Goal: Task Accomplishment & Management: Manage account settings

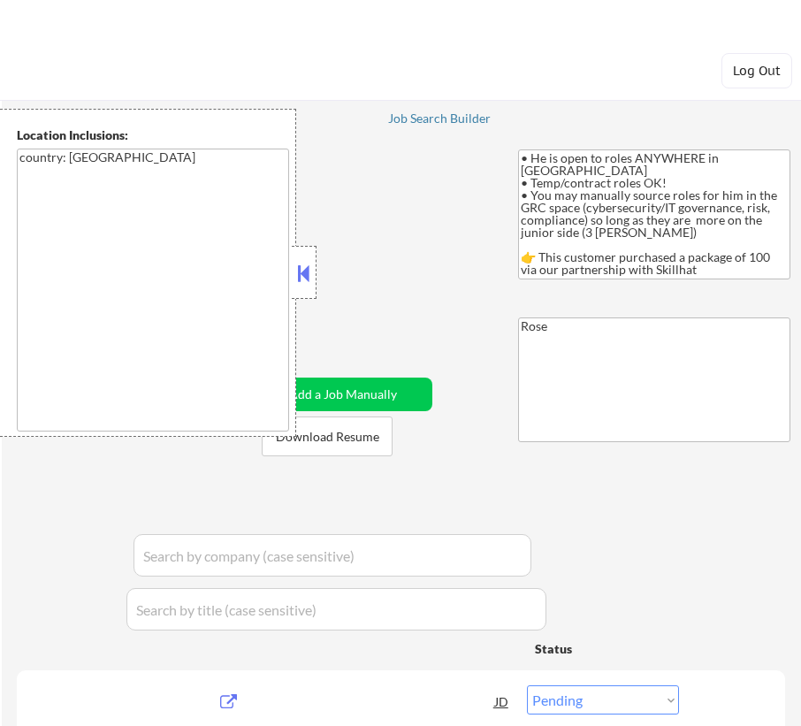
select select ""pending""
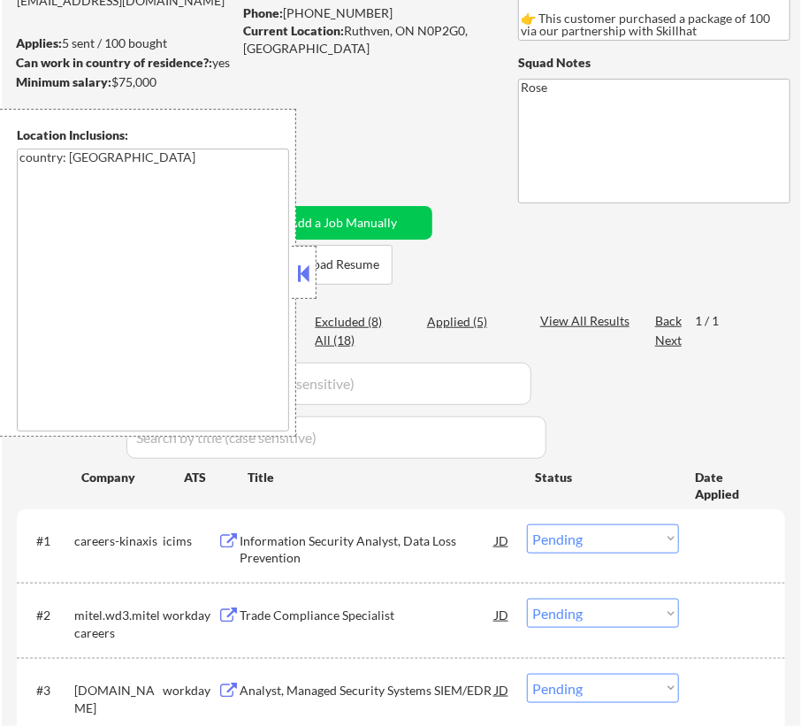
scroll to position [240, 0]
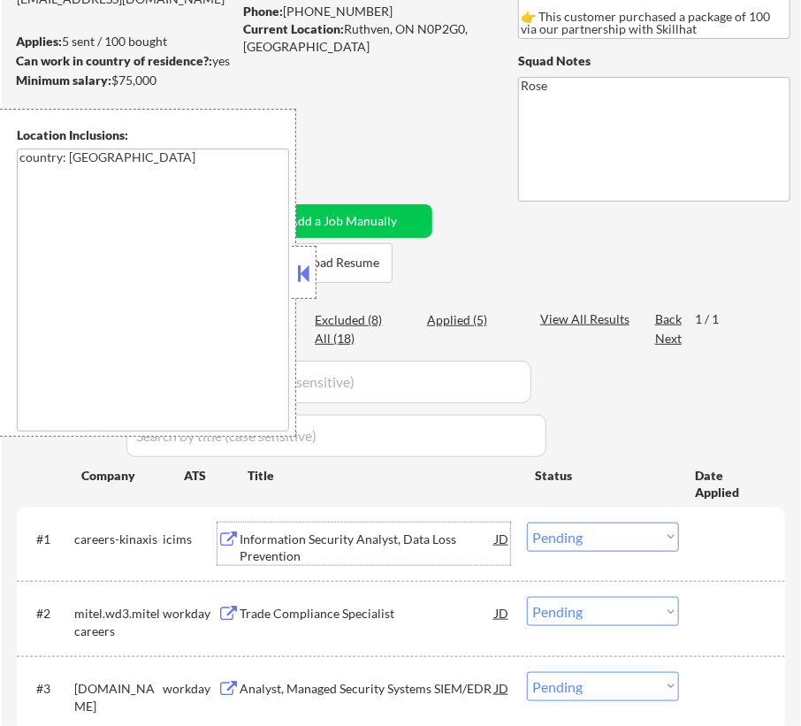
click at [399, 530] on div "Information Security Analyst, Data Loss Prevention" at bounding box center [367, 547] width 255 height 34
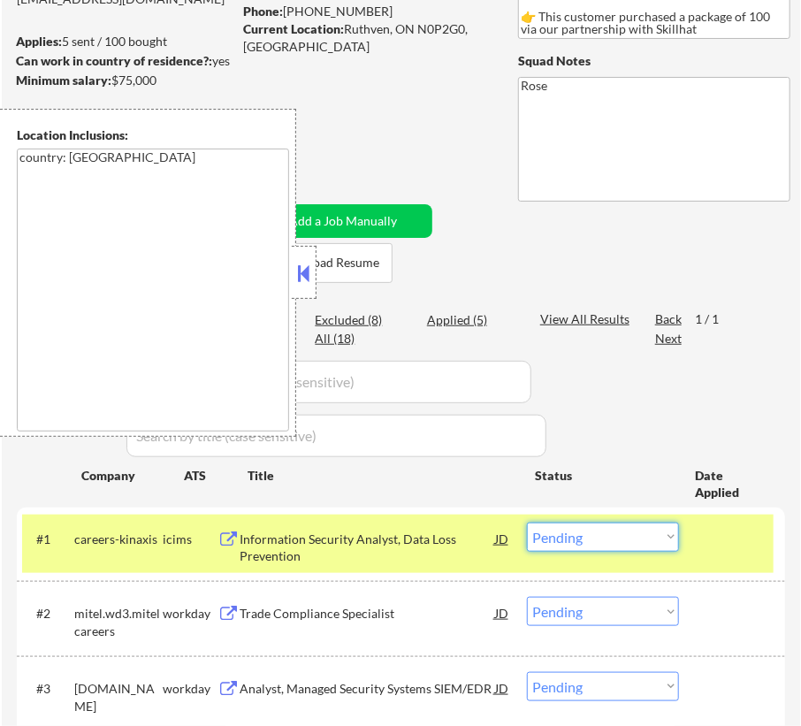
click at [645, 539] on select "Choose an option... Pending Applied Excluded (Questions) Excluded (Expired) Exc…" at bounding box center [603, 536] width 152 height 29
click at [527, 522] on select "Choose an option... Pending Applied Excluded (Questions) Excluded (Expired) Exc…" at bounding box center [603, 536] width 152 height 29
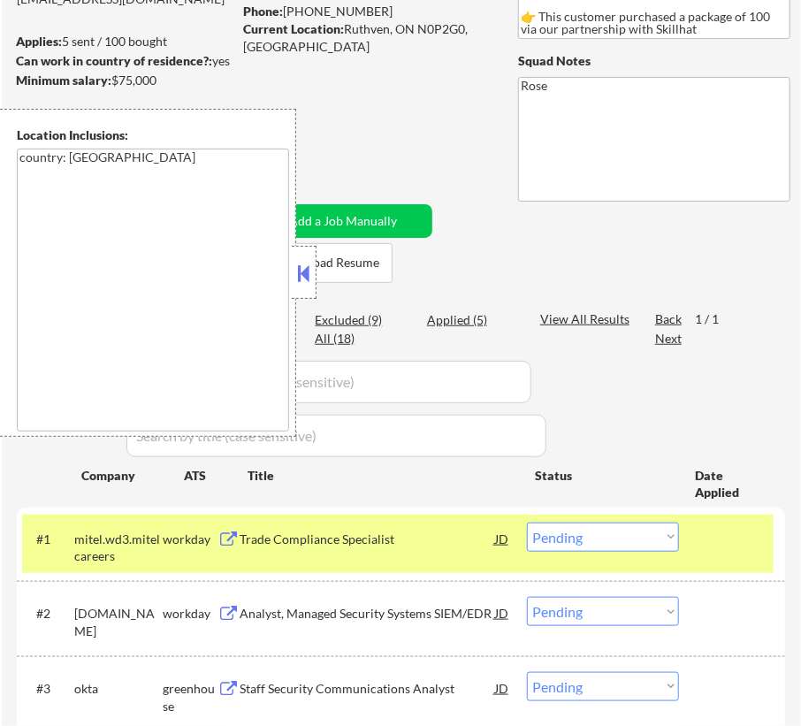
click at [579, 501] on div "Applications Pending (4) Excluded (9) Applied (5) All (18) View All Results Bac…" at bounding box center [401, 574] width 768 height 552
click at [390, 544] on div "Trade Compliance Specialist" at bounding box center [367, 539] width 255 height 18
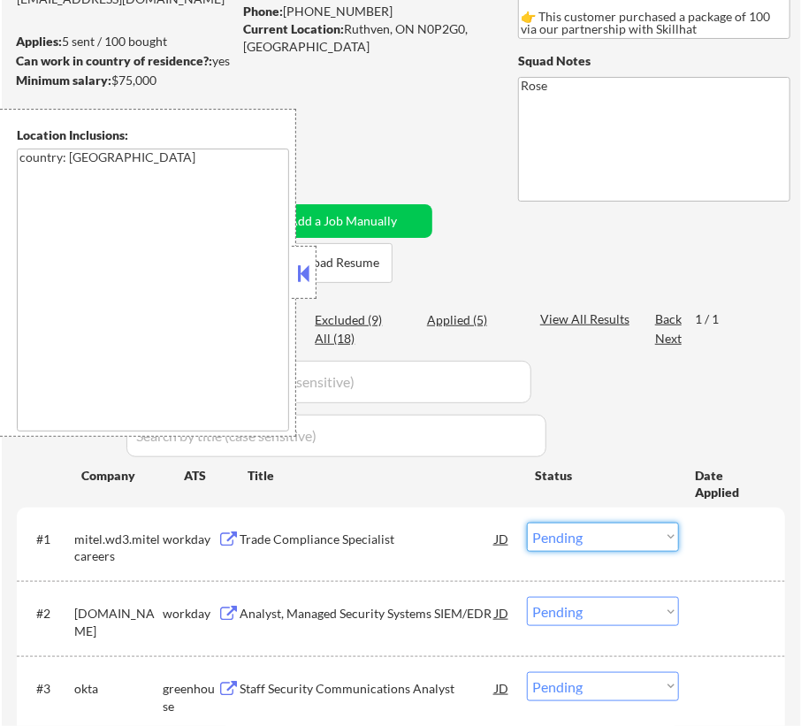
click at [600, 537] on select "Choose an option... Pending Applied Excluded (Questions) Excluded (Expired) Exc…" at bounding box center [603, 536] width 152 height 29
click at [527, 522] on select "Choose an option... Pending Applied Excluded (Questions) Excluded (Expired) Exc…" at bounding box center [603, 536] width 152 height 29
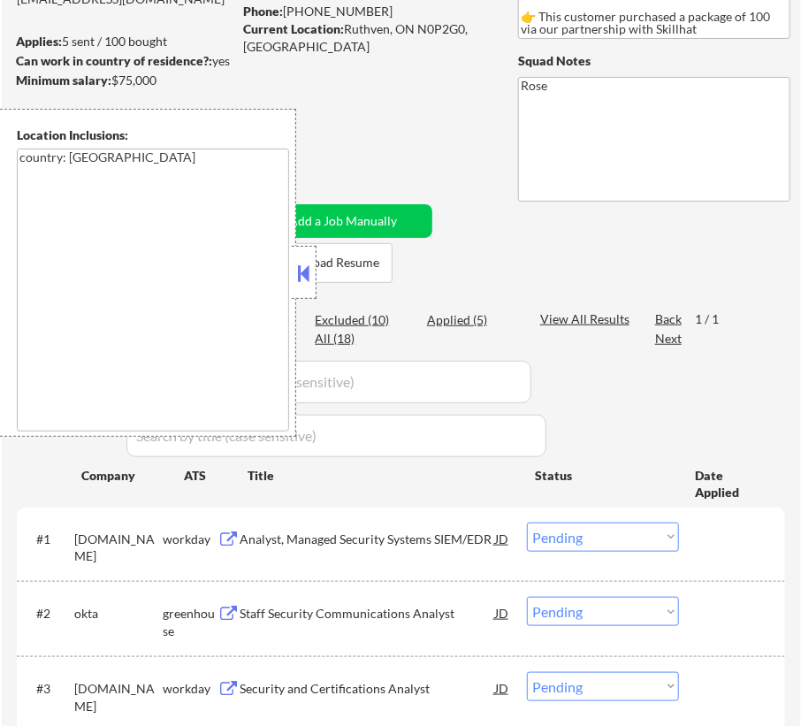
click at [354, 538] on div "Analyst, Managed Security Systems SIEM/EDR" at bounding box center [367, 539] width 255 height 18
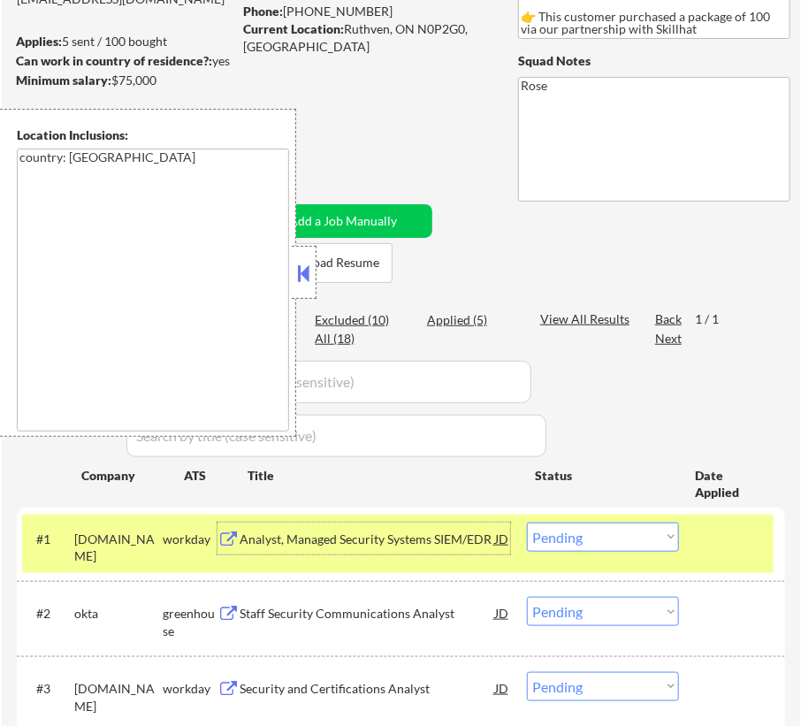
click at [601, 536] on select "Choose an option... Pending Applied Excluded (Questions) Excluded (Expired) Exc…" at bounding box center [603, 536] width 152 height 29
click at [527, 522] on select "Choose an option... Pending Applied Excluded (Questions) Excluded (Expired) Exc…" at bounding box center [603, 536] width 152 height 29
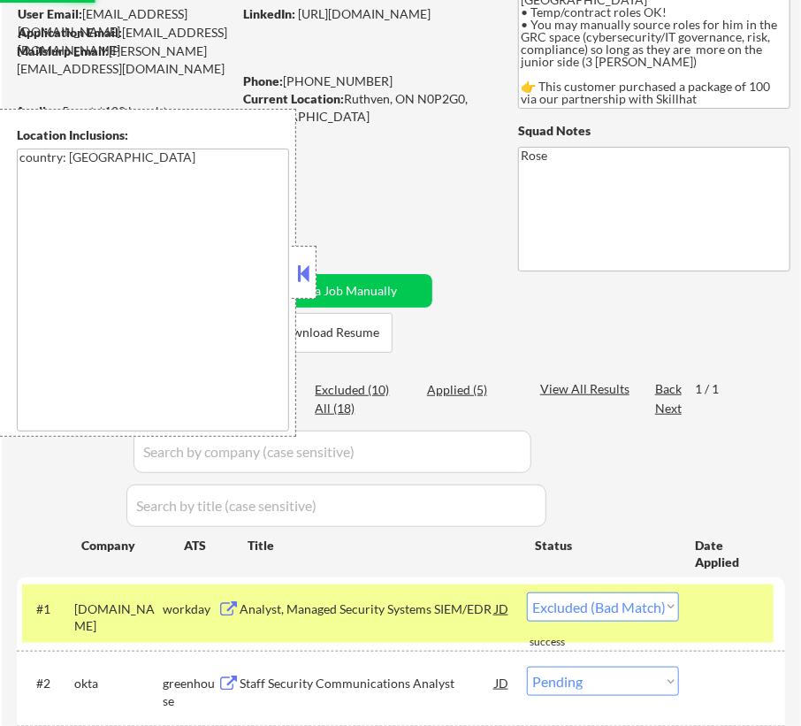
select select ""pending""
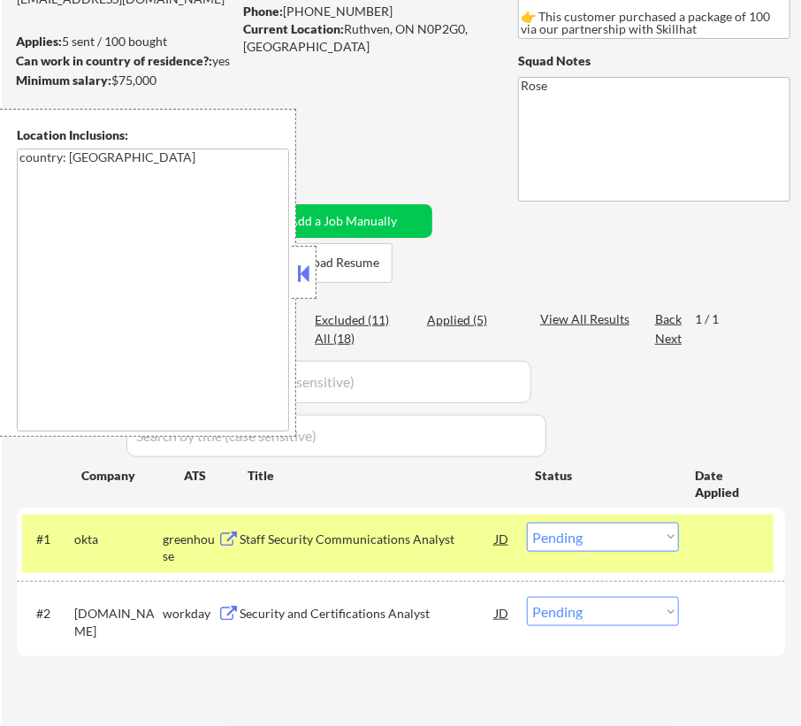
click at [310, 266] on button at bounding box center [303, 273] width 19 height 27
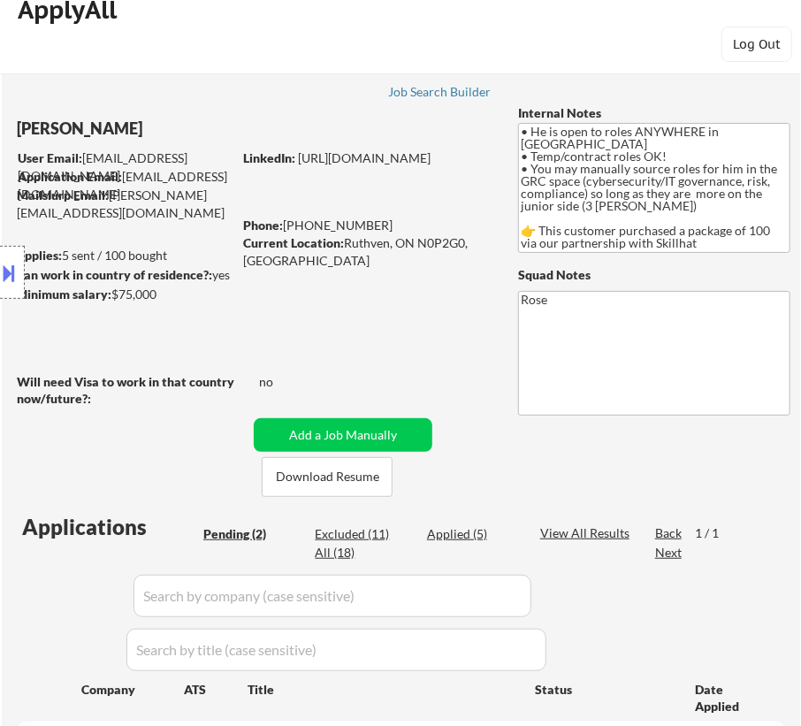
scroll to position [0, 0]
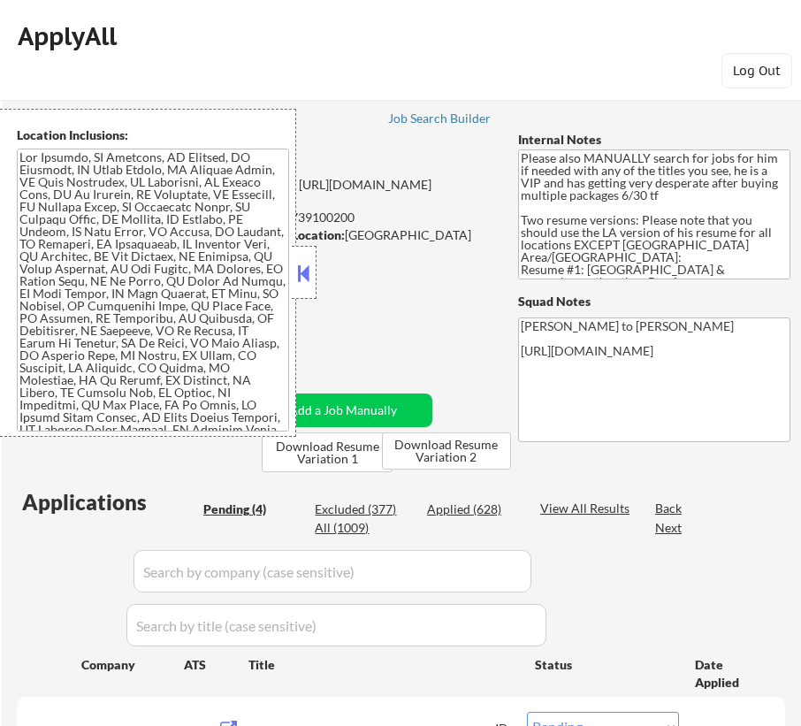
select select ""pending""
click at [312, 274] on button at bounding box center [303, 273] width 19 height 27
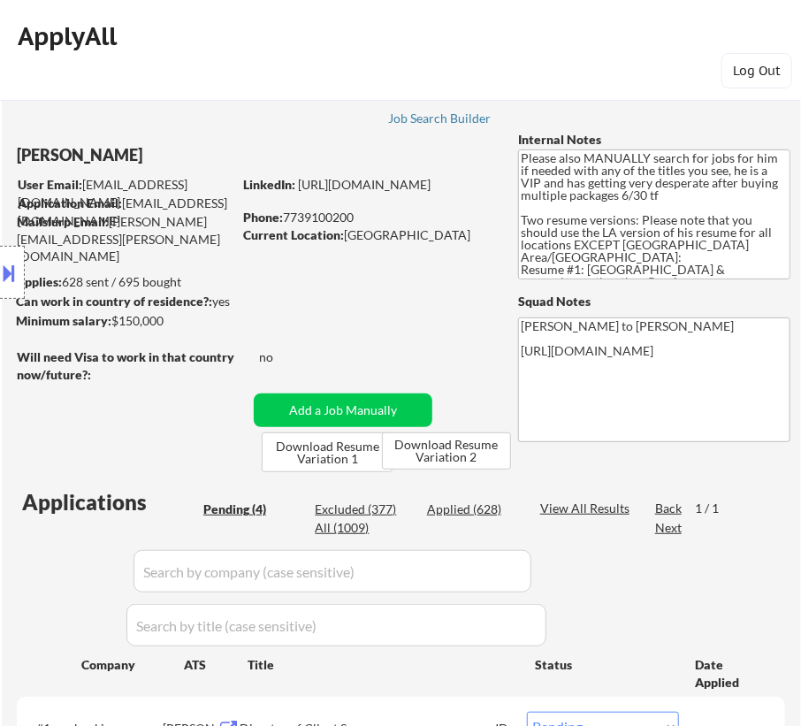
click at [365, 508] on div "Excluded (377)" at bounding box center [359, 509] width 88 height 18
click at [503, 575] on input "input" at bounding box center [332, 571] width 398 height 42
click at [516, 569] on input "input" at bounding box center [332, 571] width 398 height 42
select select ""excluded__expired_""
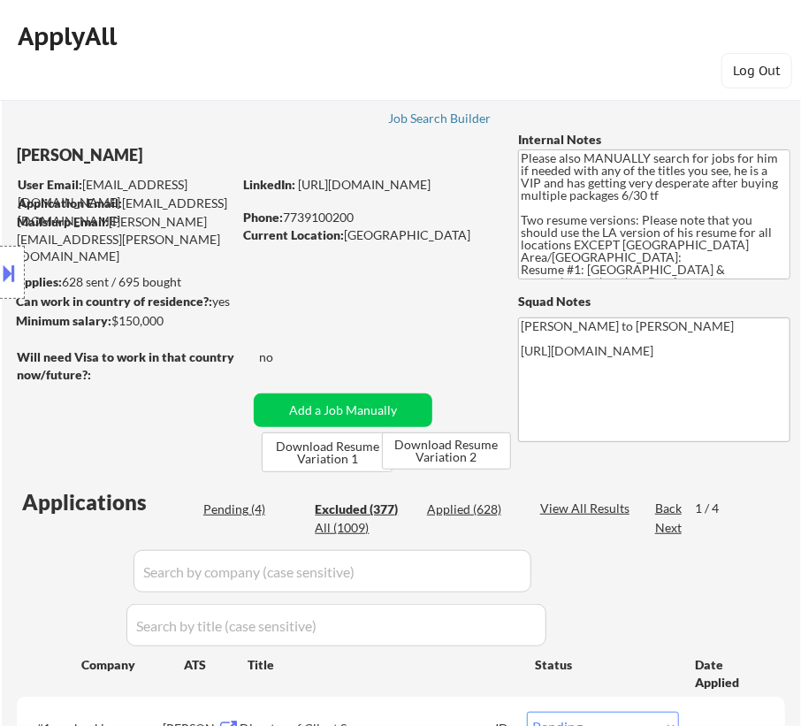
select select ""excluded__expired_""
select select ""excluded__other_""
select select ""excluded__location_""
select select ""excluded__salary_""
select select ""excluded__location_""
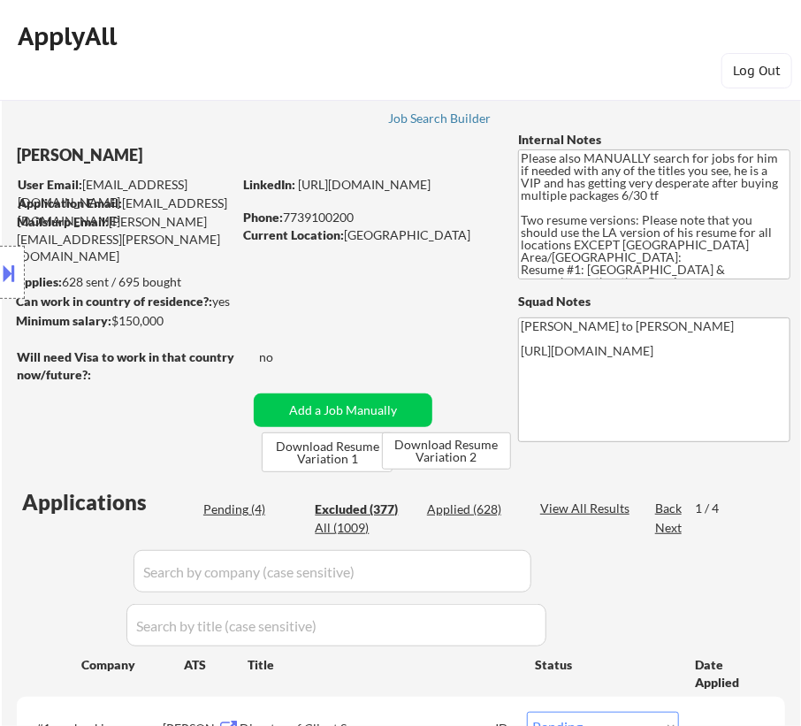
select select ""excluded__location_""
select select ""excluded""
select select ""excluded__location_""
select select ""excluded__expired_""
select select ""excluded__salary_""
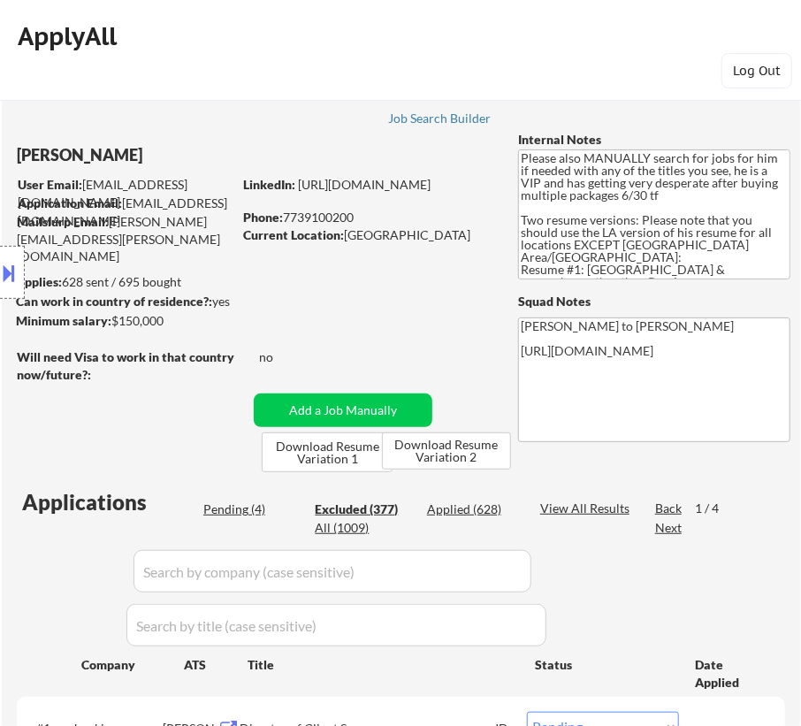
select select ""excluded__expired_""
select select ""excluded__bad_match_""
select select ""excluded""
select select ""excluded__expired_""
select select ""excluded__other_""
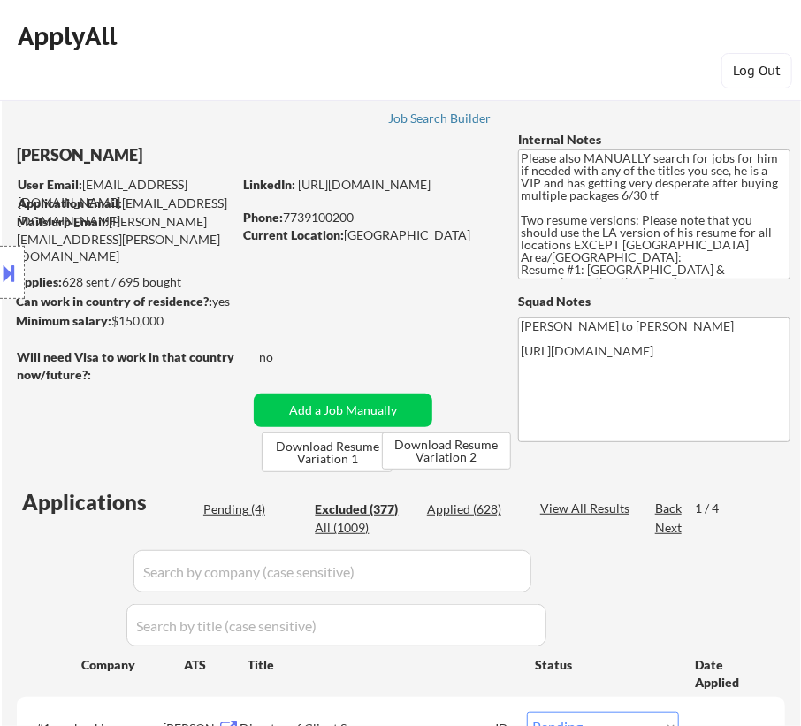
select select ""excluded__expired_""
select select ""excluded__other_""
select select ""excluded__expired_""
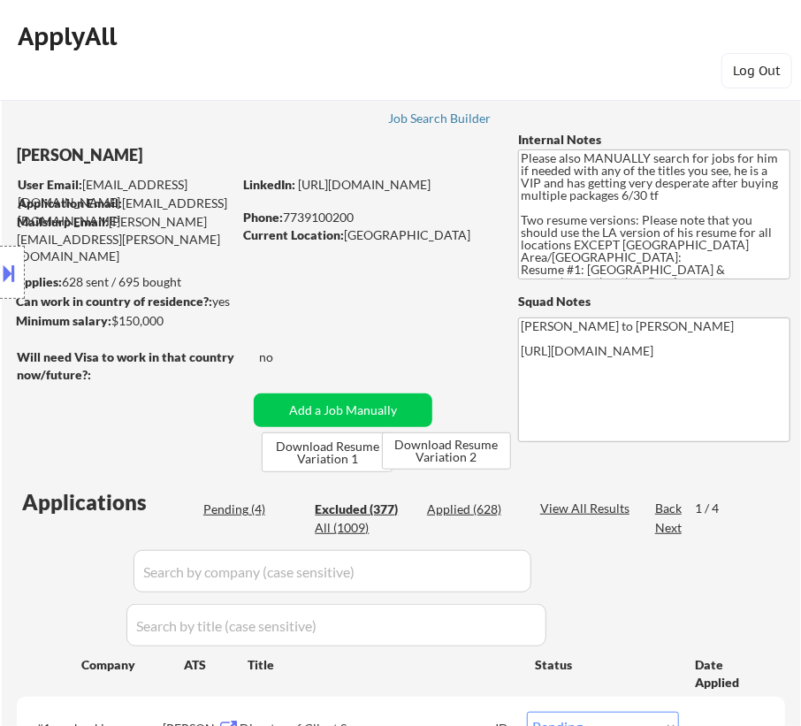
select select ""excluded__expired_""
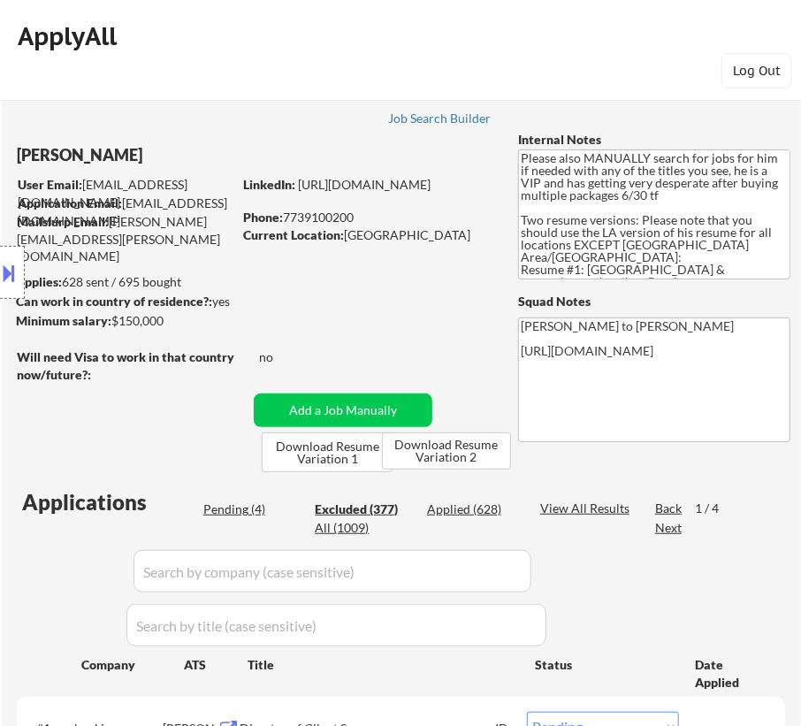
select select ""excluded__location_""
select select ""excluded__expired_""
select select ""excluded__salary_""
select select ""excluded__expired_""
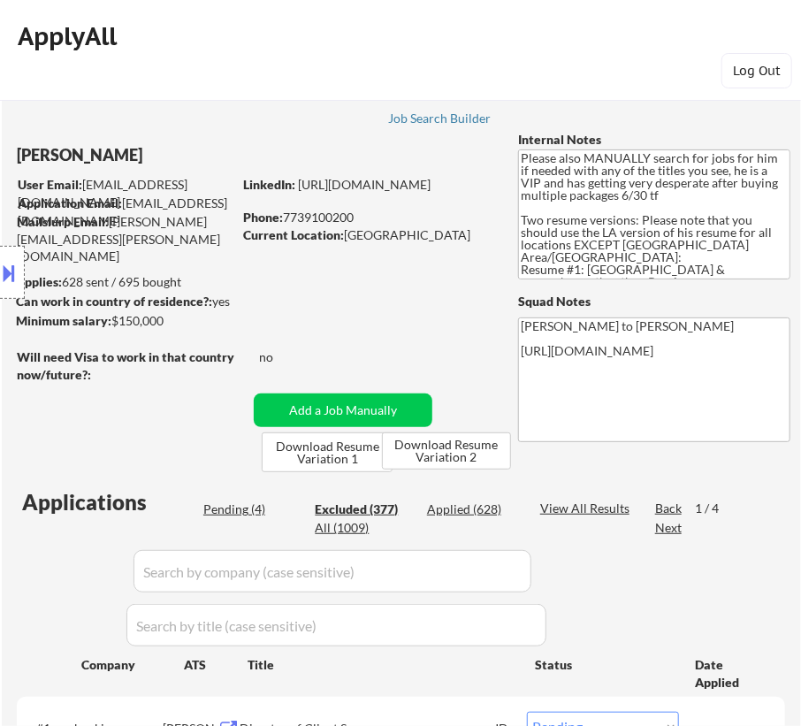
select select ""excluded__expired_""
select select ""excluded__salary_""
select select ""excluded__expired_""
select select ""excluded__bad_match_""
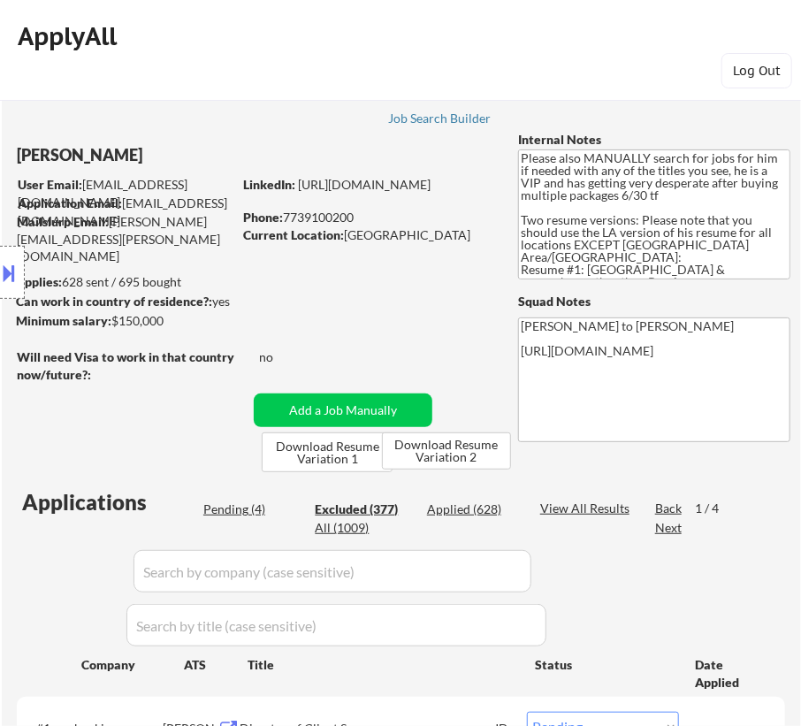
select select ""excluded__expired_""
select select ""excluded""
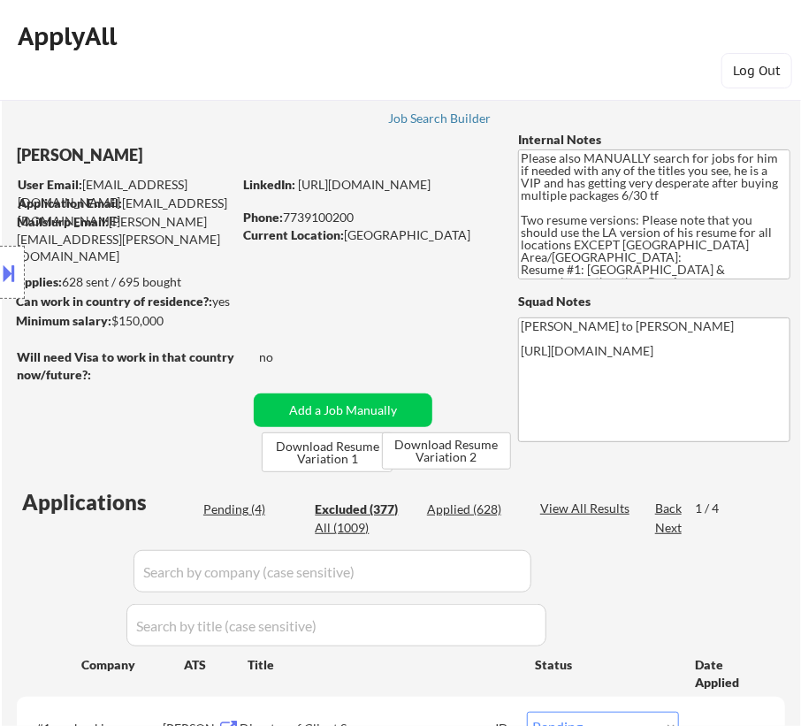
select select ""excluded__location_""
select select ""excluded__bad_match_""
select select ""excluded__expired_""
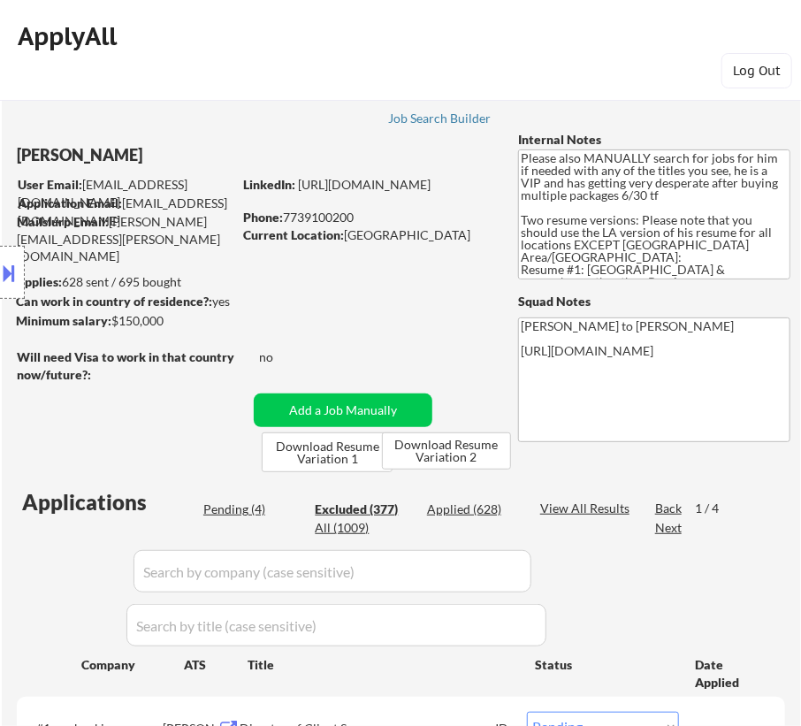
select select ""excluded__expired_""
select select ""excluded__other_""
select select ""excluded__expired_""
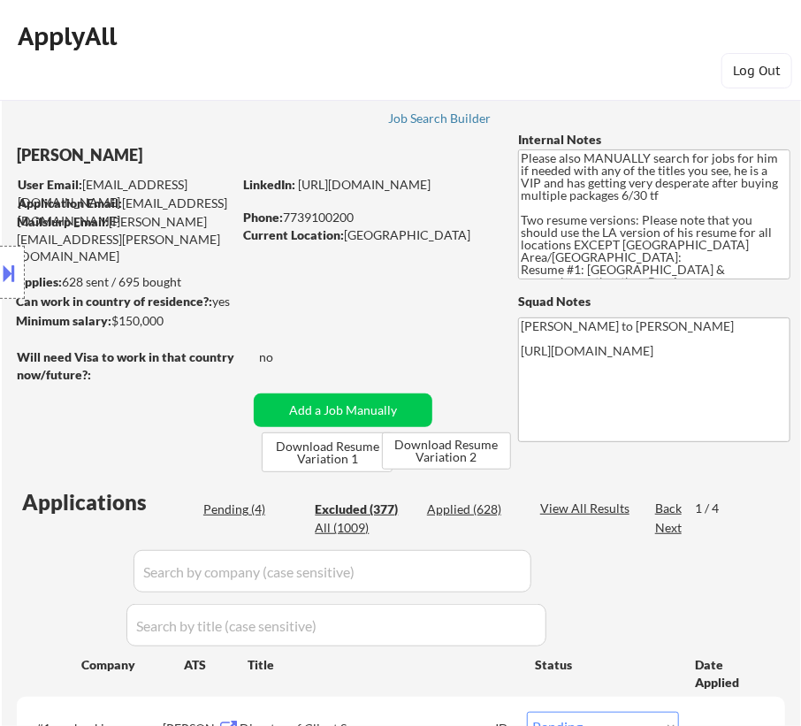
select select ""excluded__bad_match_""
select select ""excluded__expired_""
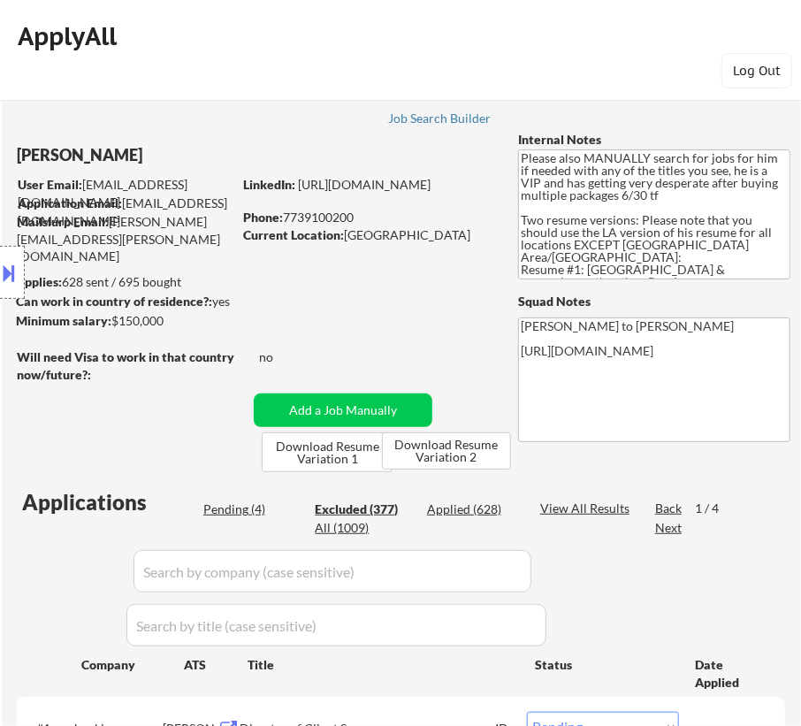
select select ""excluded__expired_""
select select ""excluded""
select select ""excluded__expired_""
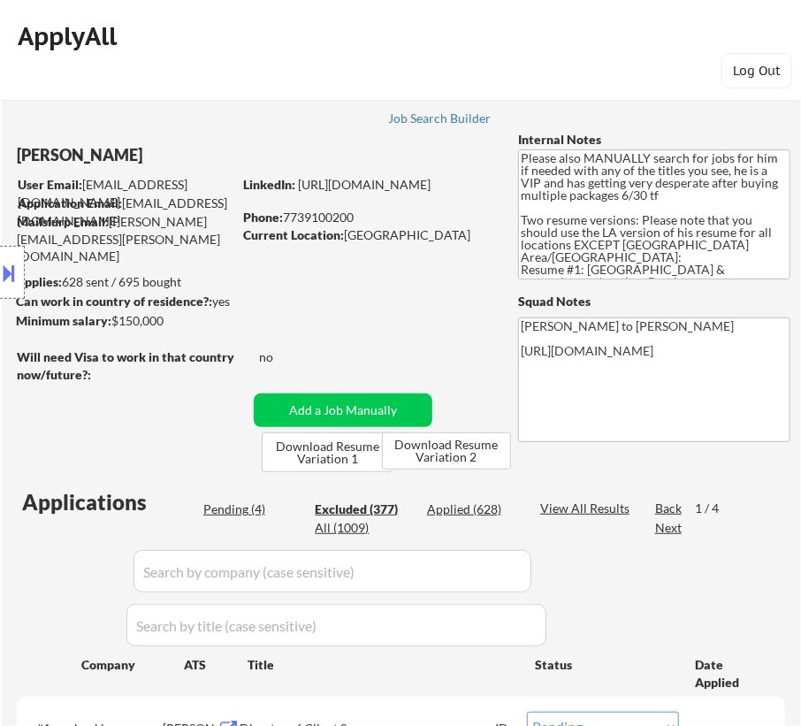
select select ""excluded__expired_""
select select ""excluded__salary_""
select select ""excluded__bad_match_""
select select ""excluded__expired_""
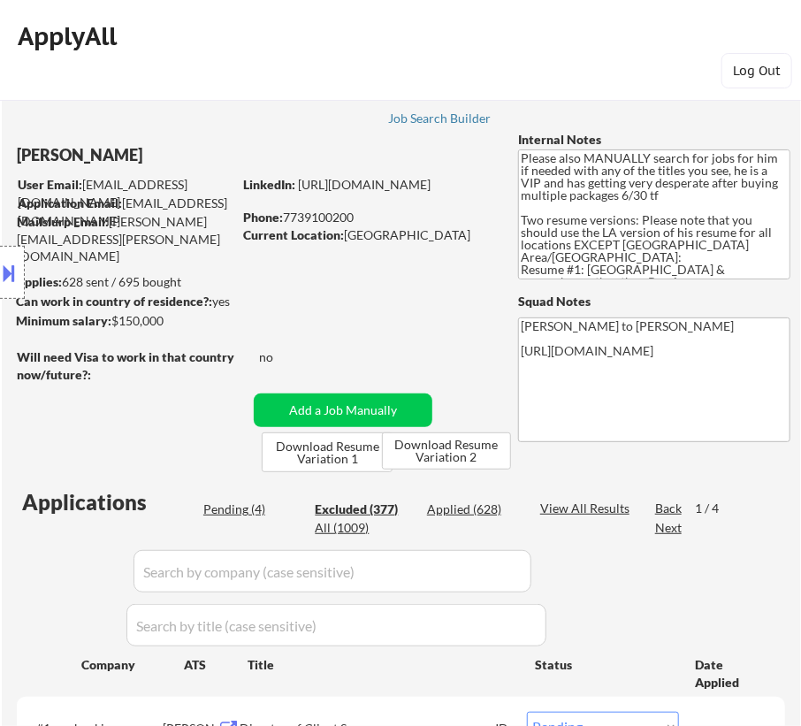
select select ""excluded__expired_""
select select ""excluded__location_""
select select ""excluded__expired_""
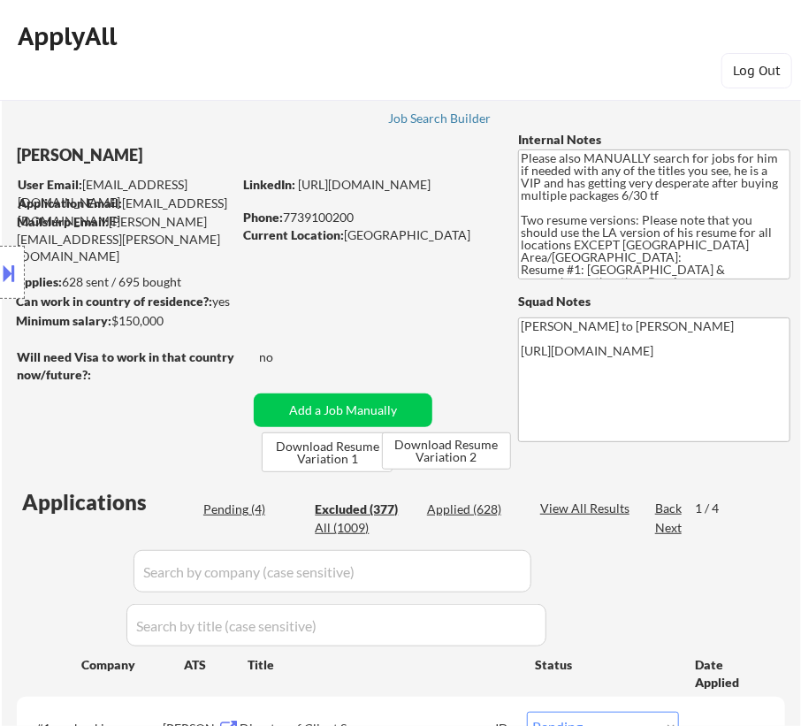
select select ""excluded__expired_""
select select ""excluded__other_""
select select ""excluded__expired_""
select select ""excluded""
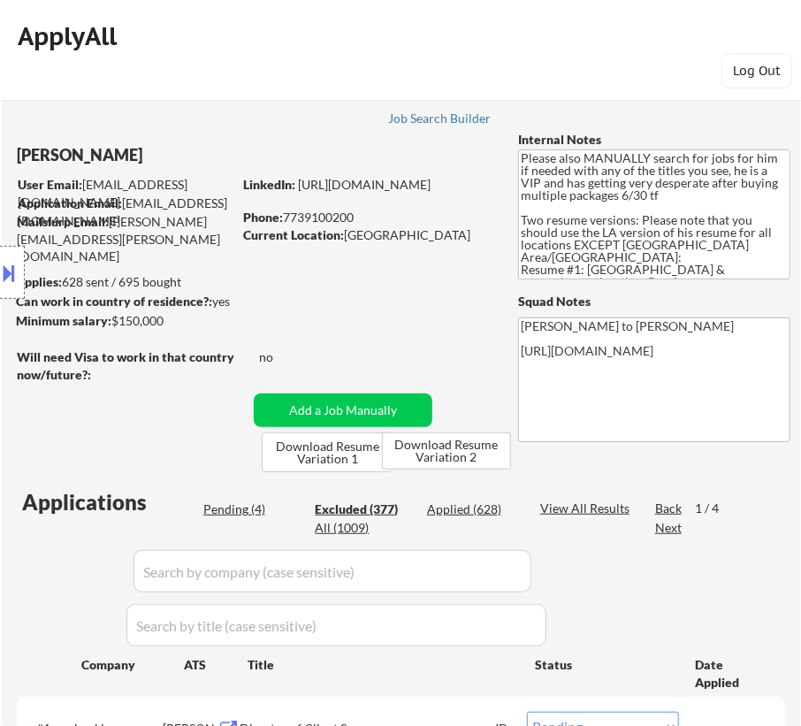
select select ""excluded__location_""
select select ""excluded__other_""
select select ""excluded__salary_""
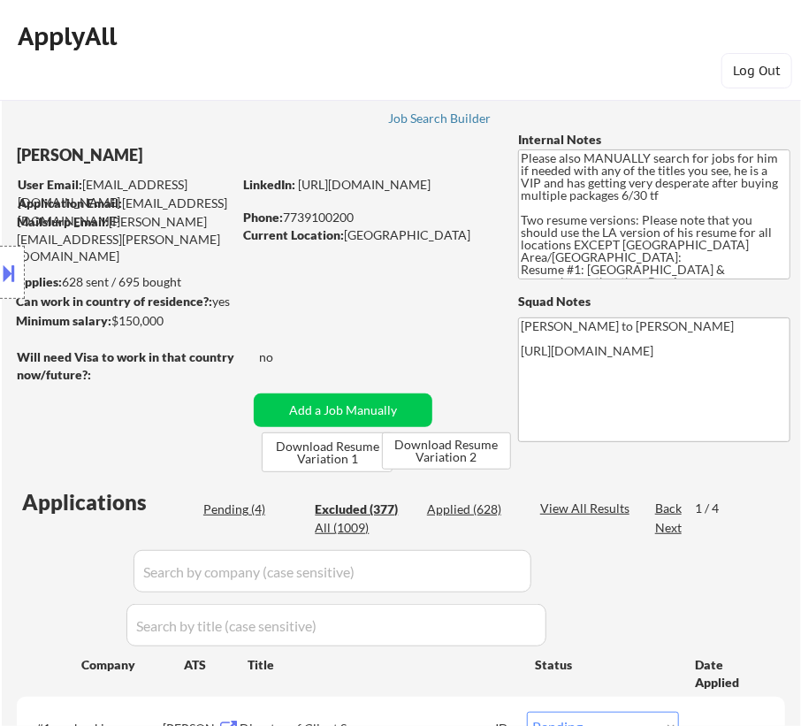
select select ""excluded__salary_""
select select ""excluded__location_""
select select ""excluded__expired_""
select select ""excluded__salary_""
select select ""excluded__expired_""
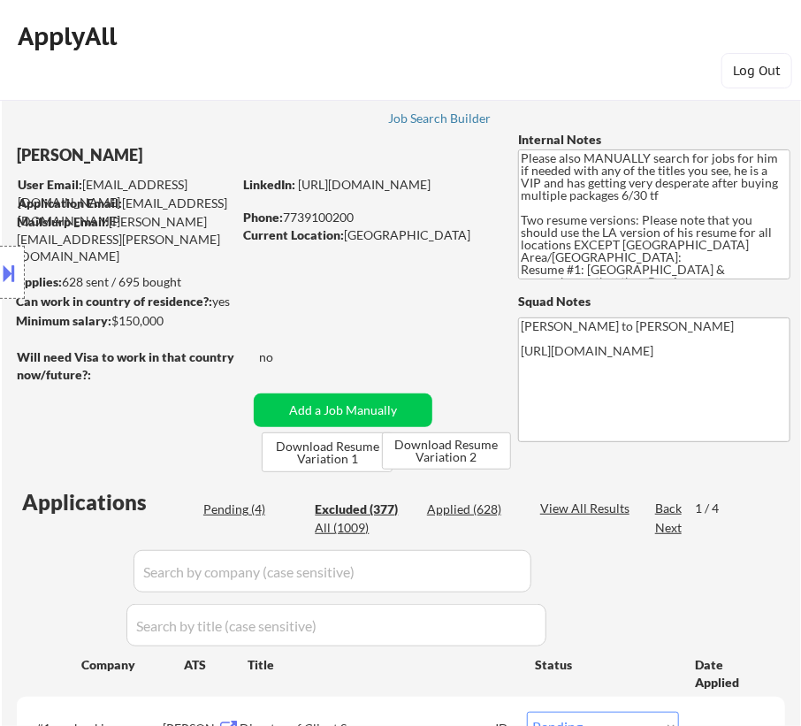
select select ""excluded__expired_""
select select ""excluded__salary_""
select select ""excluded__location_""
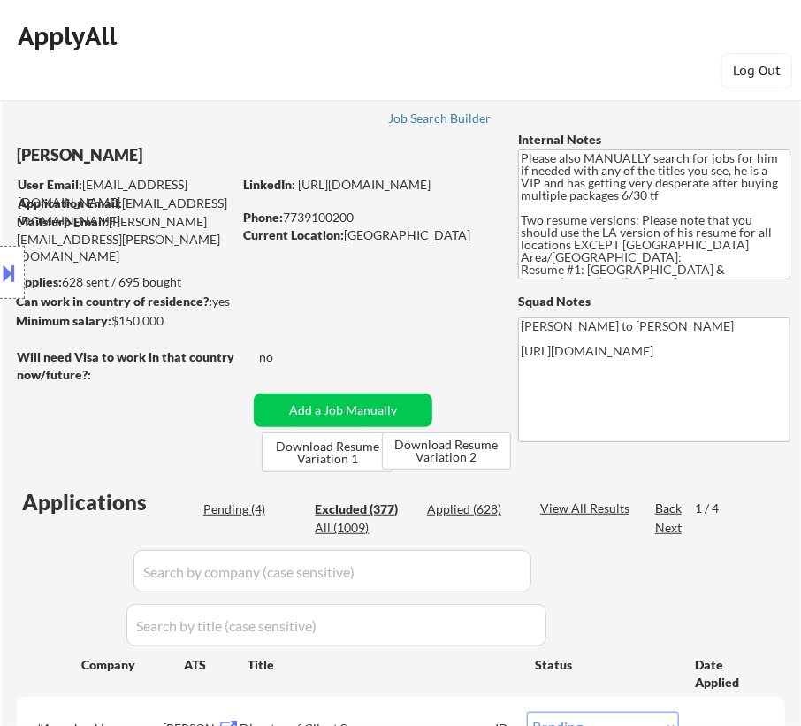
select select ""excluded__location_""
select select ""excluded__other_""
select select ""excluded__expired_""
select select ""excluded__bad_match_""
type input "c"
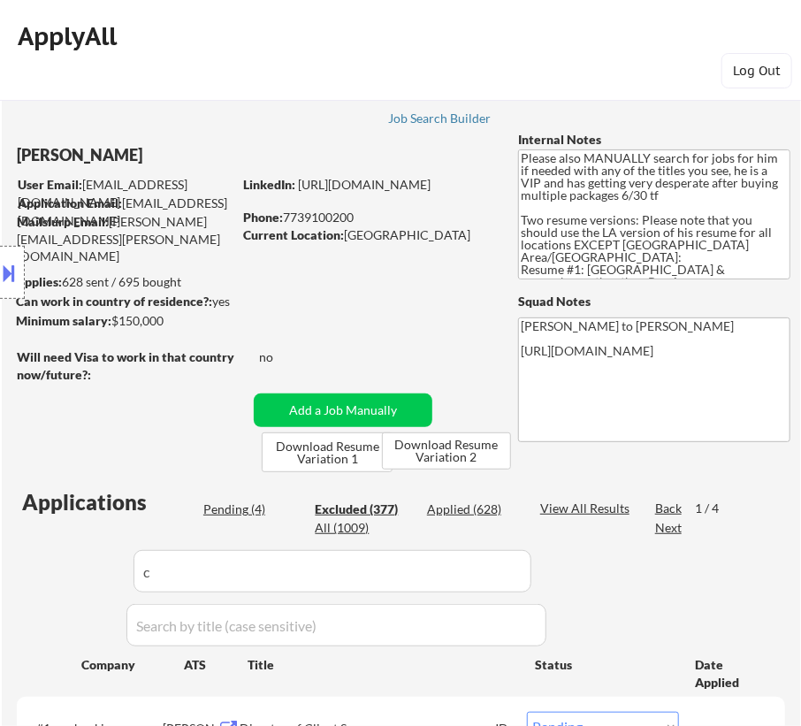
select select ""excluded__expired_""
select select ""excluded__other_""
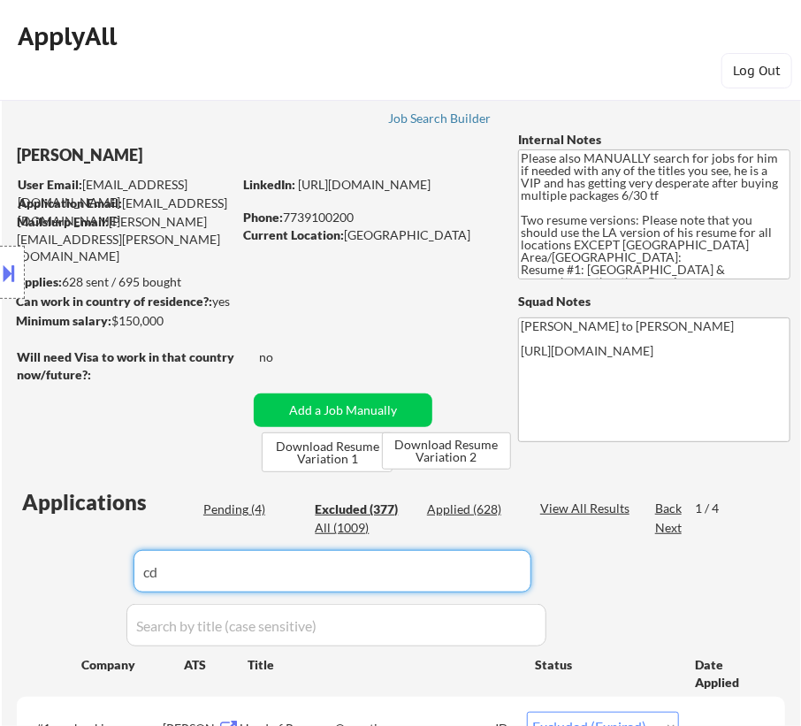
type input "cdw"
select select ""excluded__location_""
select select ""excluded__salary_""
select select ""excluded__expired_""
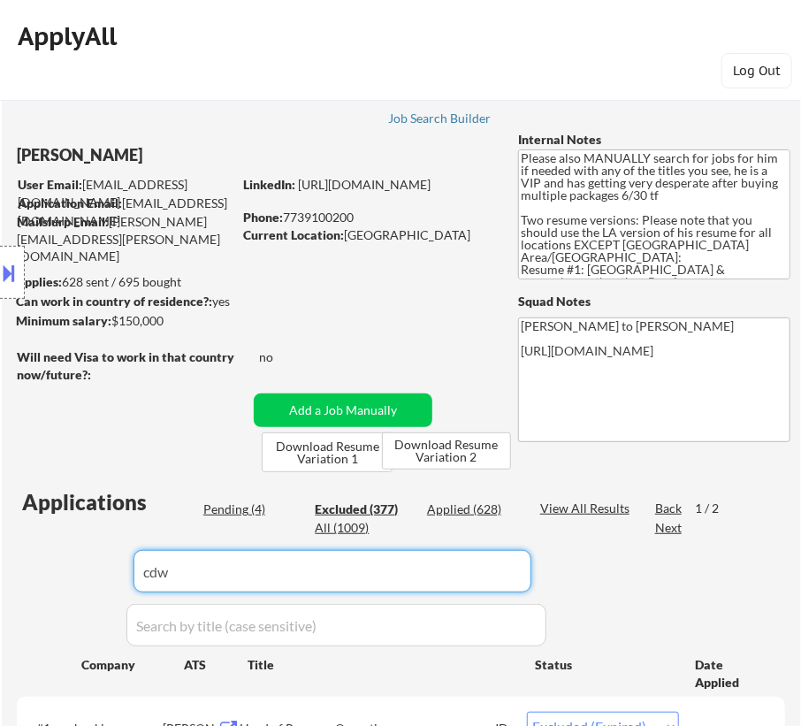
select select ""excluded__expired_""
select select ""excluded__salary_""
select select ""excluded__bad_match_""
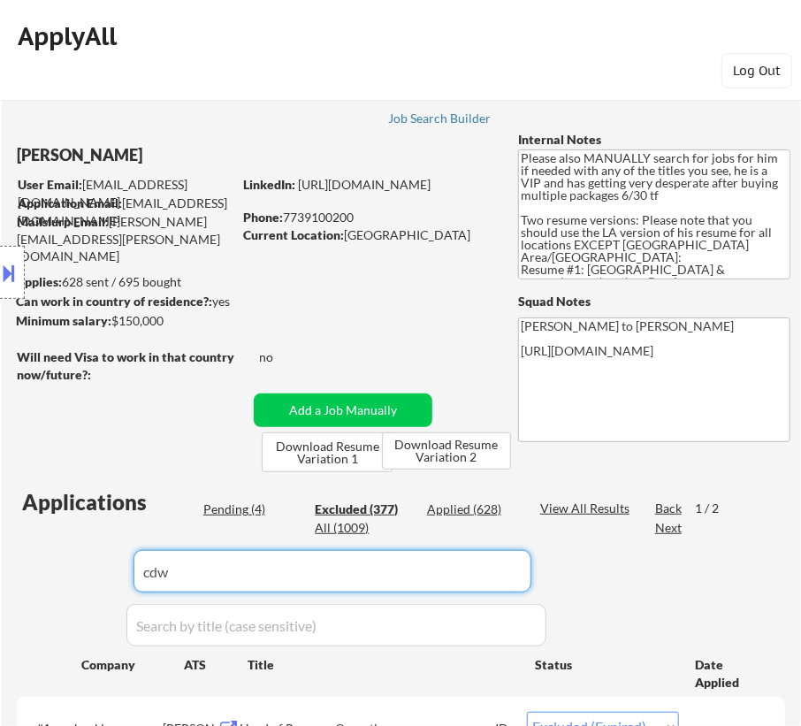
select select ""excluded__expired_""
select select ""excluded__bad_match_""
select select ""excluded__salary_""
select select ""excluded__other_""
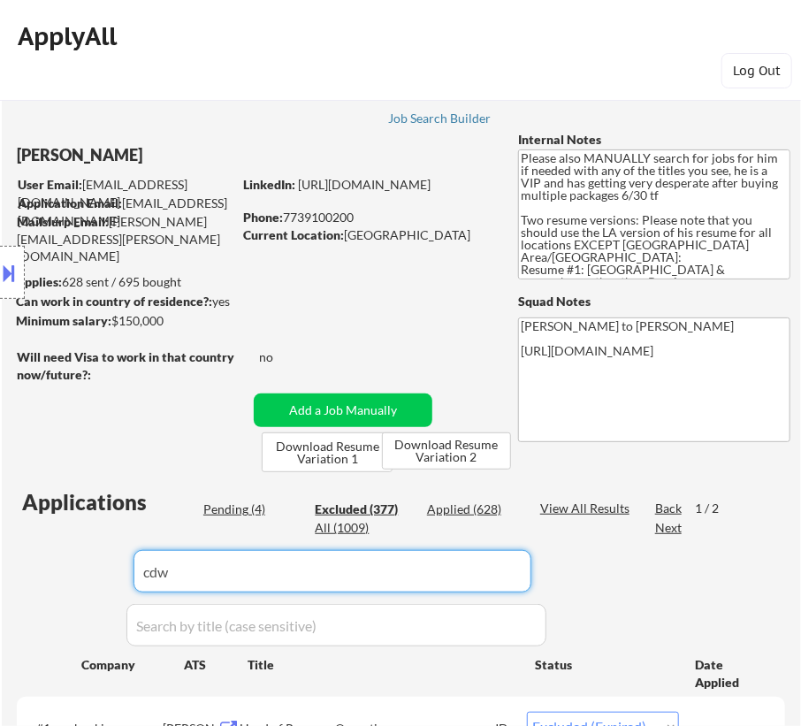
select select ""excluded__location_""
select select ""excluded__salary_""
select select ""excluded__expired_""
select select ""excluded__salary_""
select select ""excluded__location_""
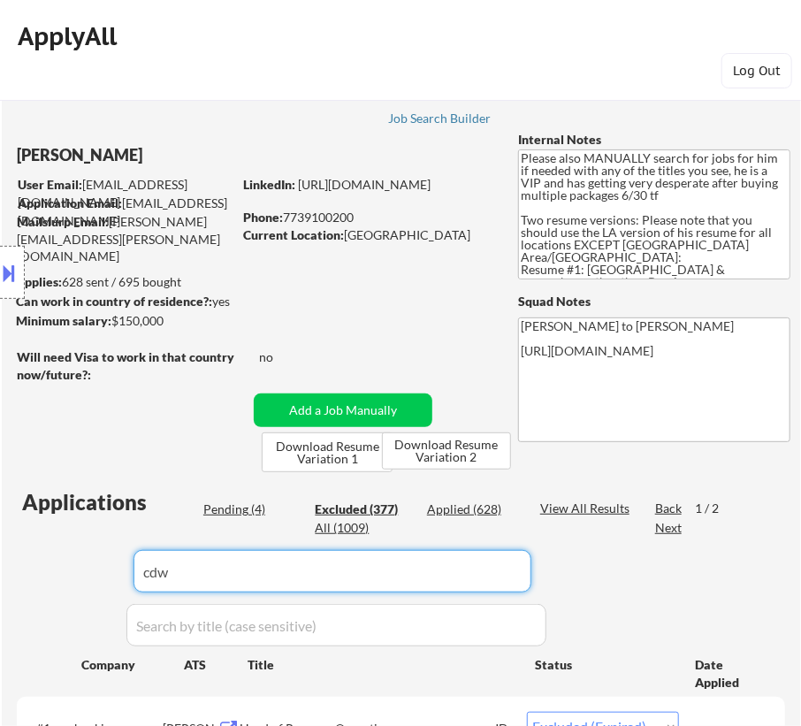
select select ""excluded__expired_""
select select ""excluded__bad_match_""
select select ""excluded__location_""
select select ""excluded__expired_""
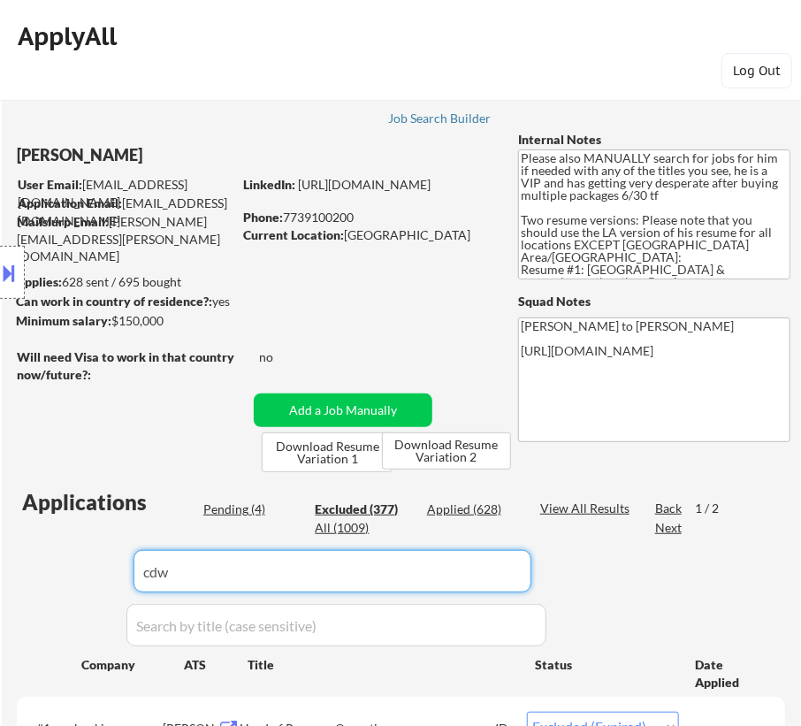
select select ""excluded__salary_""
select select ""excluded__expired_""
select select ""excluded__salary_""
select select ""excluded__other_""
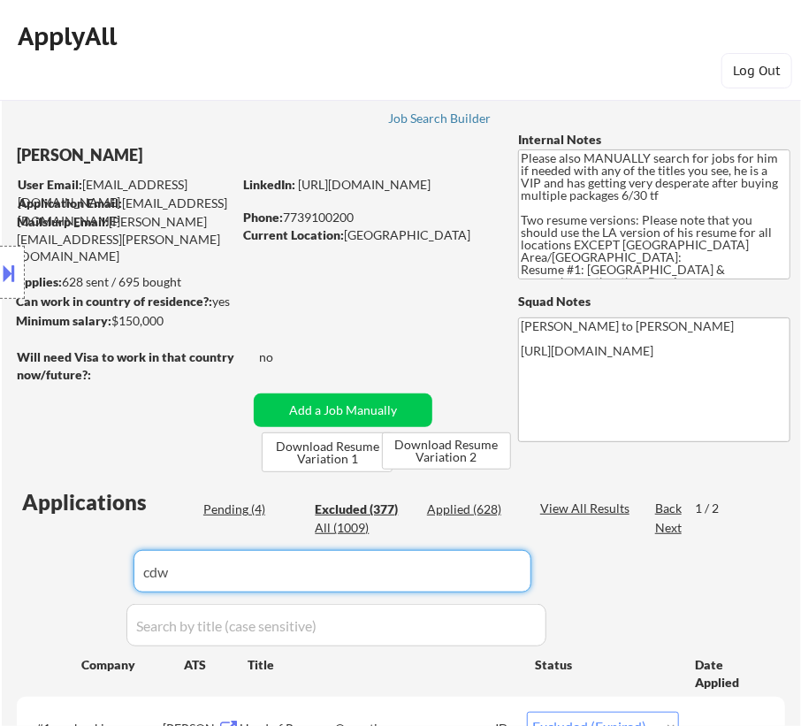
select select ""excluded__salary_""
select select ""excluded__other_""
select select ""excluded__salary_""
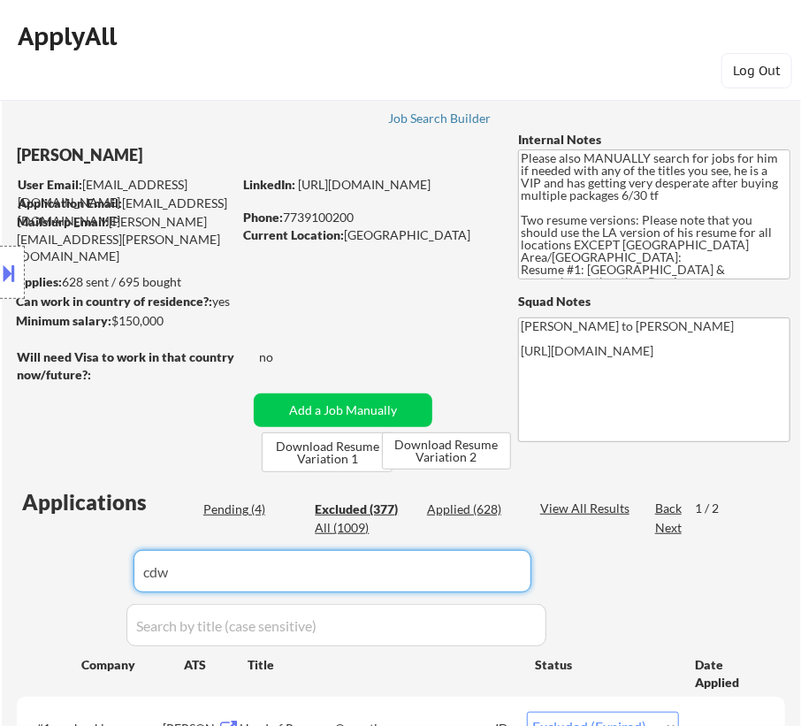
select select ""excluded__expired_""
select select ""excluded__salary_""
select select ""excluded__expired_""
select select ""excluded__salary_""
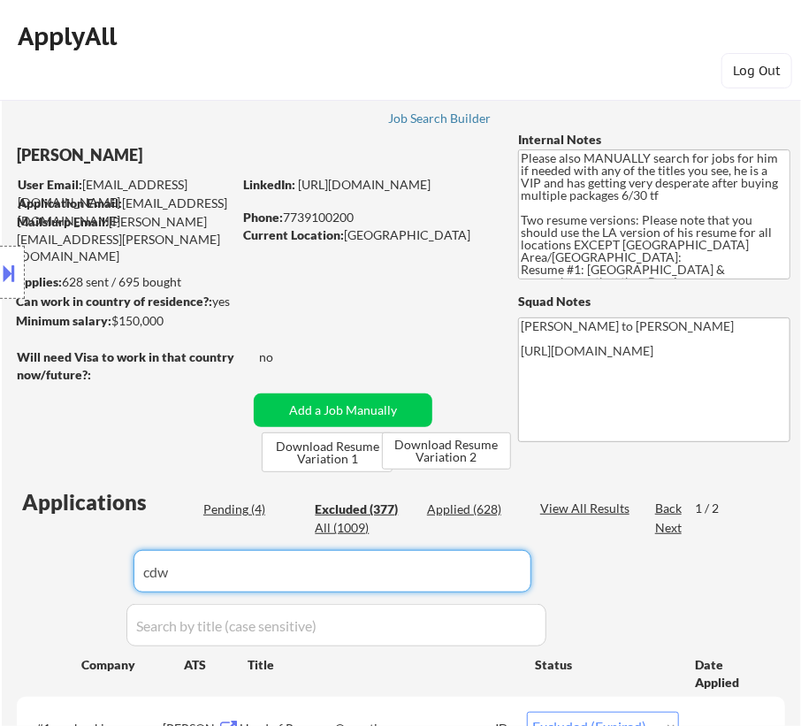
select select ""excluded__expired_""
select select ""excluded__salary_""
select select ""excluded__bad_match_""
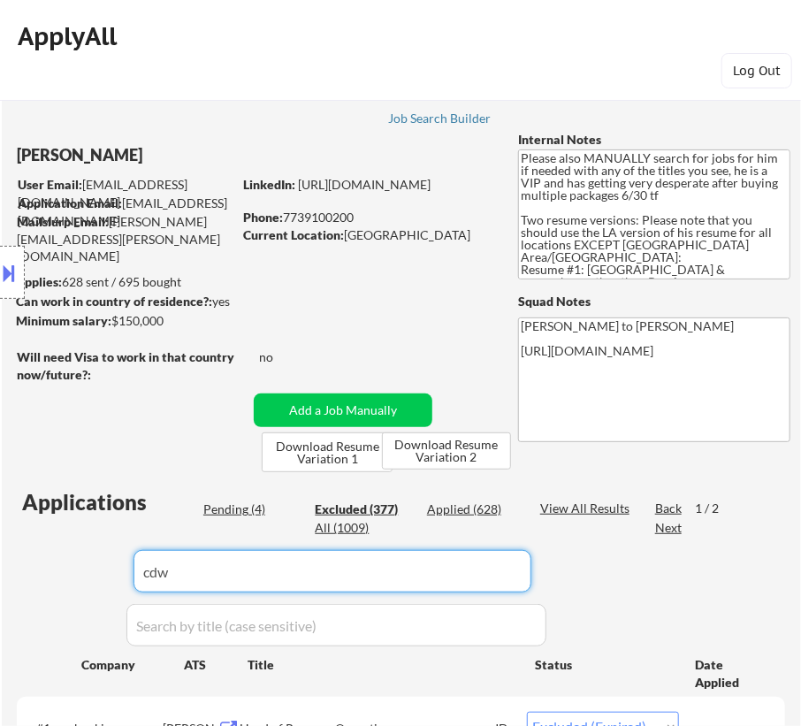
select select ""excluded__expired_""
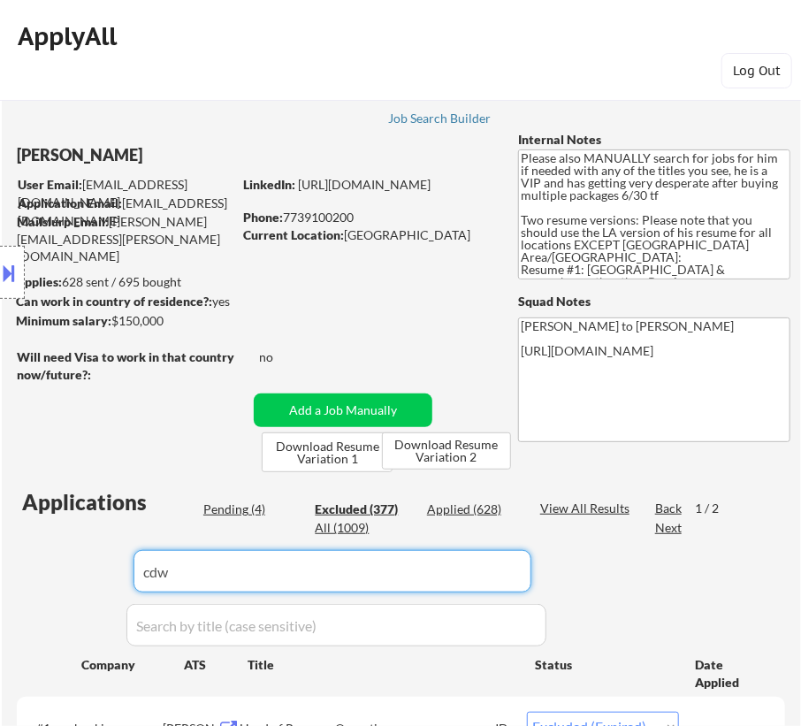
select select ""excluded__expired_""
select select ""excluded__location_""
select select ""excluded__expired_""
select select ""excluded__location_""
select select ""excluded__expired_""
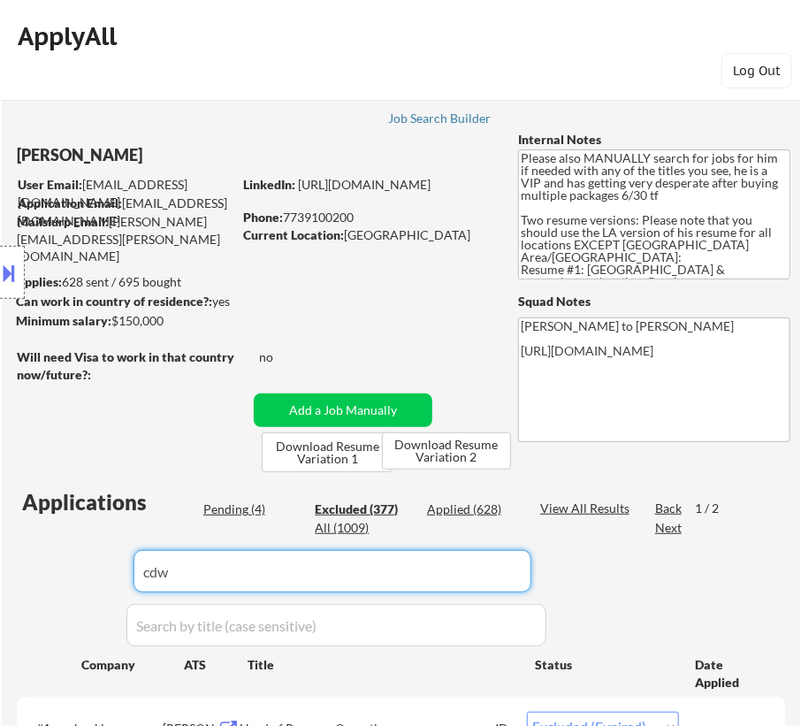
select select ""excluded__other_""
select select ""excluded__expired_""
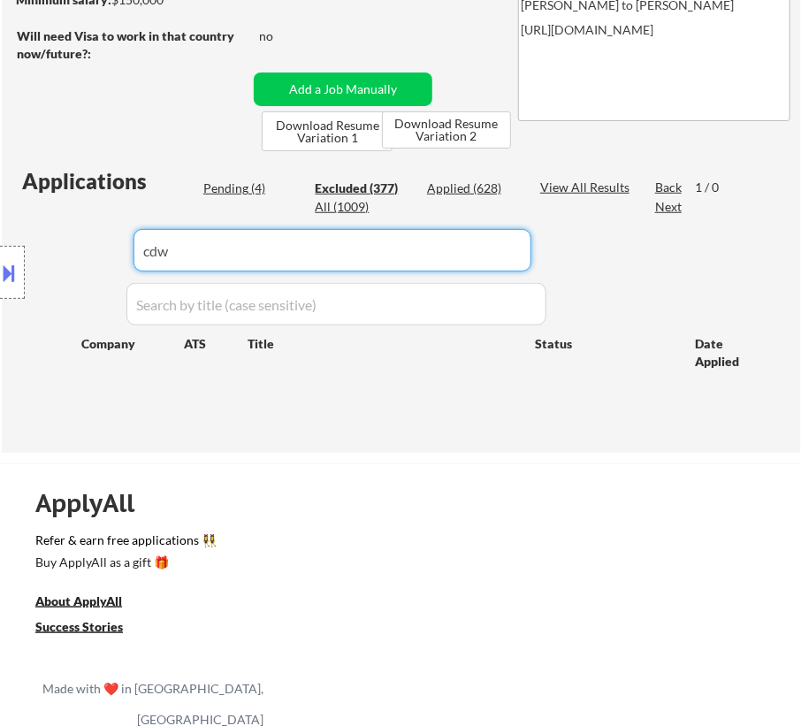
scroll to position [240, 0]
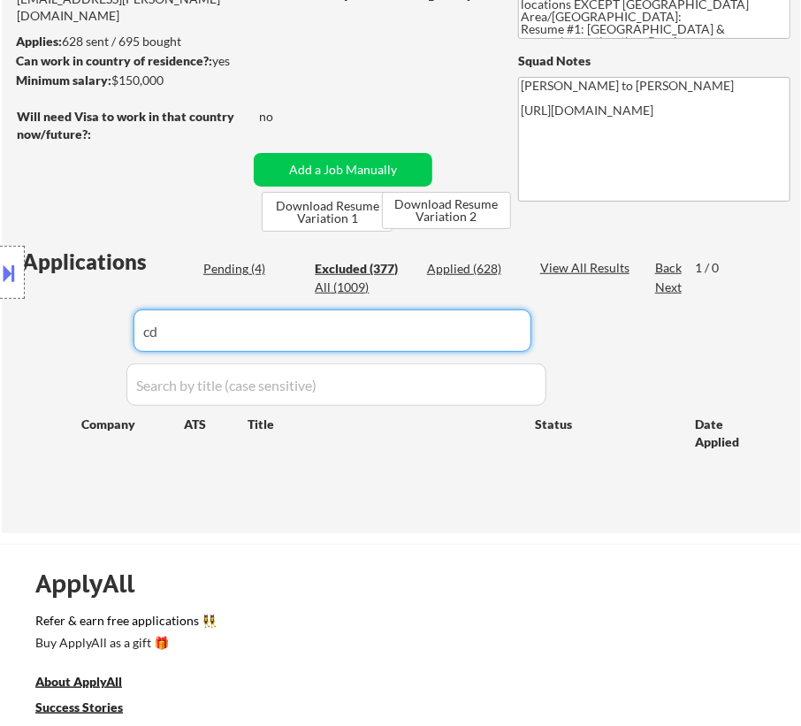
type input "c"
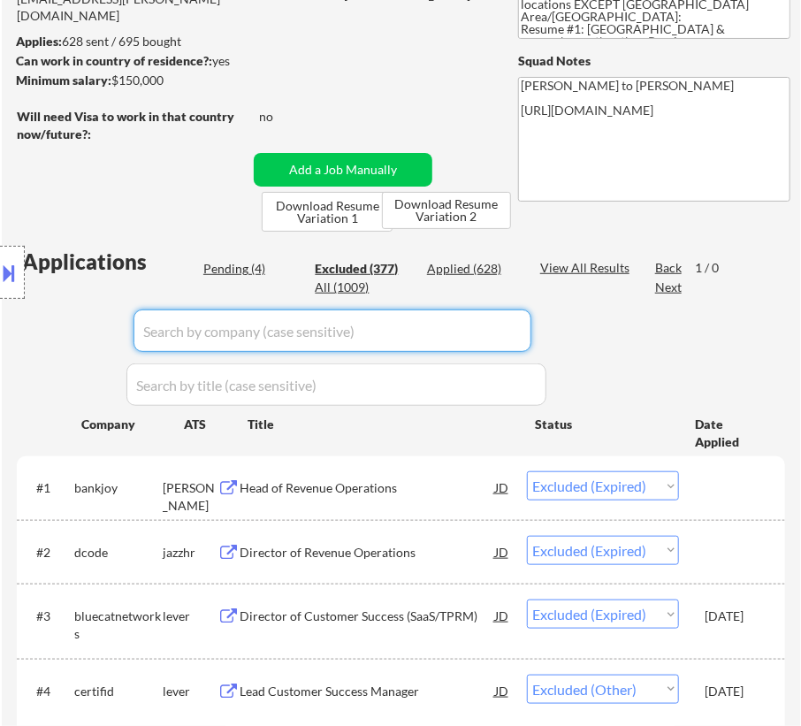
select select ""excluded__expired_""
select select ""excluded__location_""
select select ""excluded__salary_""
select select ""excluded__location_""
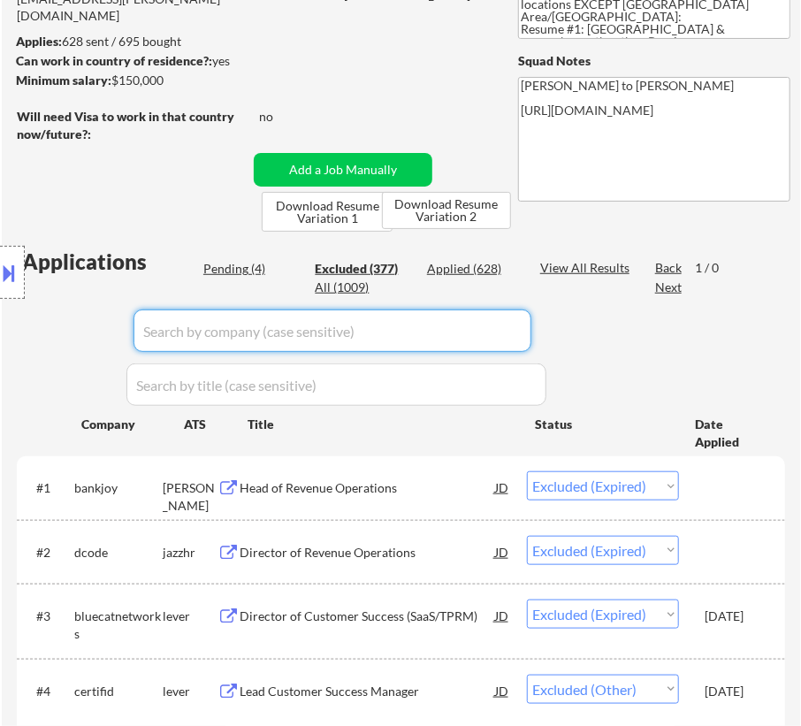
select select ""excluded__location_""
select select ""excluded""
select select ""excluded__location_""
select select ""excluded__expired_""
select select ""excluded__bad_match_""
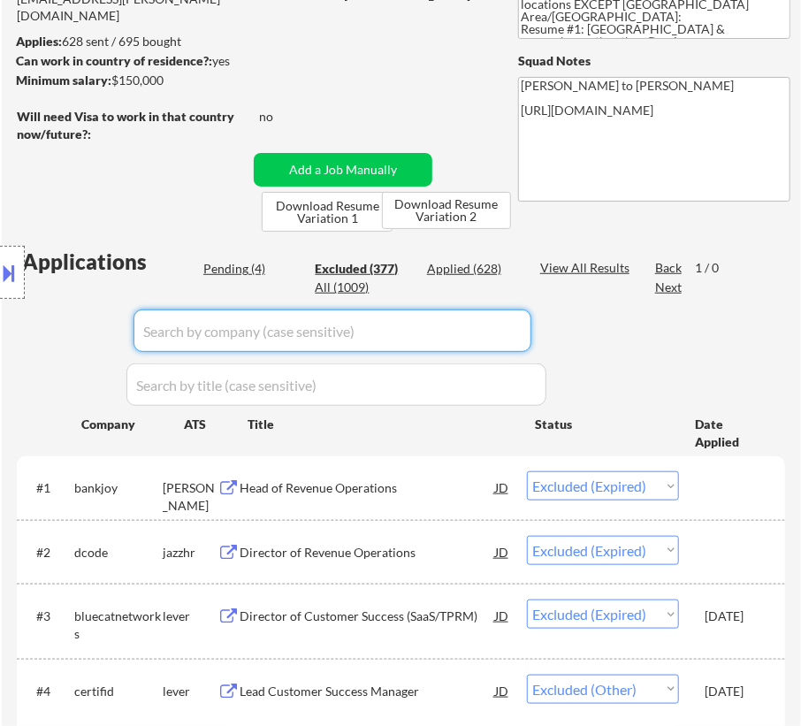
select select ""excluded""
select select ""excluded__other_""
select select ""excluded__expired_""
select select ""excluded__salary_""
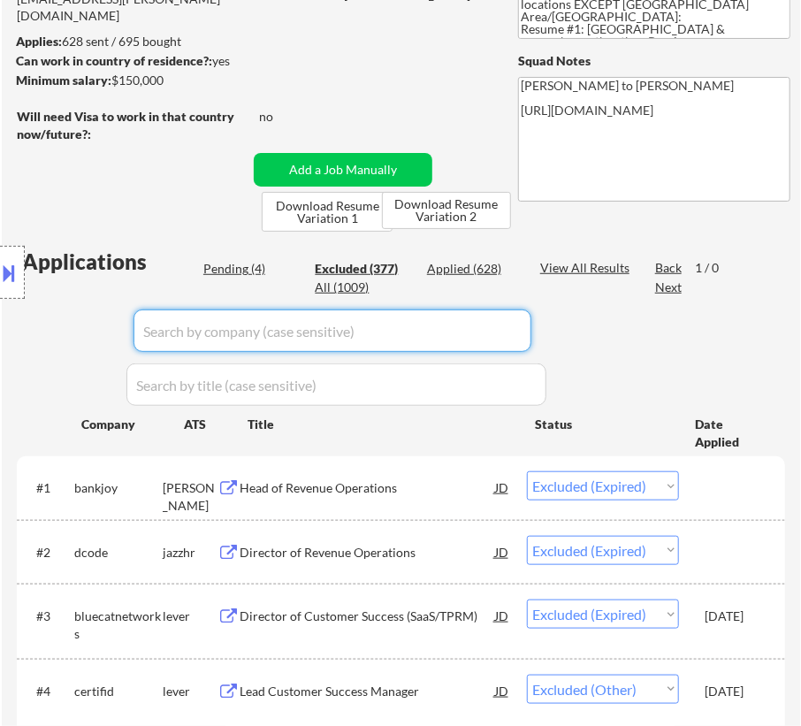
select select ""excluded__expired_""
select select ""excluded__salary_""
select select ""excluded__expired_""
select select ""excluded__bad_match_""
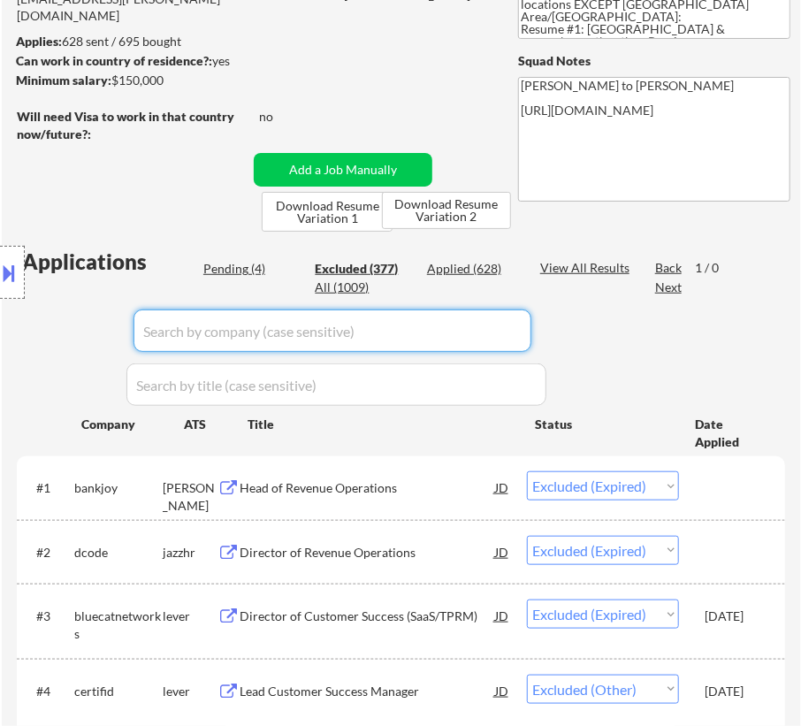
select select ""excluded__expired_""
select select ""excluded""
select select ""excluded__location_""
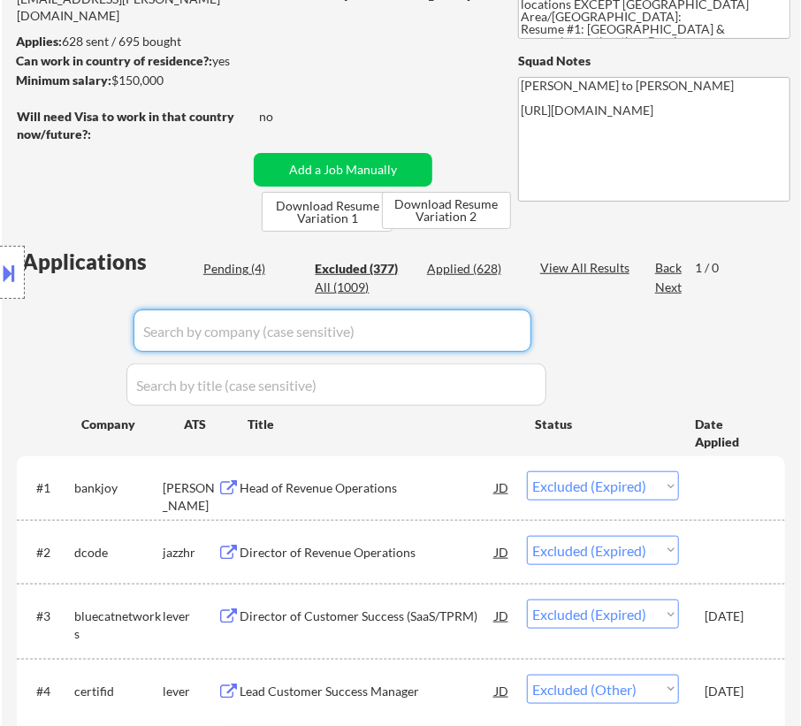
select select ""excluded__bad_match_""
select select ""excluded__expired_""
select select ""excluded__other_""
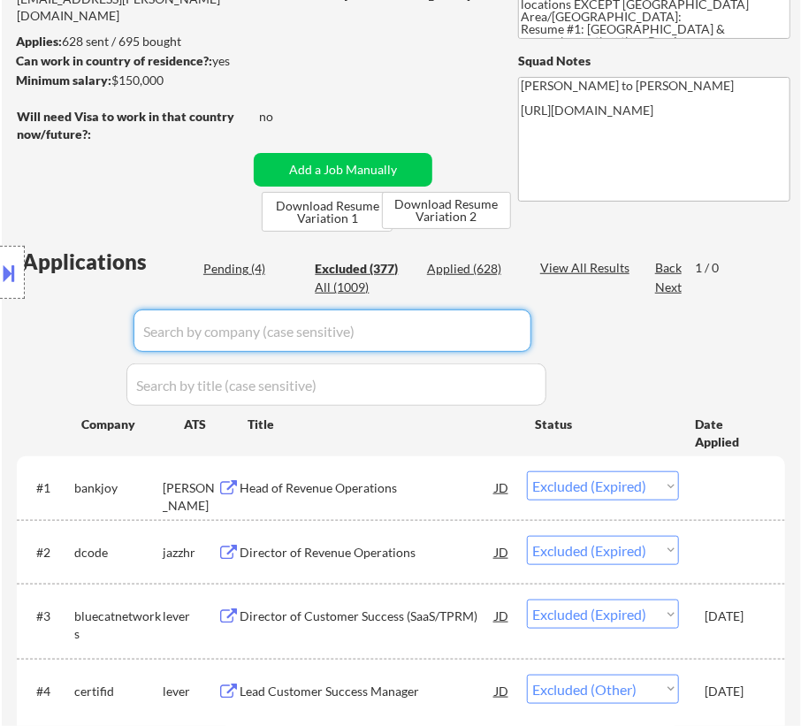
select select ""excluded__expired_""
select select ""excluded__bad_match_""
select select ""excluded__expired_""
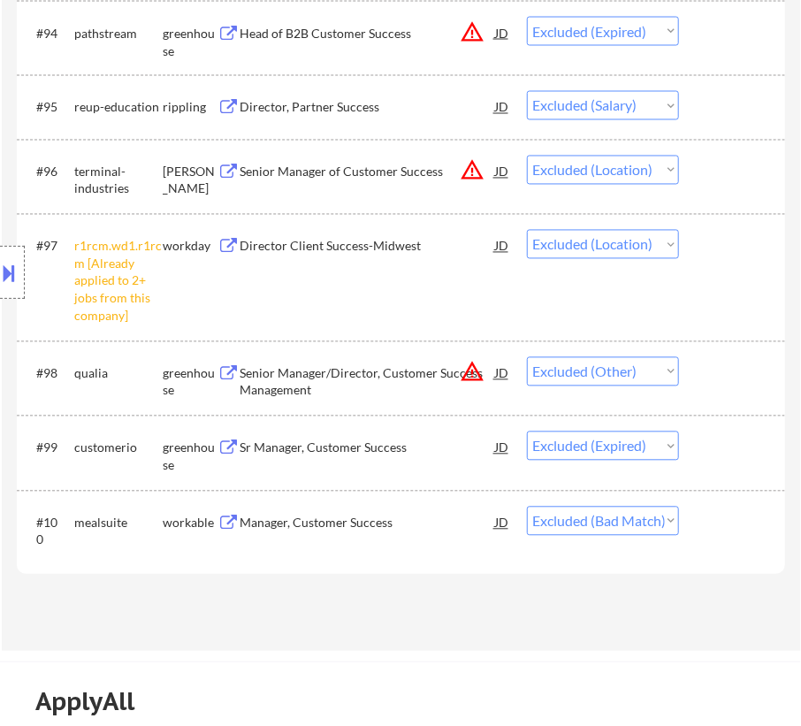
scroll to position [7633, 0]
click at [659, 519] on select "Choose an option... Pending Applied Excluded (Questions) Excluded (Expired) Exc…" at bounding box center [603, 521] width 152 height 29
click at [527, 507] on select "Choose an option... Pending Applied Excluded (Questions) Excluded (Expired) Exc…" at bounding box center [603, 521] width 152 height 29
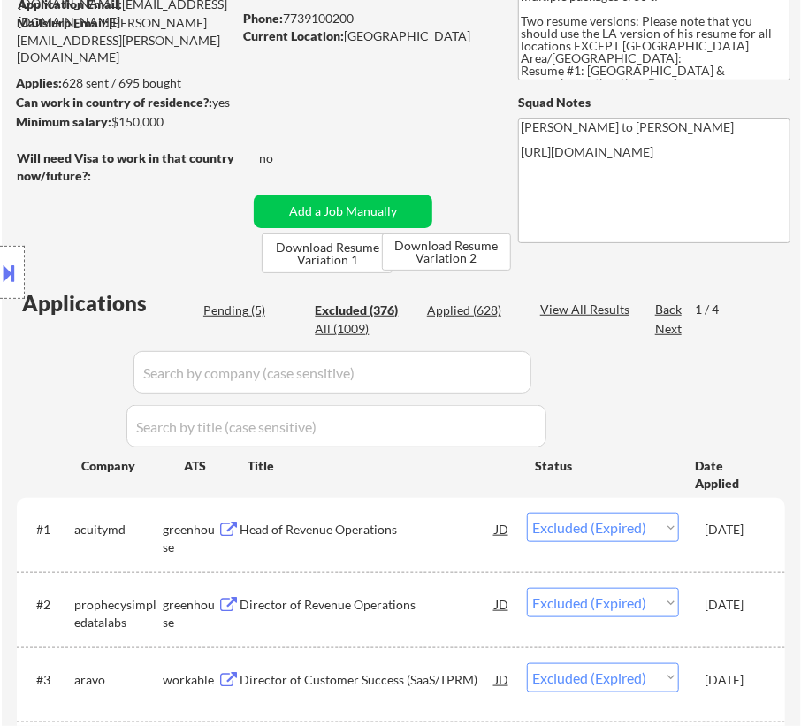
scroll to position [80, 0]
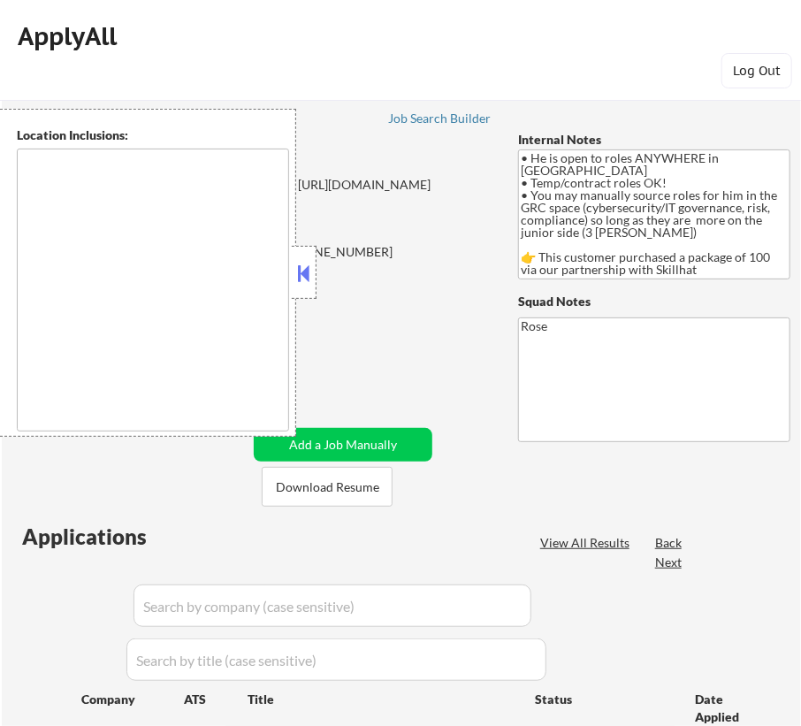
type textarea "country: CA"
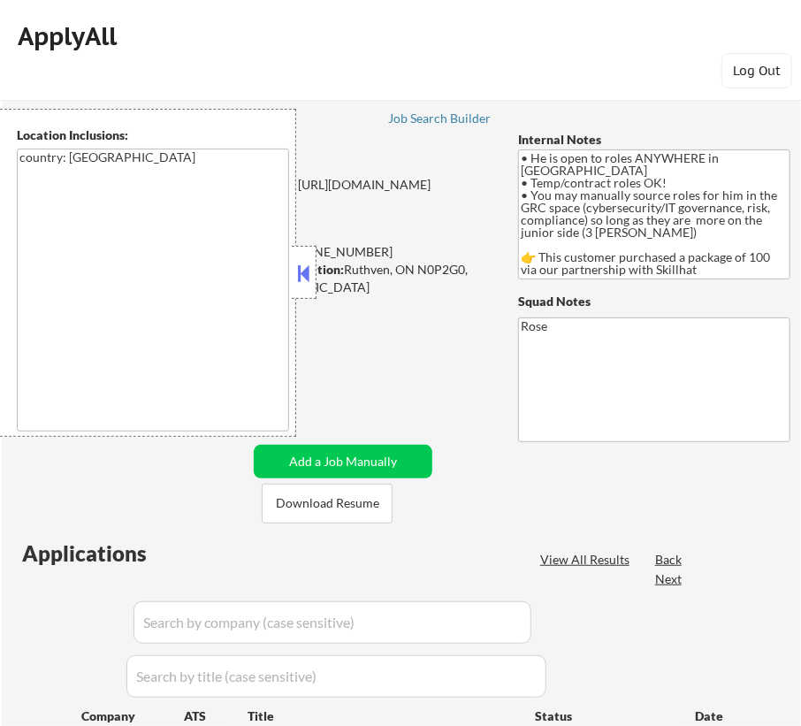
select select ""pending""
click at [311, 274] on button at bounding box center [303, 273] width 19 height 27
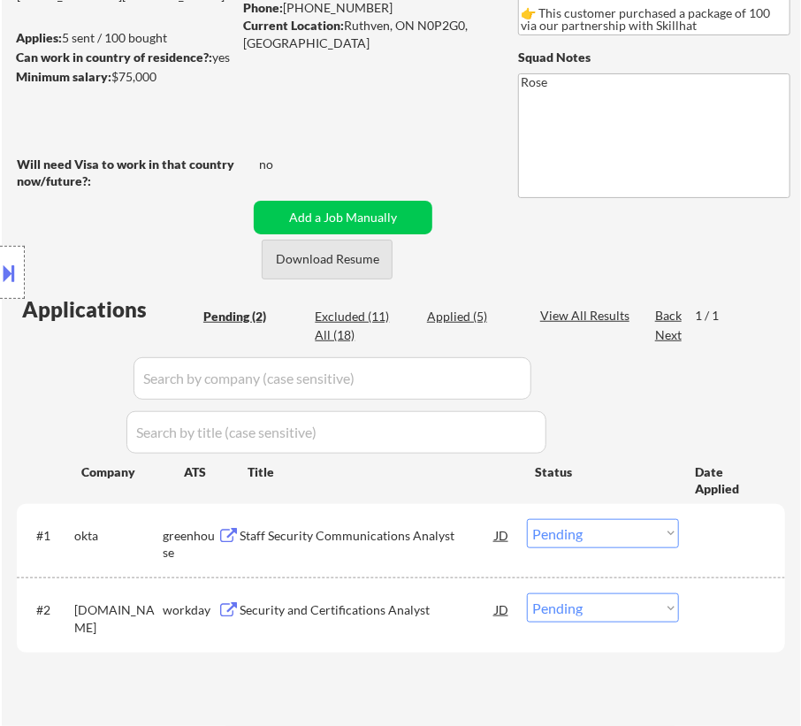
scroll to position [240, 0]
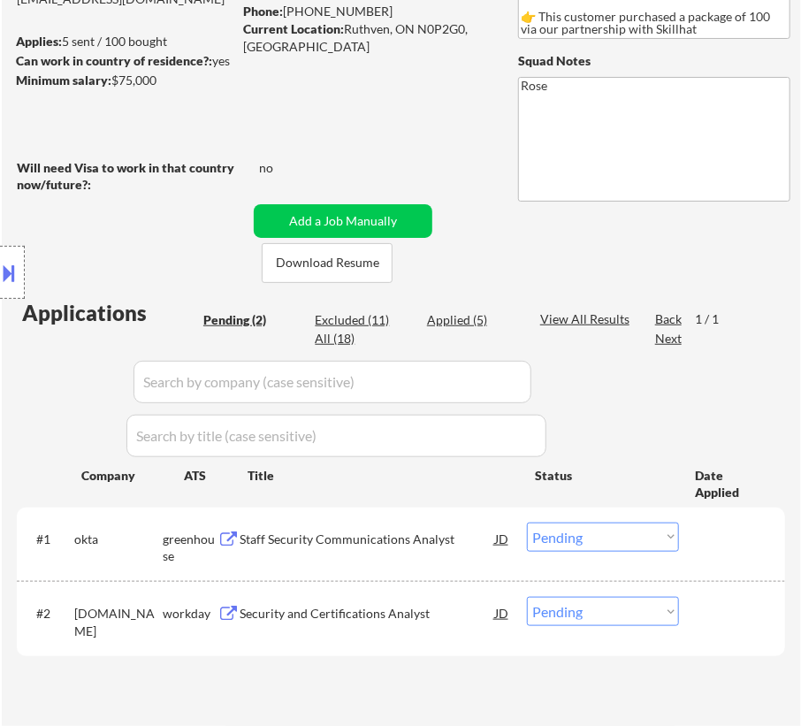
click at [469, 376] on input "input" at bounding box center [332, 382] width 398 height 42
click at [353, 323] on div "Excluded (11)" at bounding box center [359, 320] width 88 height 18
select select ""excluded__expired_""
select select ""excluded__bad_match_""
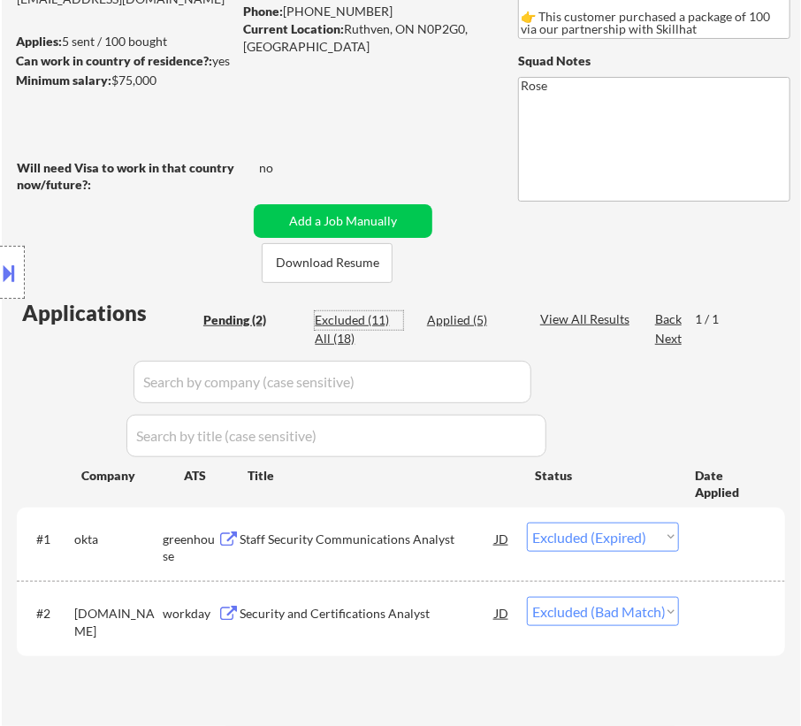
select select ""excluded__expired_""
select select ""excluded__bad_match_""
select select ""excluded__expired_""
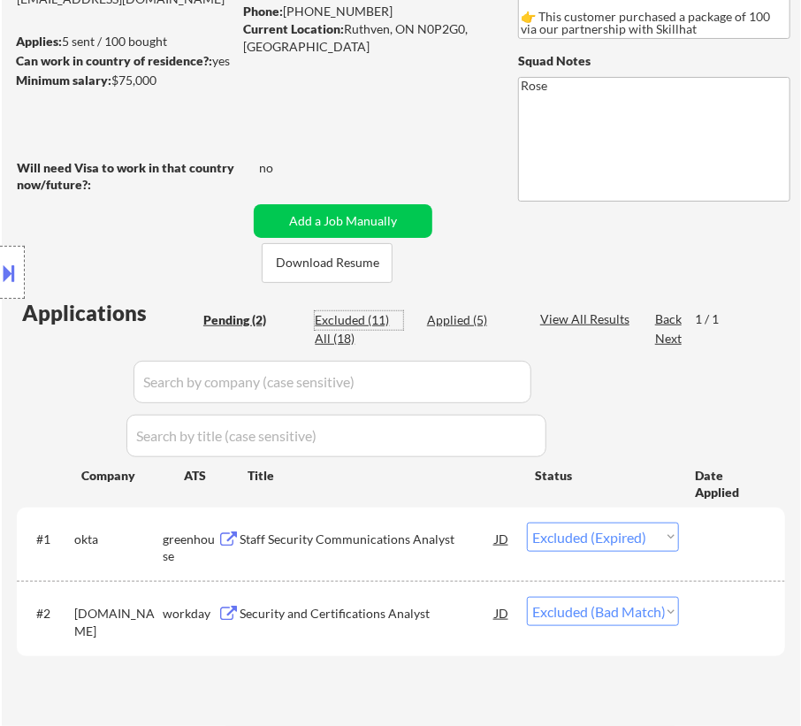
select select ""excluded__bad_match_""
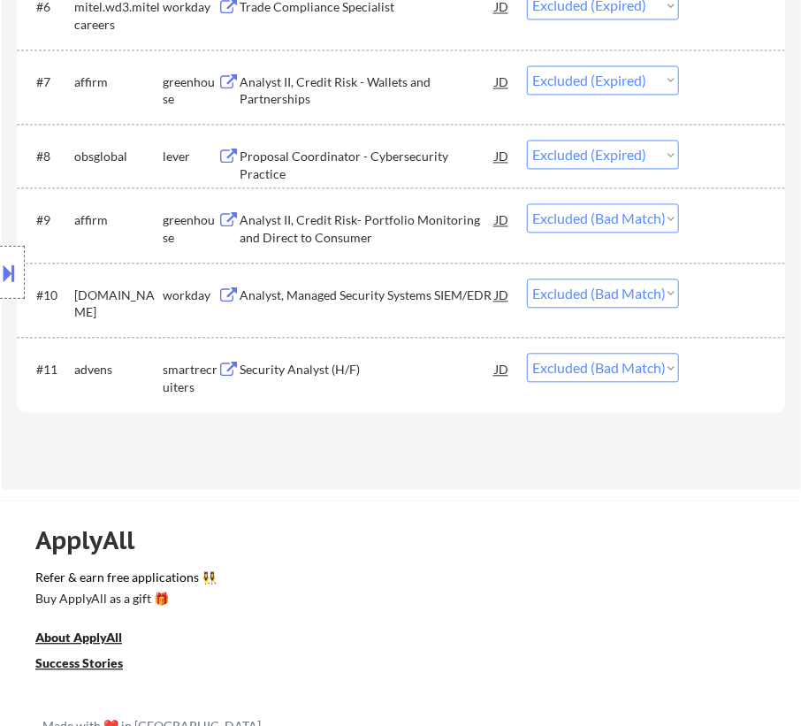
scroll to position [1044, 0]
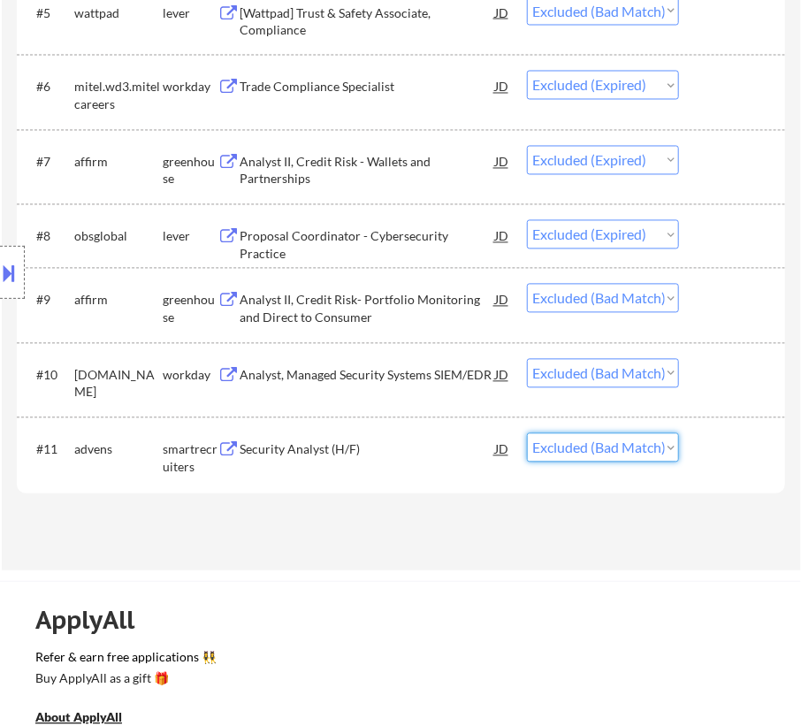
click at [632, 448] on select "Choose an option... Pending Applied Excluded (Questions) Excluded (Expired) Exc…" at bounding box center [603, 447] width 152 height 29
select select ""pending""
click at [527, 433] on select "Choose an option... Pending Applied Excluded (Questions) Excluded (Expired) Exc…" at bounding box center [603, 447] width 152 height 29
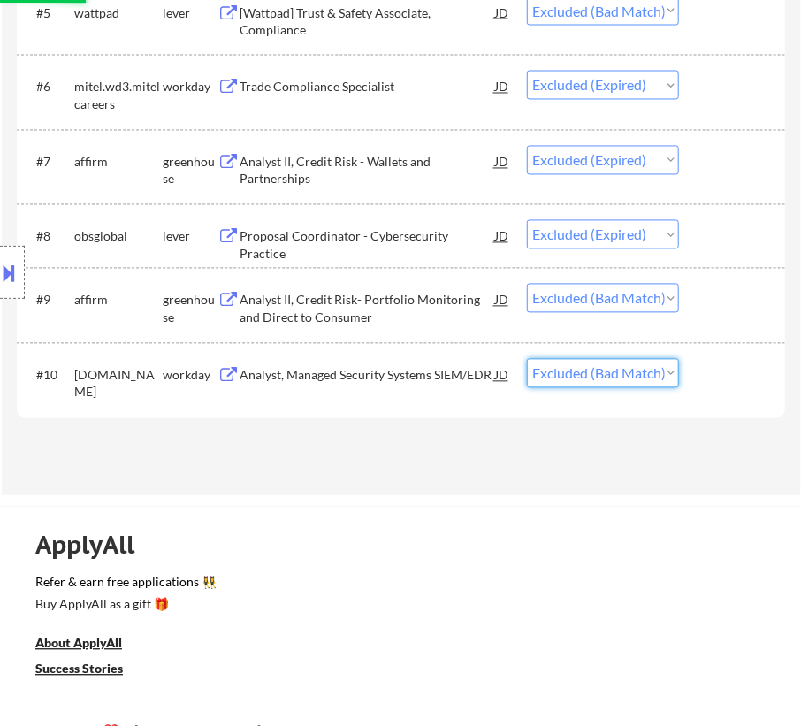
click at [613, 367] on select "Choose an option... Pending Applied Excluded (Questions) Excluded (Expired) Exc…" at bounding box center [603, 373] width 152 height 29
select select ""pending""
click at [527, 359] on select "Choose an option... Pending Applied Excluded (Questions) Excluded (Expired) Exc…" at bounding box center [603, 373] width 152 height 29
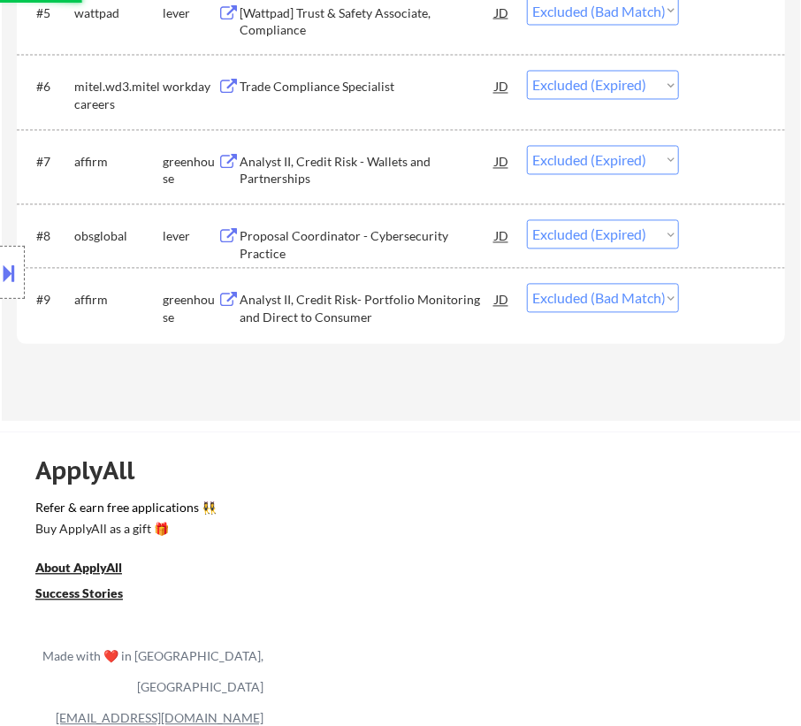
drag, startPoint x: 652, startPoint y: 295, endPoint x: 653, endPoint y: 308, distance: 12.4
click at [652, 295] on select "Choose an option... Pending Applied Excluded (Questions) Excluded (Expired) Exc…" at bounding box center [603, 298] width 152 height 29
select select ""pending""
click at [527, 284] on select "Choose an option... Pending Applied Excluded (Questions) Excluded (Expired) Exc…" at bounding box center [603, 298] width 152 height 29
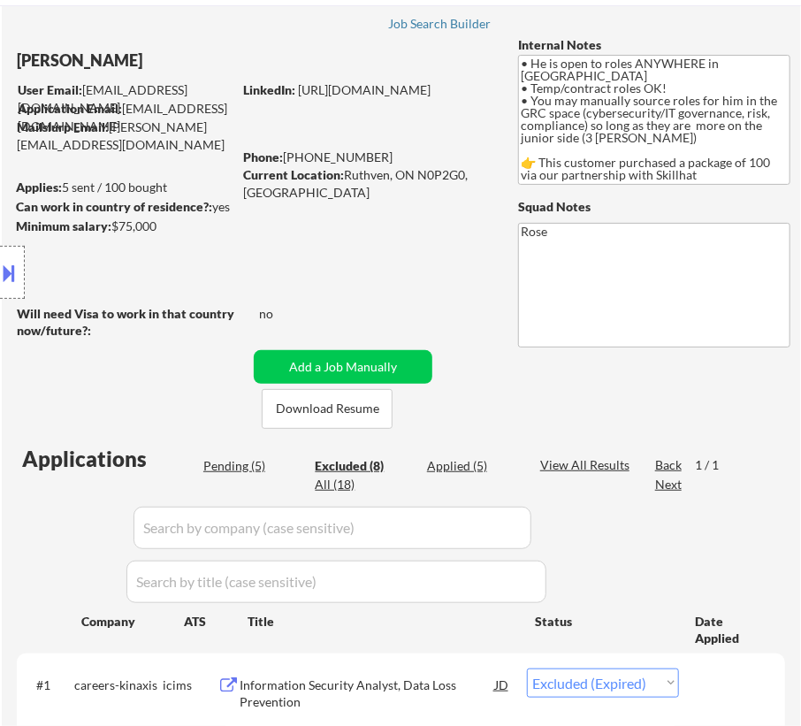
scroll to position [80, 0]
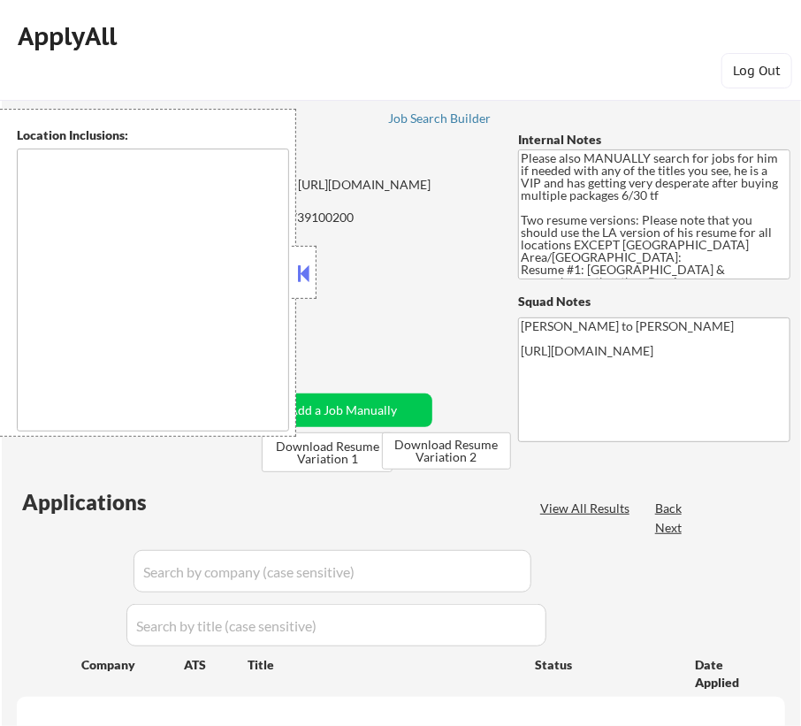
type textarea "[GEOGRAPHIC_DATA], [GEOGRAPHIC_DATA] [GEOGRAPHIC_DATA], [GEOGRAPHIC_DATA] [GEOG…"
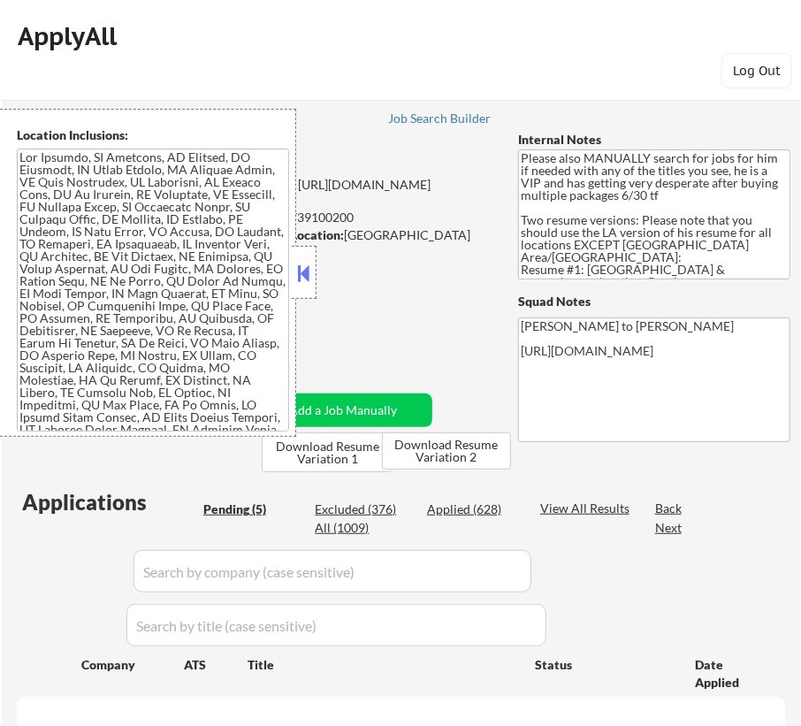
select select ""pending""
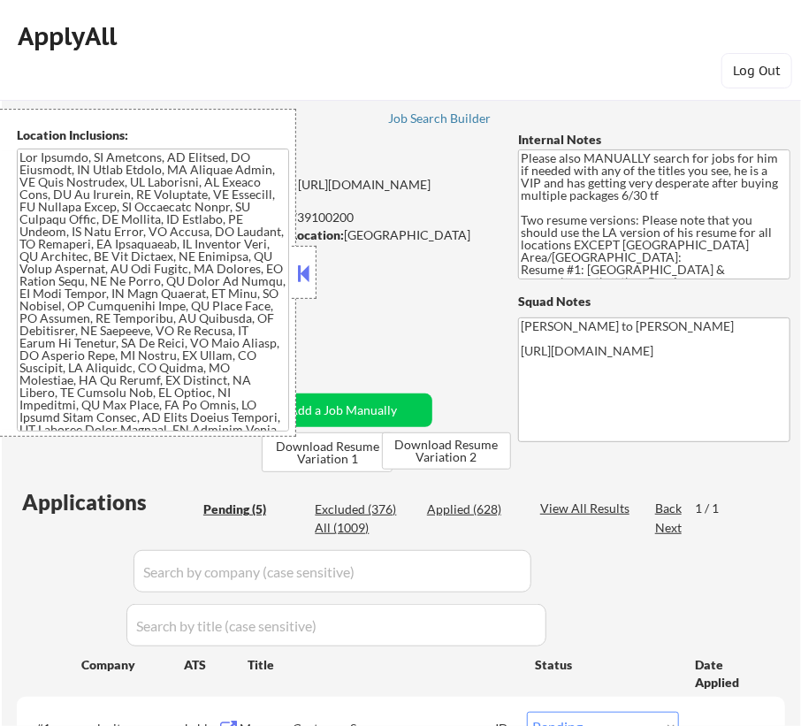
click at [310, 270] on button at bounding box center [303, 273] width 19 height 27
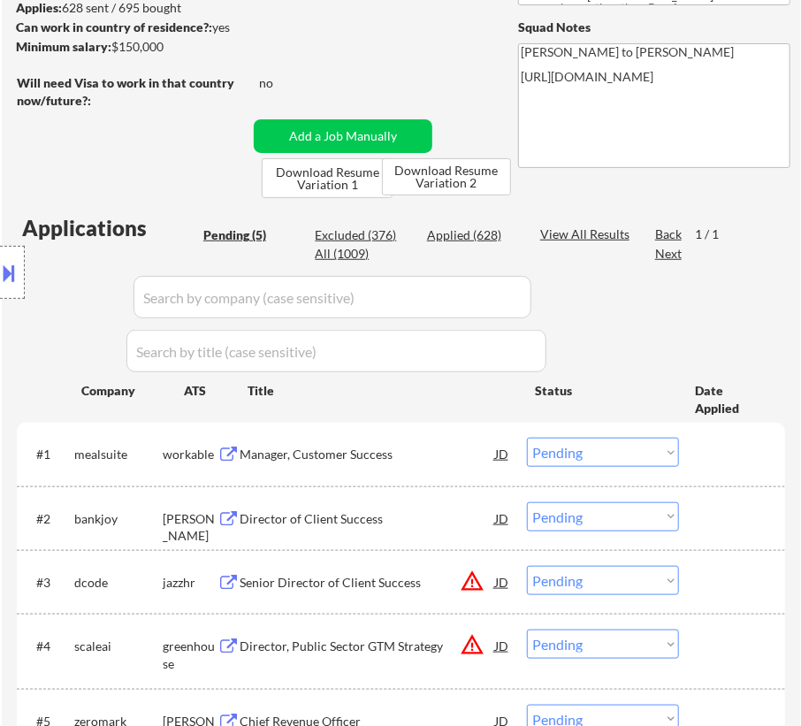
scroll to position [240, 0]
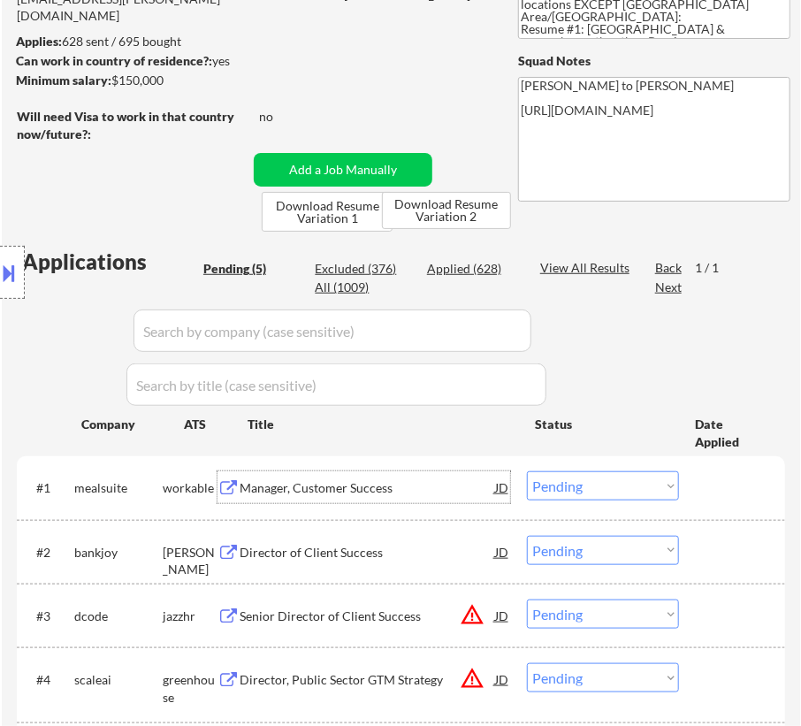
click at [406, 493] on div "Manager, Customer Success" at bounding box center [367, 488] width 255 height 18
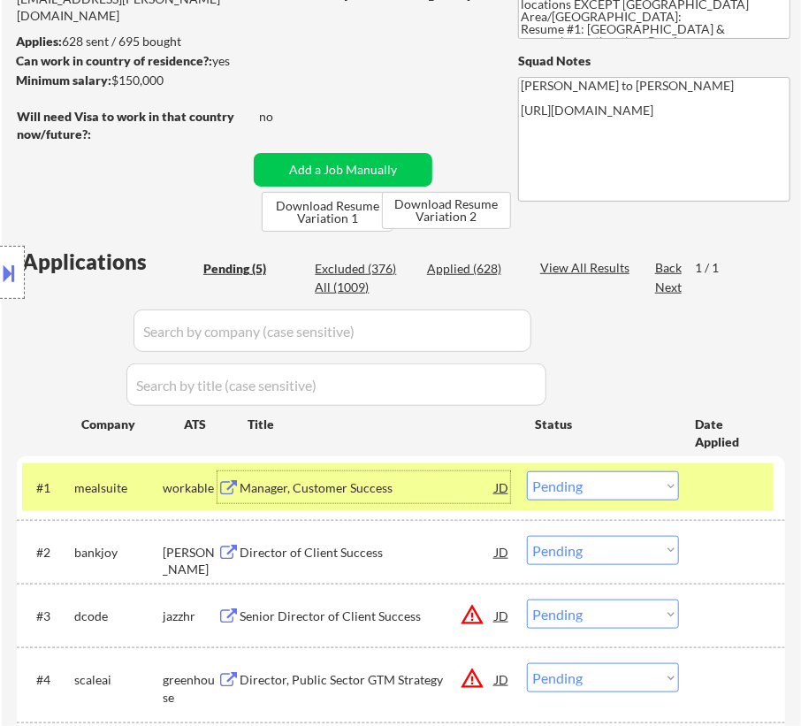
click at [644, 478] on select "Choose an option... Pending Applied Excluded (Questions) Excluded (Expired) Exc…" at bounding box center [603, 485] width 152 height 29
click at [527, 471] on select "Choose an option... Pending Applied Excluded (Questions) Excluded (Expired) Exc…" at bounding box center [603, 485] width 152 height 29
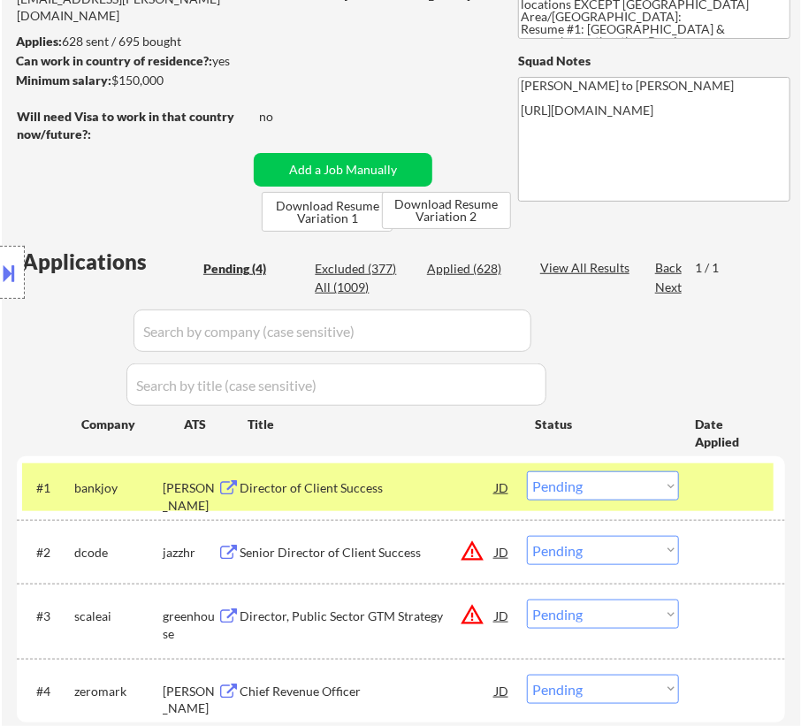
click at [403, 482] on div "Director of Client Success" at bounding box center [367, 488] width 255 height 18
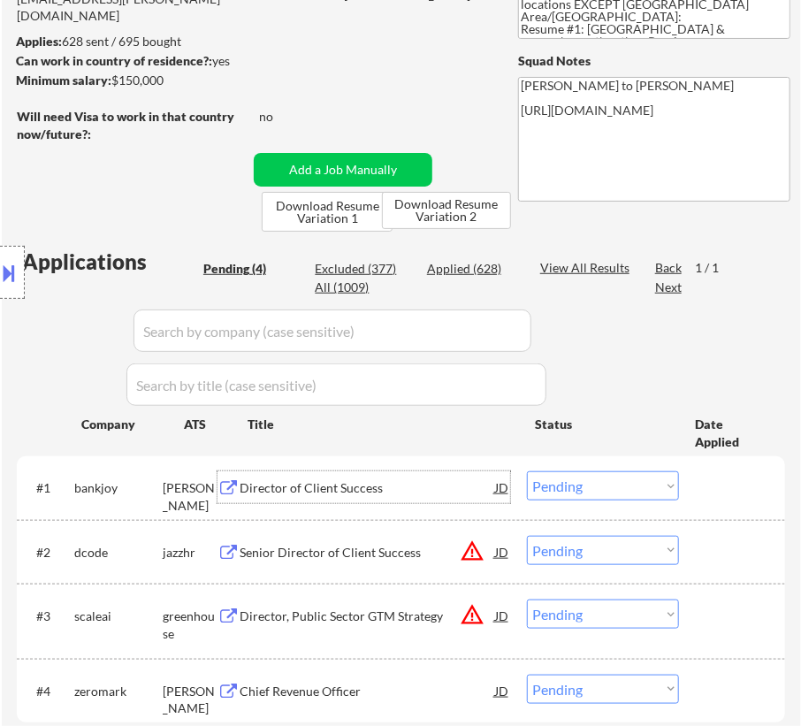
click at [591, 485] on select "Choose an option... Pending Applied Excluded (Questions) Excluded (Expired) Exc…" at bounding box center [603, 485] width 152 height 29
click at [527, 471] on select "Choose an option... Pending Applied Excluded (Questions) Excluded (Expired) Exc…" at bounding box center [603, 485] width 152 height 29
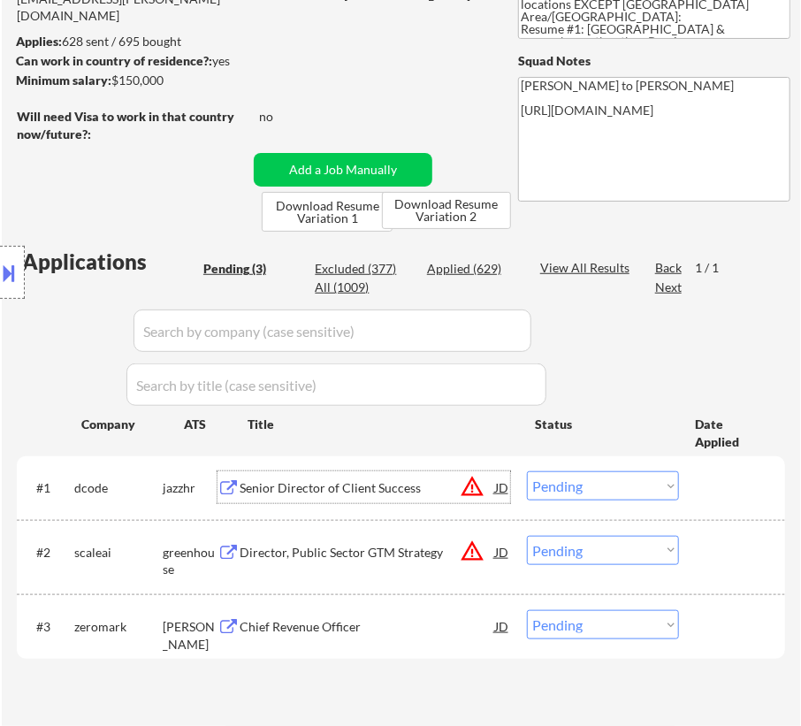
click at [334, 494] on div "Senior Director of Client Success" at bounding box center [367, 488] width 255 height 18
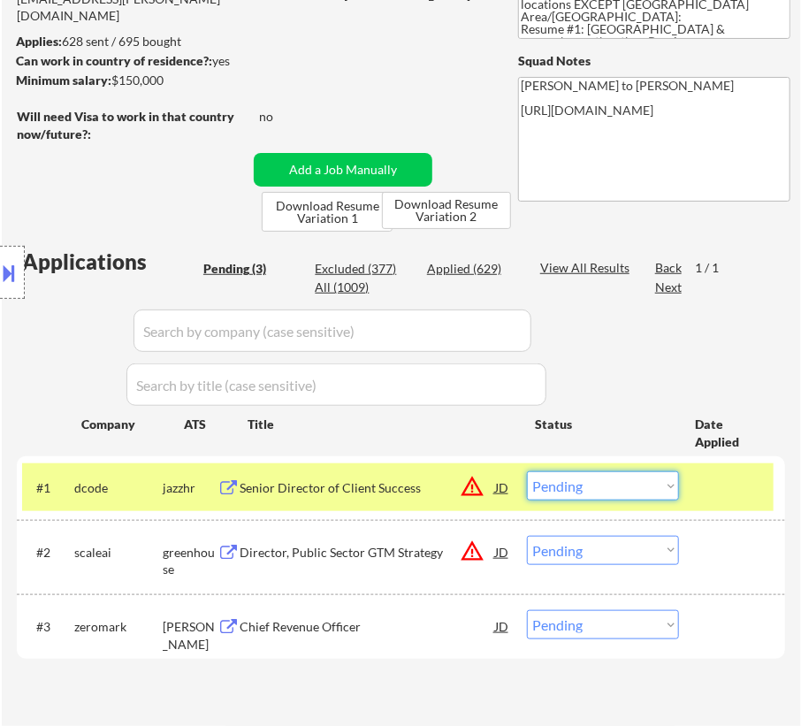
click at [623, 491] on select "Choose an option... Pending Applied Excluded (Questions) Excluded (Expired) Exc…" at bounding box center [603, 485] width 152 height 29
click at [527, 471] on select "Choose an option... Pending Applied Excluded (Questions) Excluded (Expired) Exc…" at bounding box center [603, 485] width 152 height 29
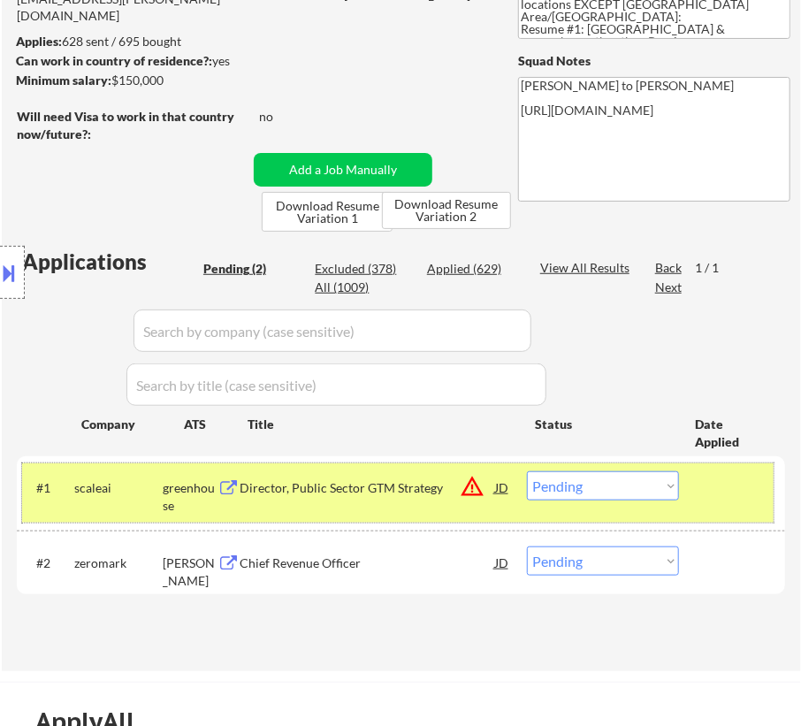
drag, startPoint x: 353, startPoint y: 512, endPoint x: 362, endPoint y: 504, distance: 12.6
click at [354, 512] on div "#1 scaleai greenhouse Director, Public Sector GTM Strategy JD warning_amber Cho…" at bounding box center [397, 492] width 751 height 58
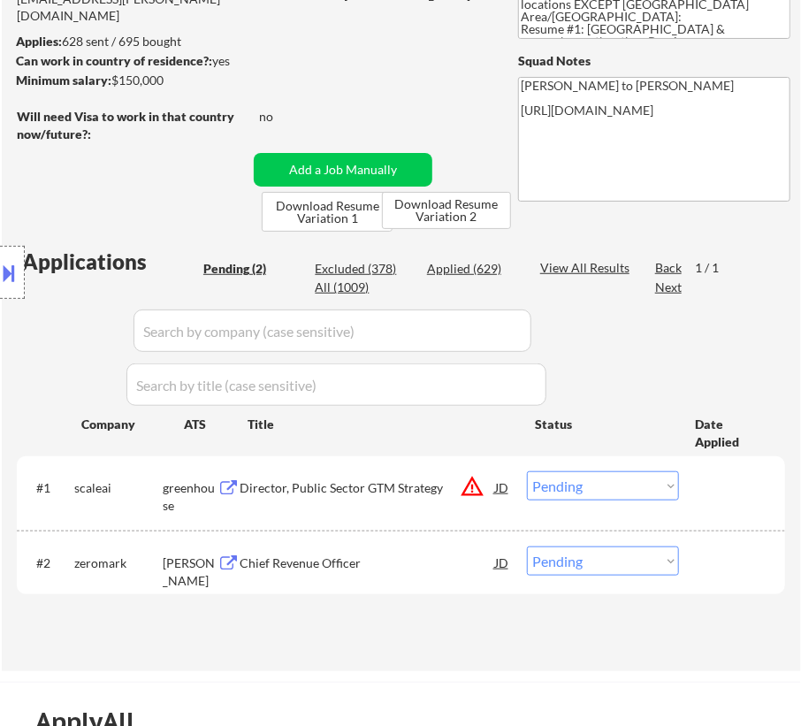
click at [363, 503] on div "#1 scaleai greenhouse Director, Public Sector GTM Strategy JD warning_amber Cho…" at bounding box center [397, 492] width 751 height 58
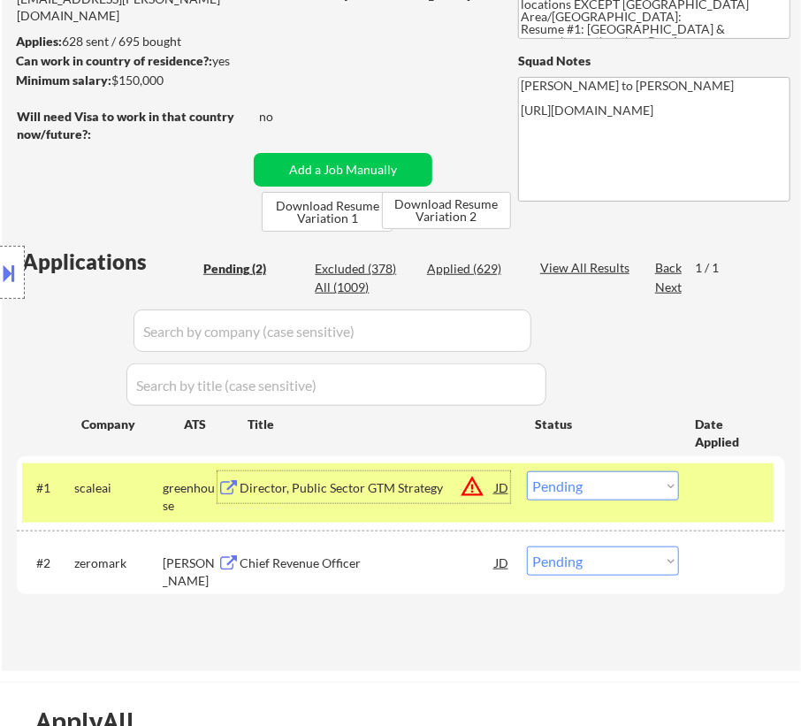
click at [370, 493] on div "Director, Public Sector GTM Strategy" at bounding box center [367, 488] width 255 height 18
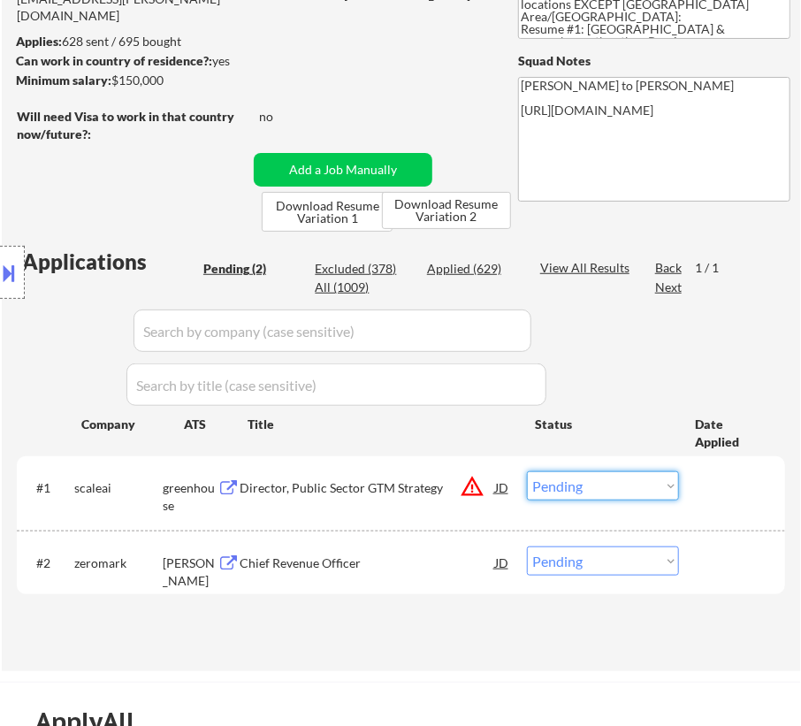
click at [659, 480] on select "Choose an option... Pending Applied Excluded (Questions) Excluded (Expired) Exc…" at bounding box center [603, 485] width 152 height 29
click at [527, 471] on select "Choose an option... Pending Applied Excluded (Questions) Excluded (Expired) Exc…" at bounding box center [603, 485] width 152 height 29
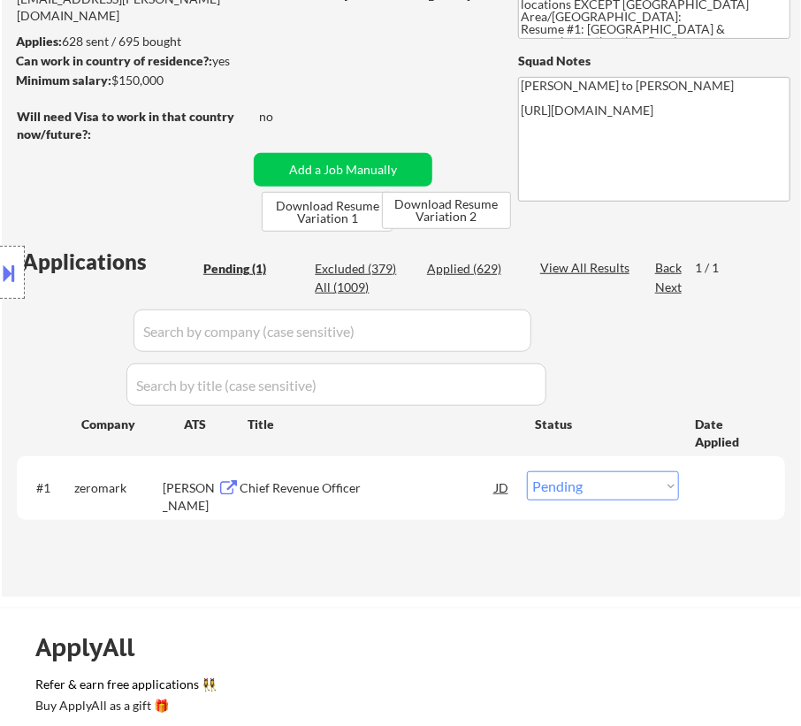
click at [379, 512] on div "#1 zeromark ashby Chief Revenue Officer JD warning_amber Choose an option... Pe…" at bounding box center [401, 487] width 768 height 63
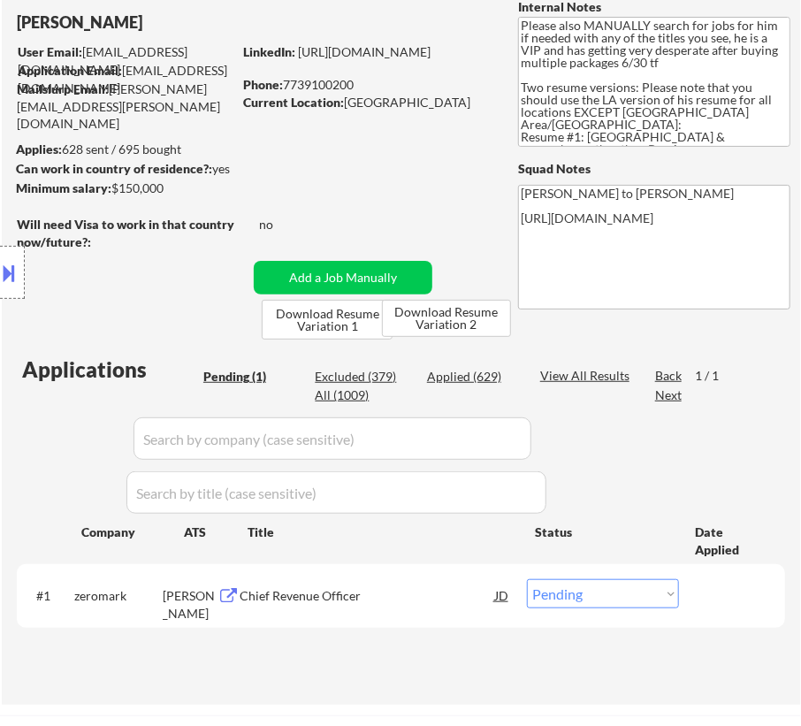
scroll to position [160, 0]
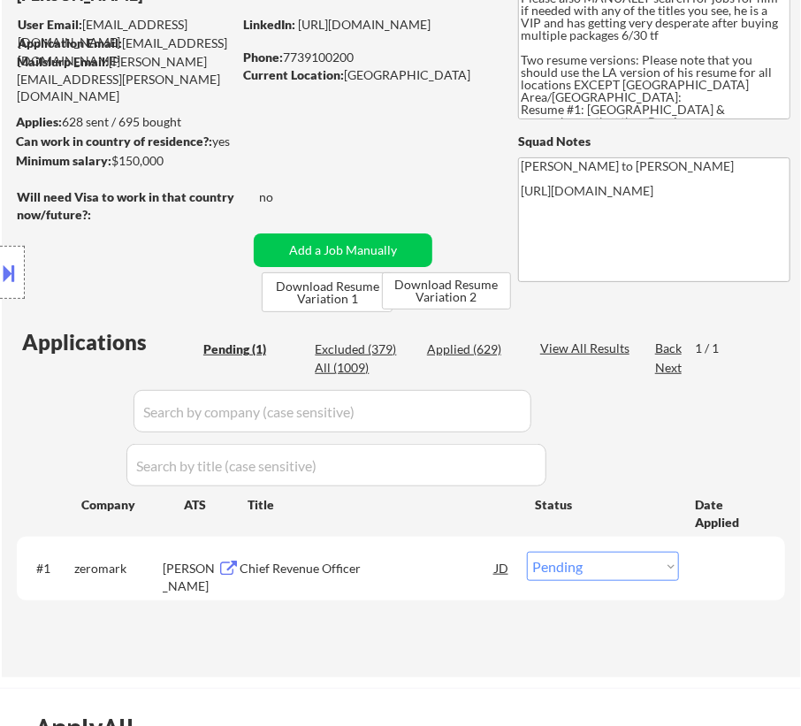
click at [457, 583] on div "#1 zeromark ashby Chief Revenue Officer JD warning_amber Choose an option... Pe…" at bounding box center [397, 568] width 751 height 48
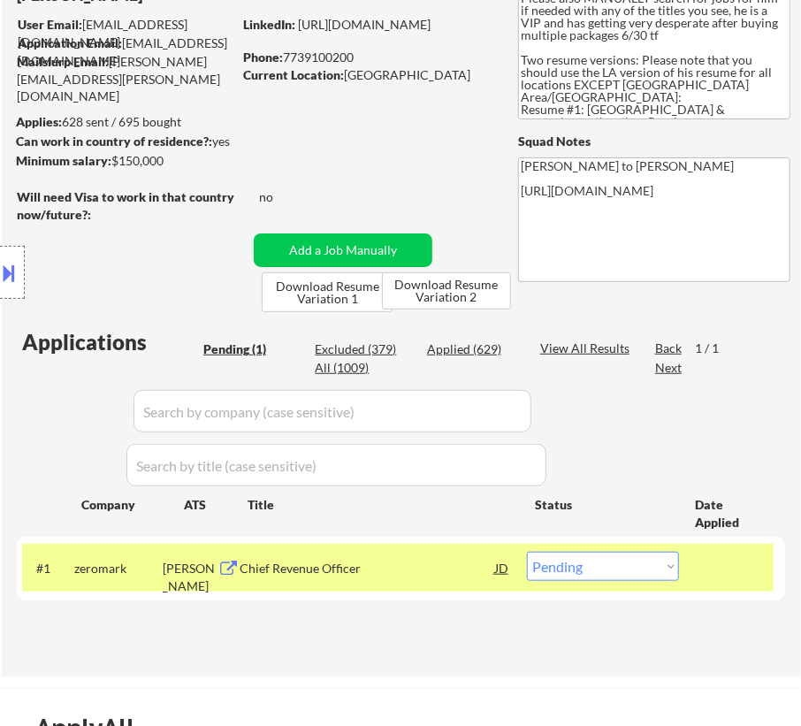
click at [456, 582] on div "Chief Revenue Officer" at bounding box center [367, 568] width 255 height 32
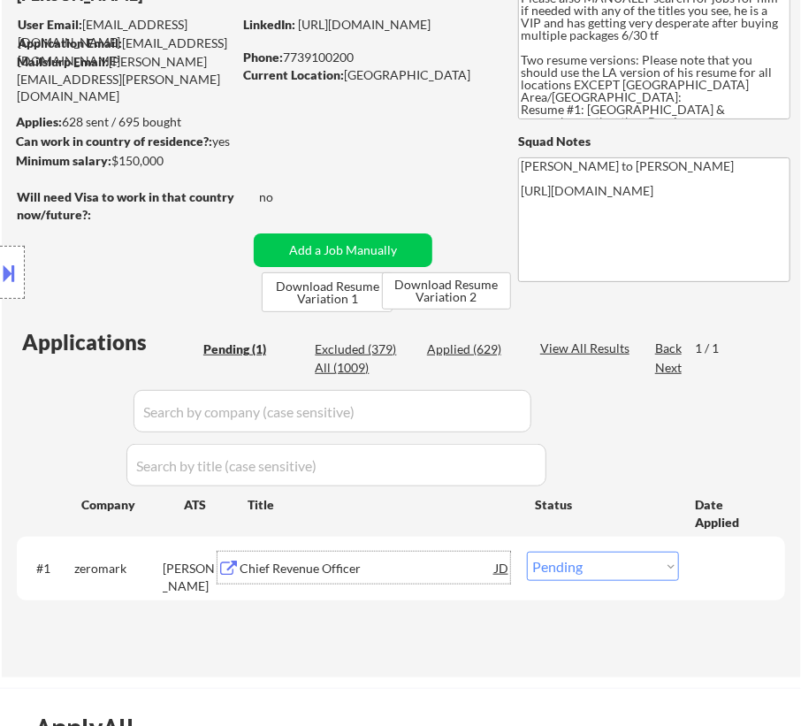
click at [595, 560] on select "Choose an option... Pending Applied Excluded (Questions) Excluded (Expired) Exc…" at bounding box center [603, 566] width 152 height 29
select select ""excluded__expired_""
click at [527, 552] on select "Choose an option... Pending Applied Excluded (Questions) Excluded (Expired) Exc…" at bounding box center [603, 566] width 152 height 29
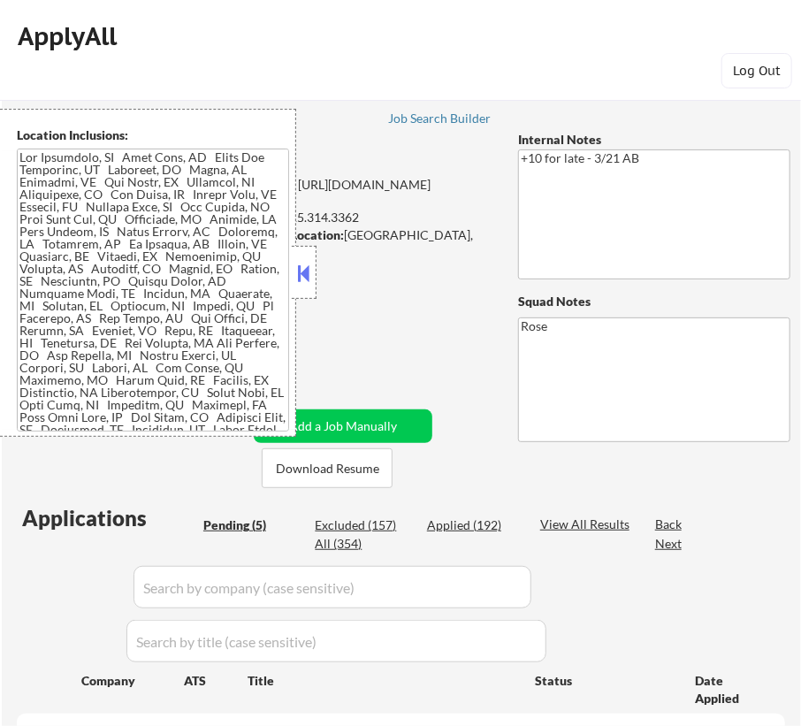
select select ""pending""
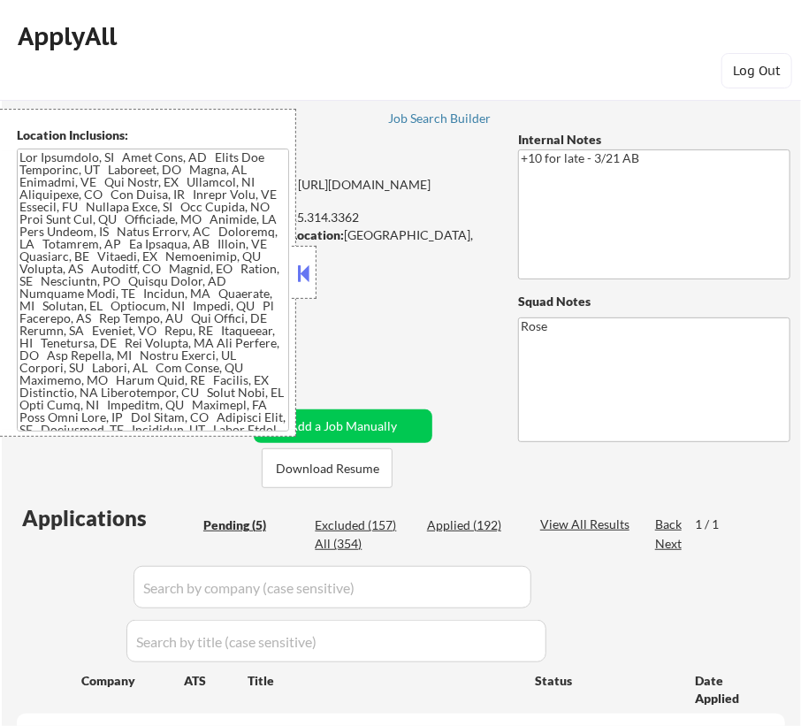
click at [305, 274] on button at bounding box center [303, 273] width 19 height 27
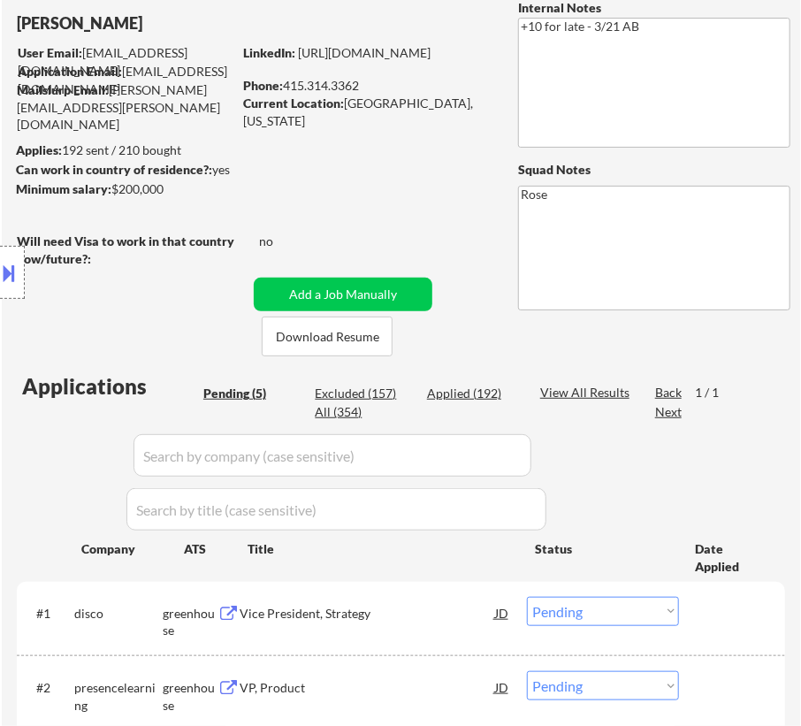
scroll to position [160, 0]
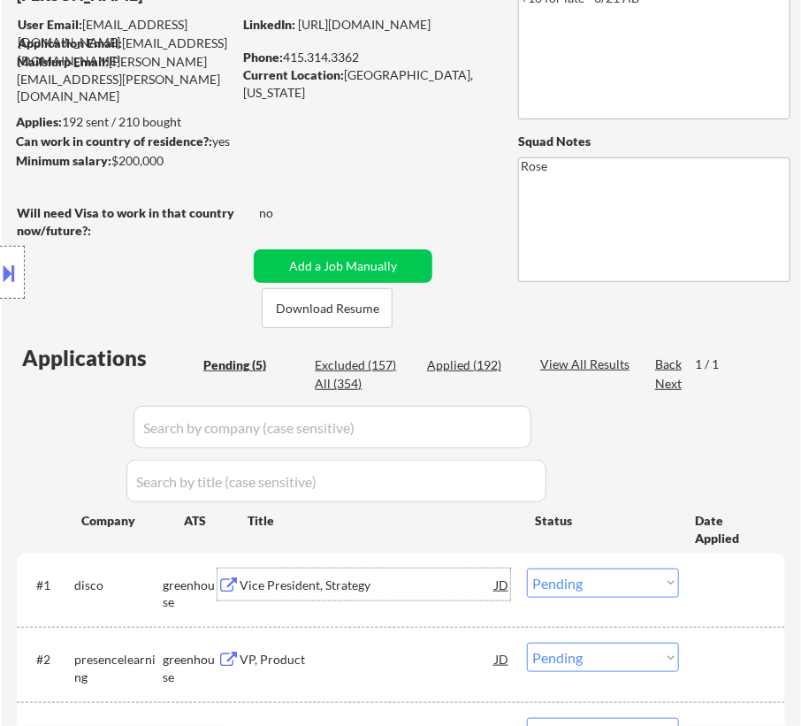
click at [402, 592] on div "Vice President, Strategy" at bounding box center [367, 584] width 255 height 32
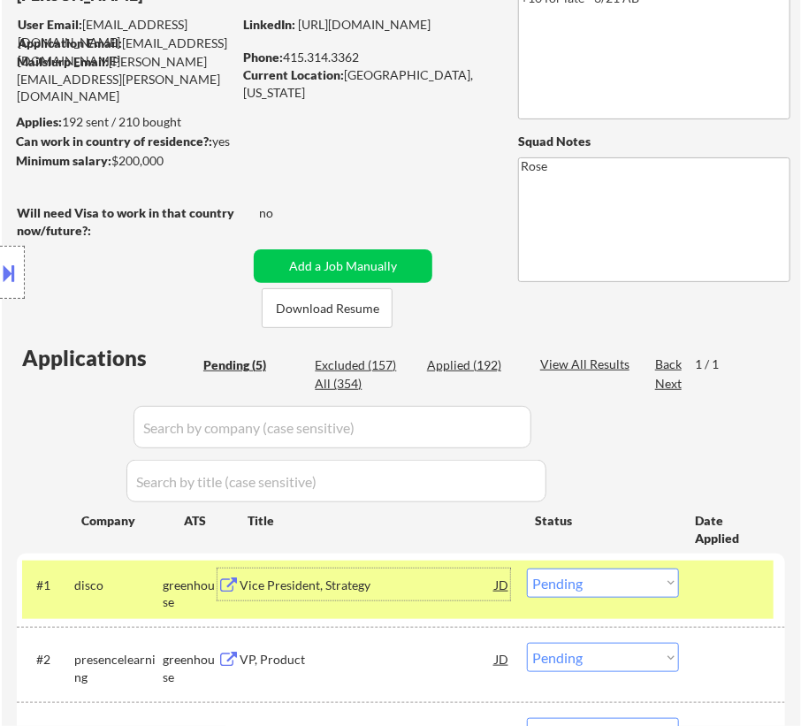
click at [450, 575] on div "Vice President, Strategy" at bounding box center [367, 584] width 255 height 32
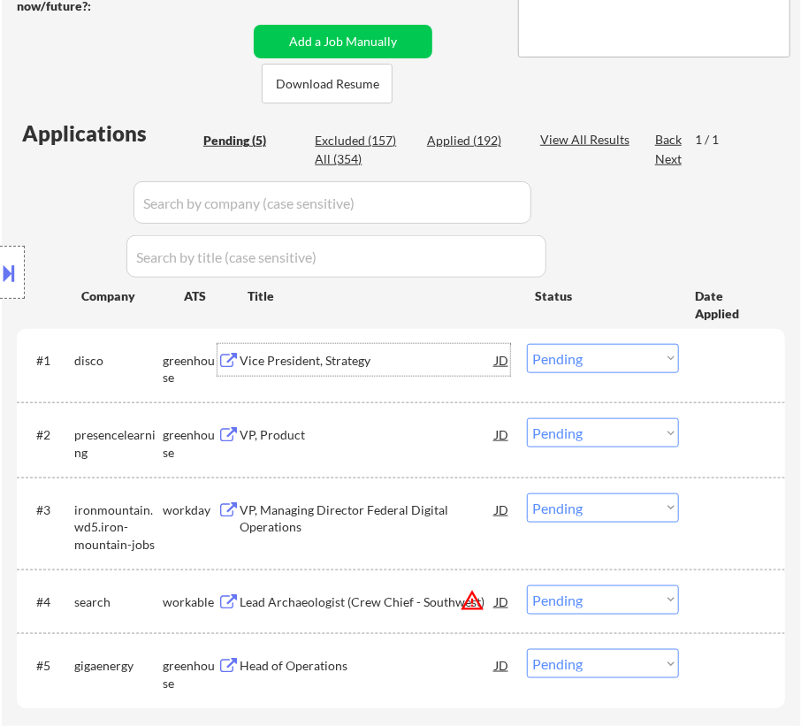
scroll to position [401, 0]
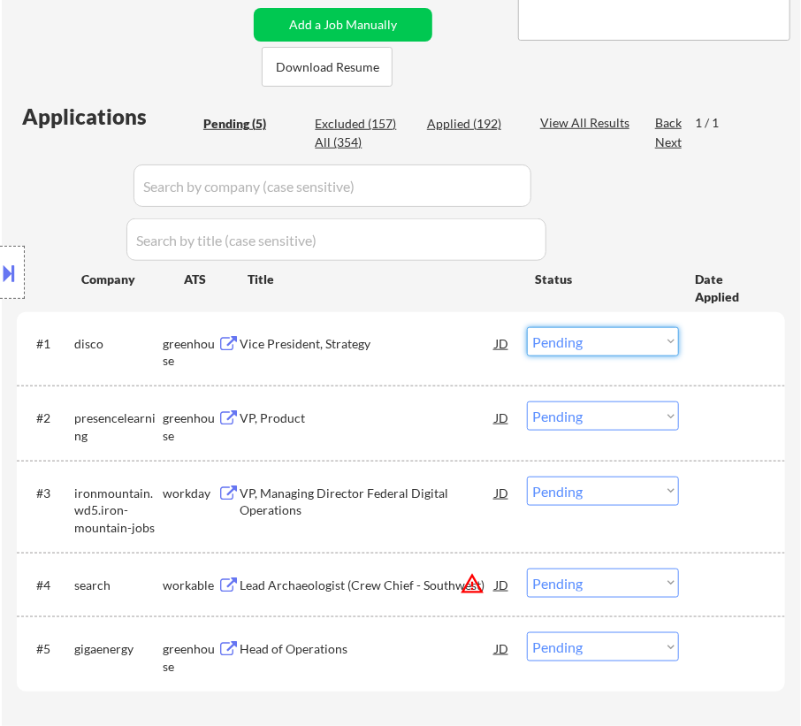
click at [590, 339] on select "Choose an option... Pending Applied Excluded (Questions) Excluded (Expired) Exc…" at bounding box center [603, 341] width 152 height 29
click at [527, 327] on select "Choose an option... Pending Applied Excluded (Questions) Excluded (Expired) Exc…" at bounding box center [603, 341] width 152 height 29
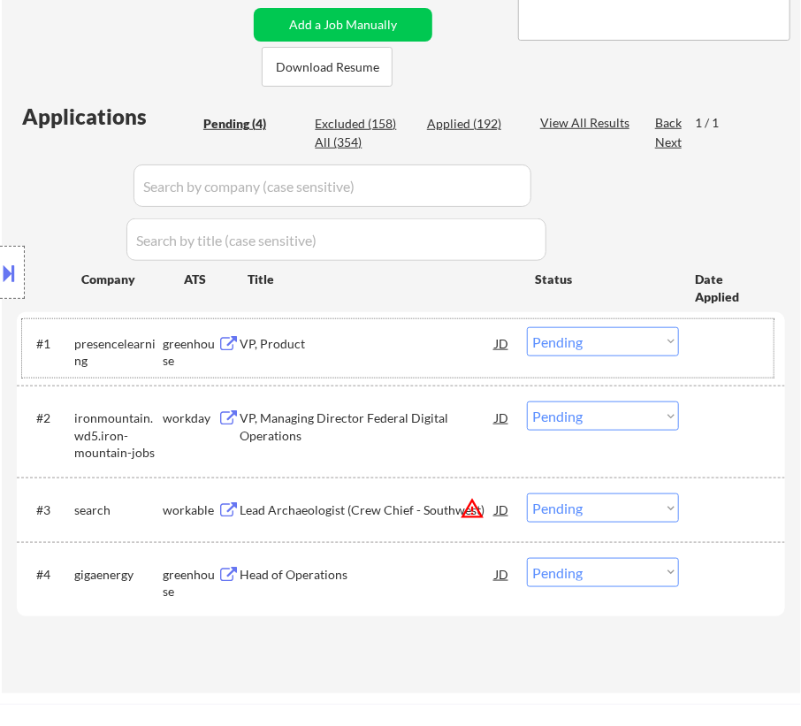
click at [399, 371] on div "#1 presencelearning greenhouse VP, Product JD Choose an option... Pending Appli…" at bounding box center [397, 348] width 751 height 58
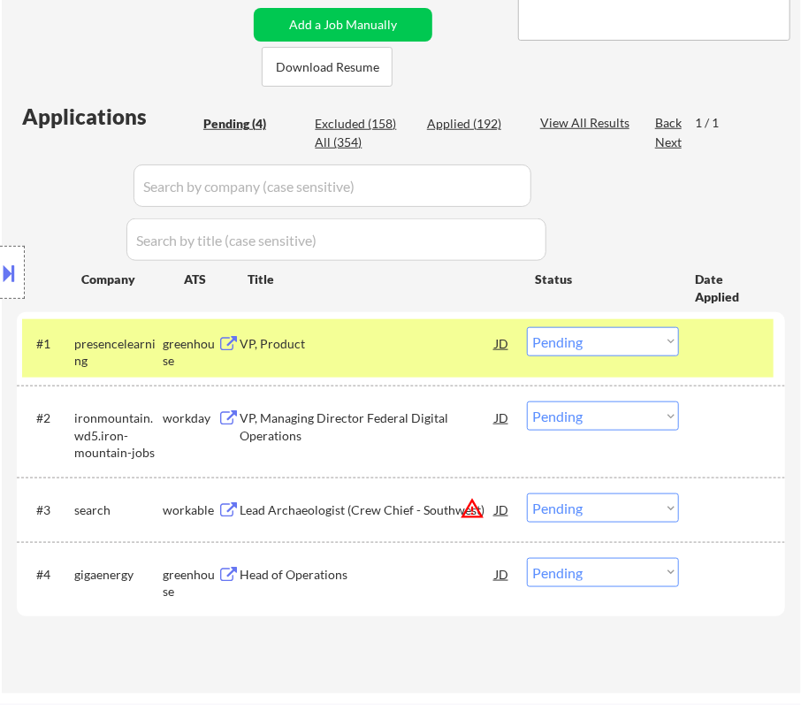
click at [397, 350] on div "VP, Product" at bounding box center [367, 344] width 255 height 18
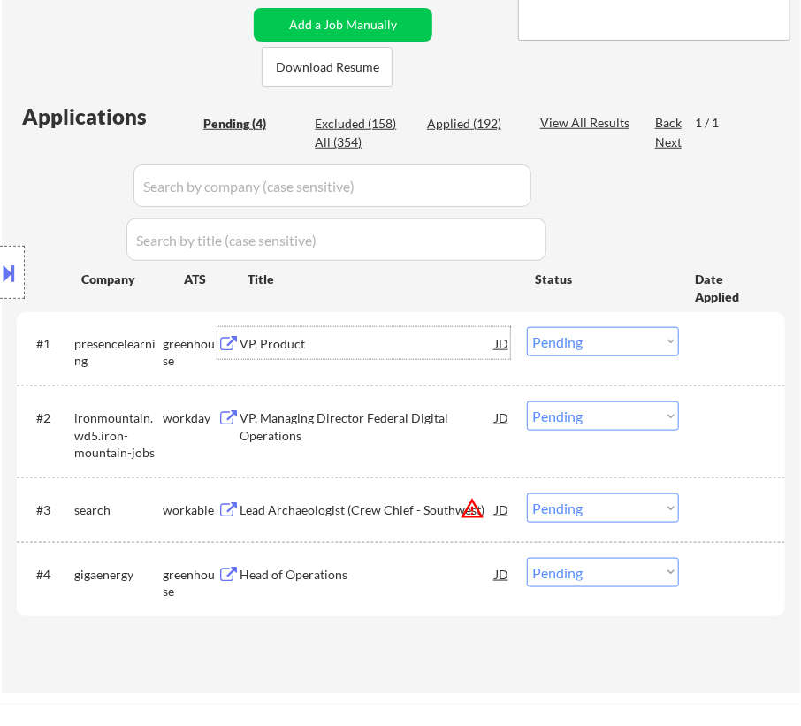
click at [585, 345] on select "Choose an option... Pending Applied Excluded (Questions) Excluded (Expired) Exc…" at bounding box center [603, 341] width 152 height 29
click at [527, 327] on select "Choose an option... Pending Applied Excluded (Questions) Excluded (Expired) Exc…" at bounding box center [603, 341] width 152 height 29
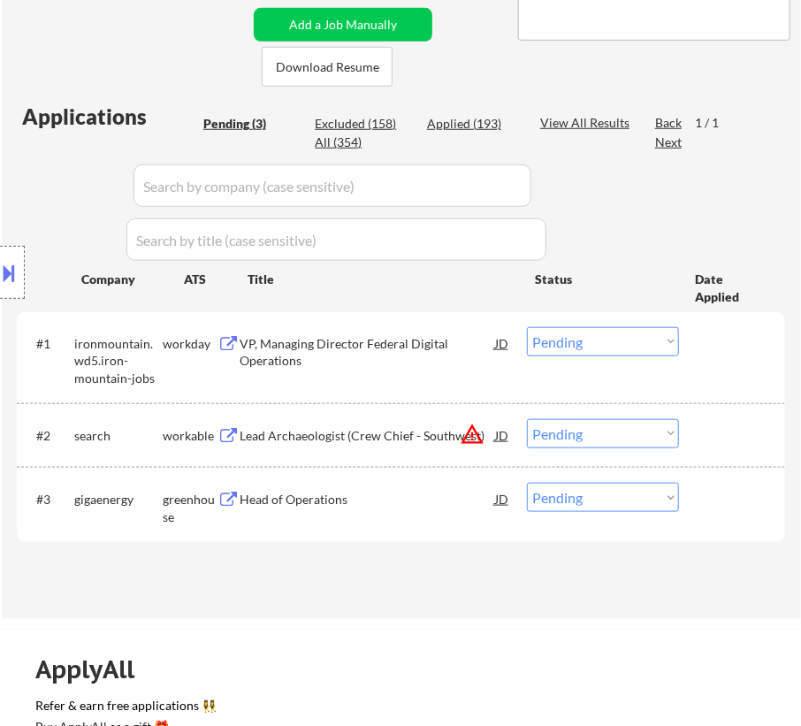
click at [385, 348] on div "VP, Managing Director Federal Digital Operations" at bounding box center [367, 352] width 255 height 34
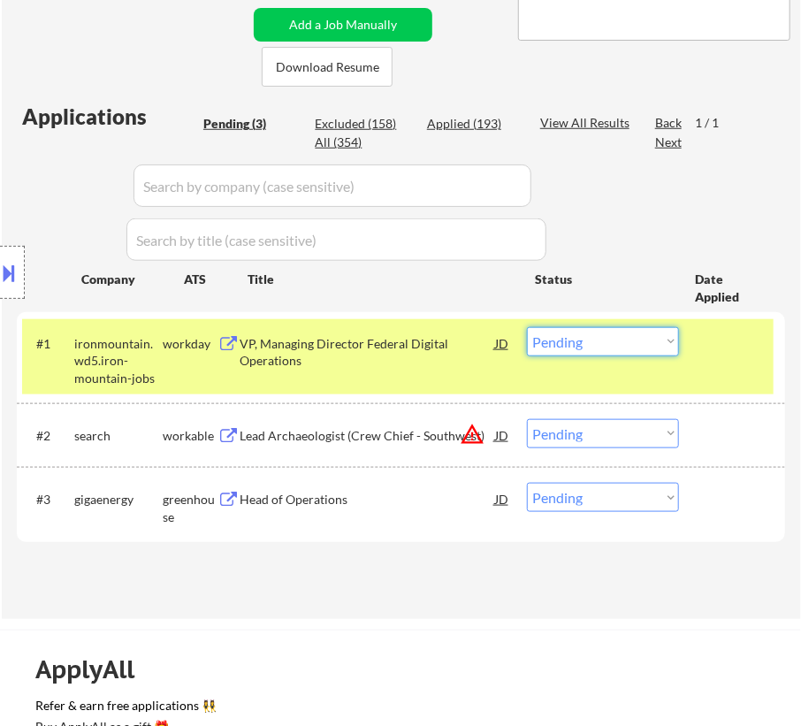
click at [597, 329] on select "Choose an option... Pending Applied Excluded (Questions) Excluded (Expired) Exc…" at bounding box center [603, 341] width 152 height 29
click at [527, 327] on select "Choose an option... Pending Applied Excluded (Questions) Excluded (Expired) Exc…" at bounding box center [603, 341] width 152 height 29
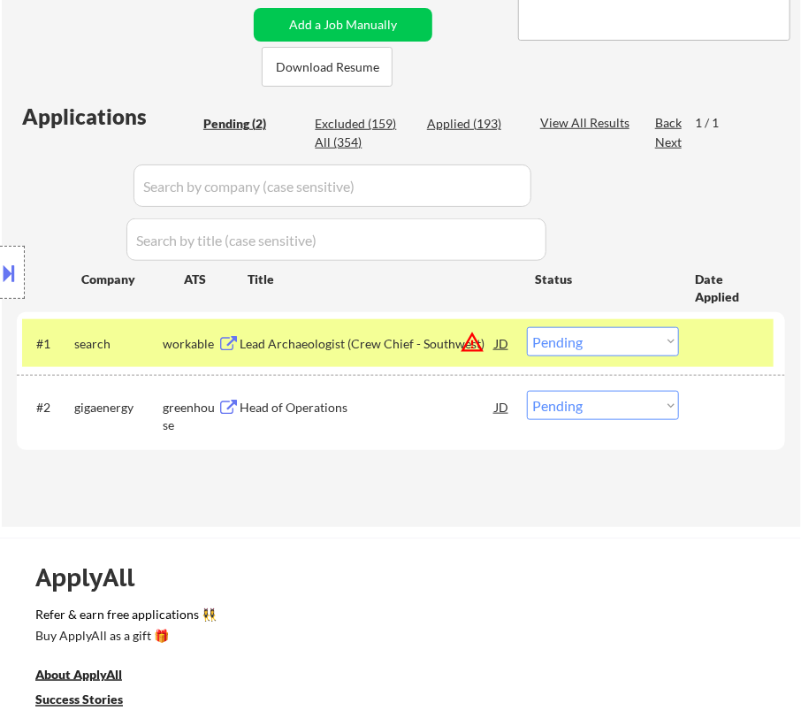
click at [375, 343] on div "Lead Archaeologist (Crew Chief - Southwest)" at bounding box center [367, 344] width 255 height 18
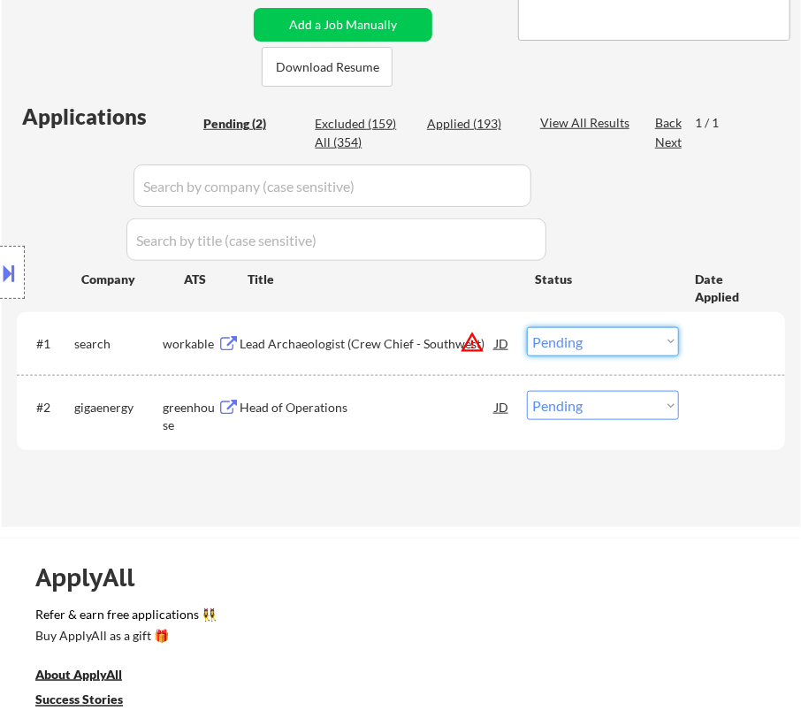
drag, startPoint x: 608, startPoint y: 334, endPoint x: 608, endPoint y: 347, distance: 13.3
click at [608, 334] on select "Choose an option... Pending Applied Excluded (Questions) Excluded (Expired) Exc…" at bounding box center [603, 341] width 152 height 29
click at [527, 327] on select "Choose an option... Pending Applied Excluded (Questions) Excluded (Expired) Exc…" at bounding box center [603, 341] width 152 height 29
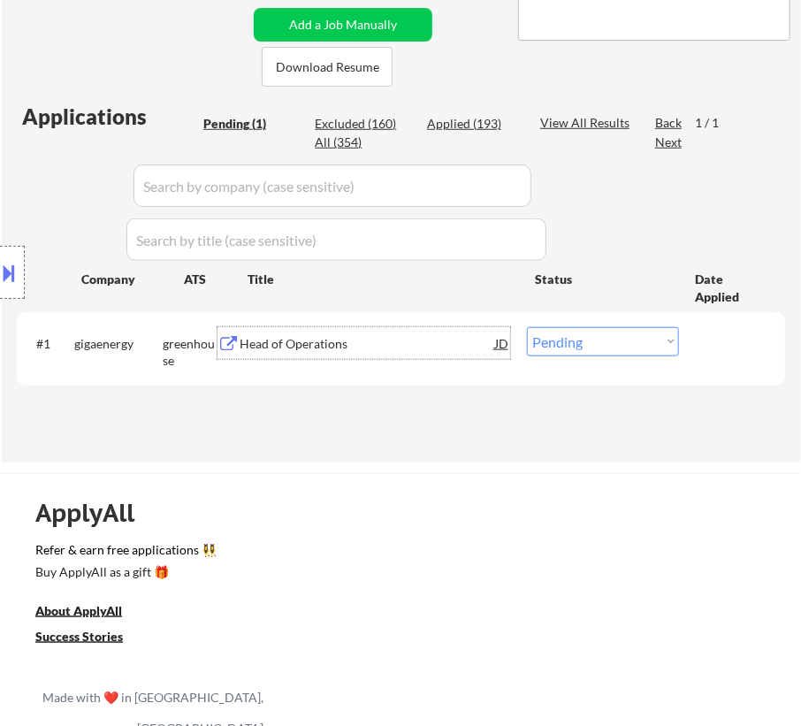
click at [380, 346] on div "Head of Operations" at bounding box center [367, 344] width 255 height 18
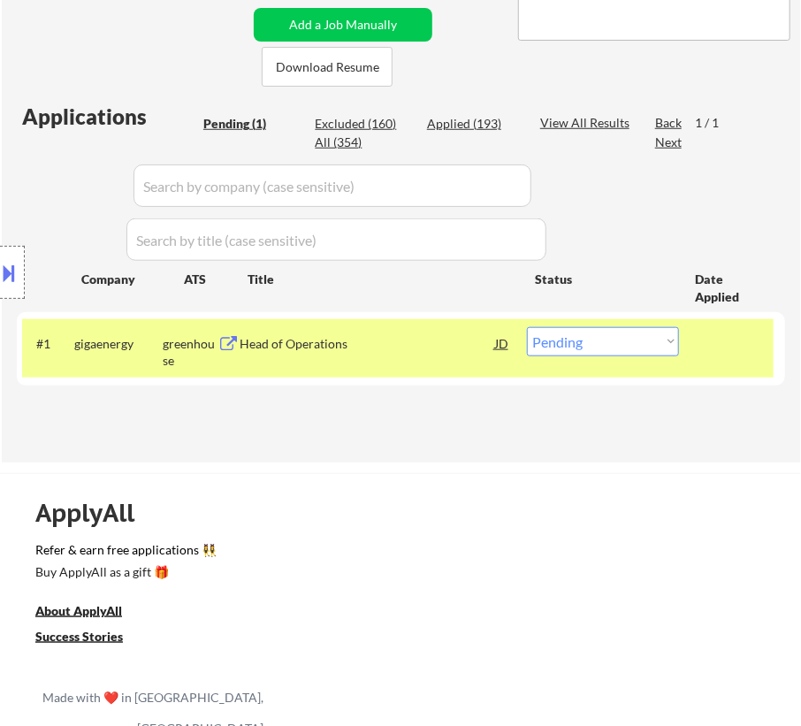
click at [11, 270] on button at bounding box center [9, 272] width 19 height 29
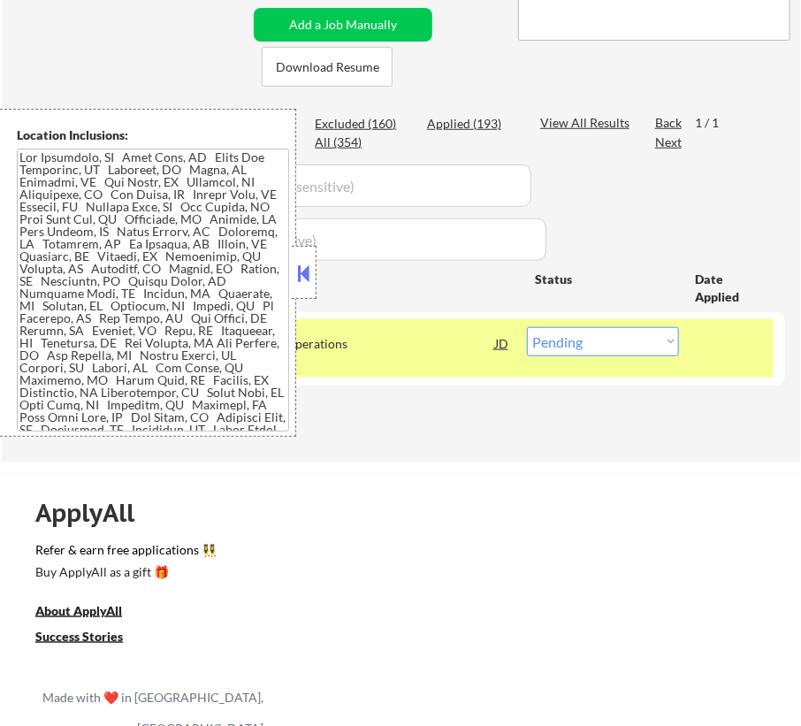
scroll to position [31, 0]
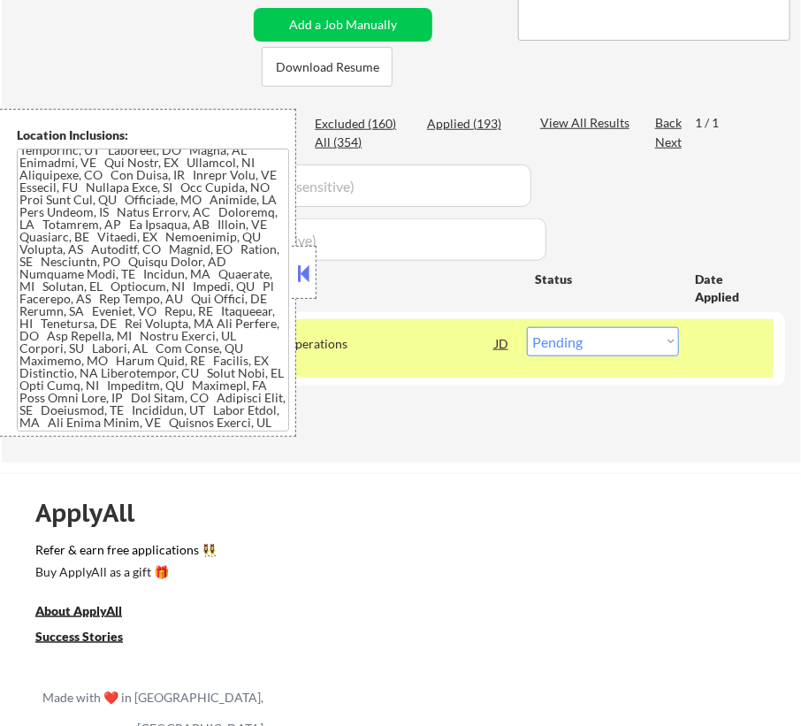
click at [308, 272] on button at bounding box center [303, 273] width 19 height 27
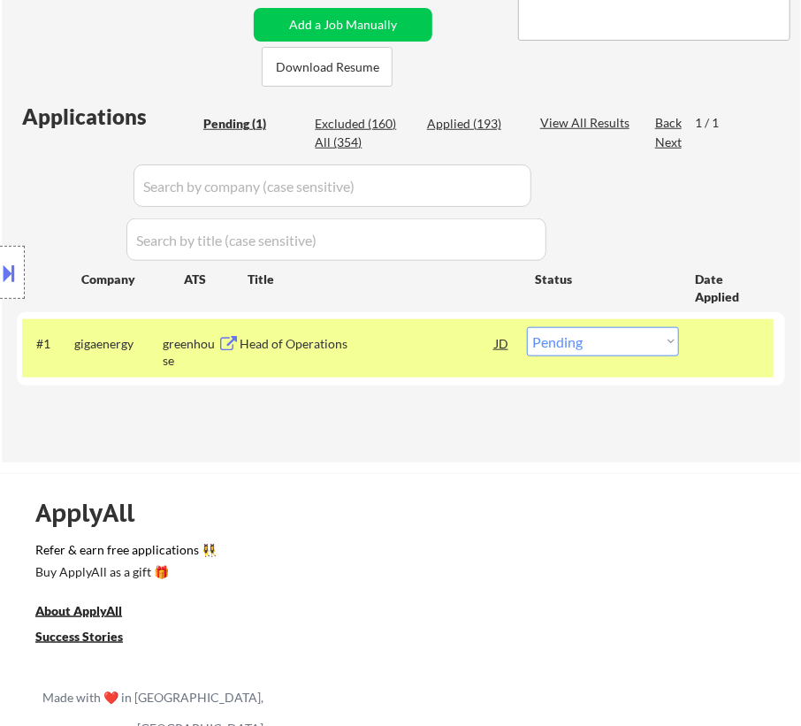
click at [557, 347] on select "Choose an option... Pending Applied Excluded (Questions) Excluded (Expired) Exc…" at bounding box center [603, 341] width 152 height 29
select select ""applied""
click at [527, 327] on select "Choose an option... Pending Applied Excluded (Questions) Excluded (Expired) Exc…" at bounding box center [603, 341] width 152 height 29
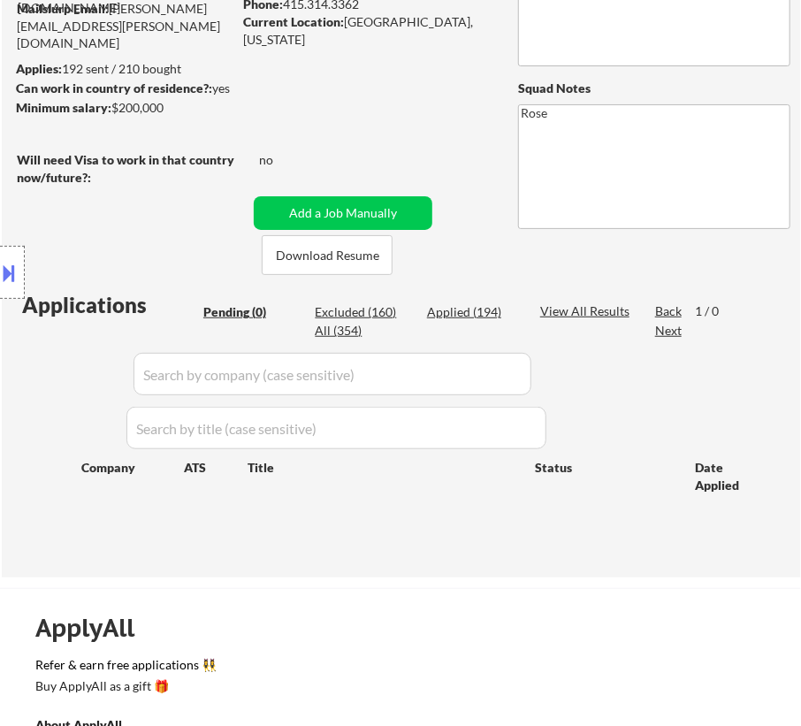
scroll to position [240, 0]
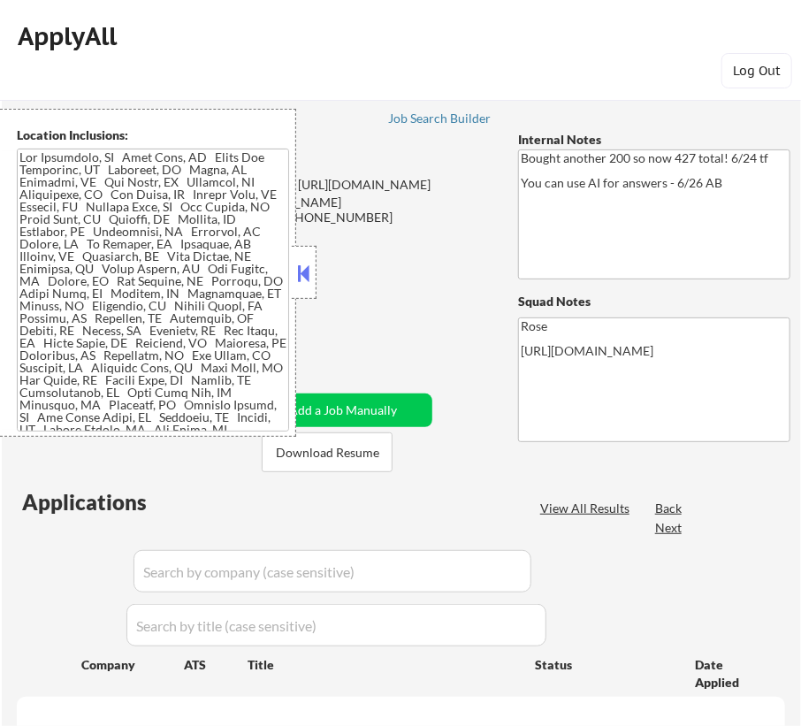
select select ""pending""
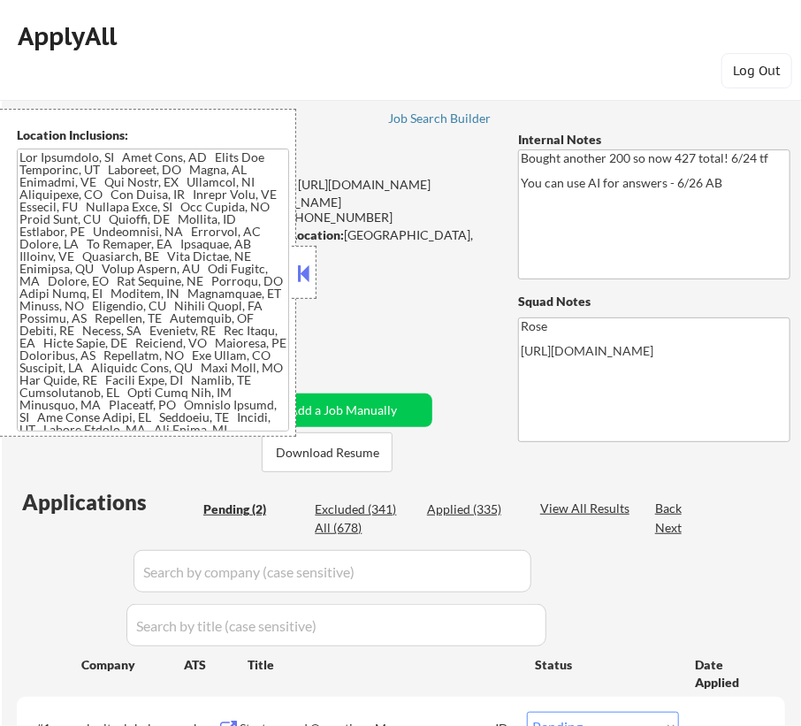
click at [307, 261] on button at bounding box center [303, 273] width 19 height 27
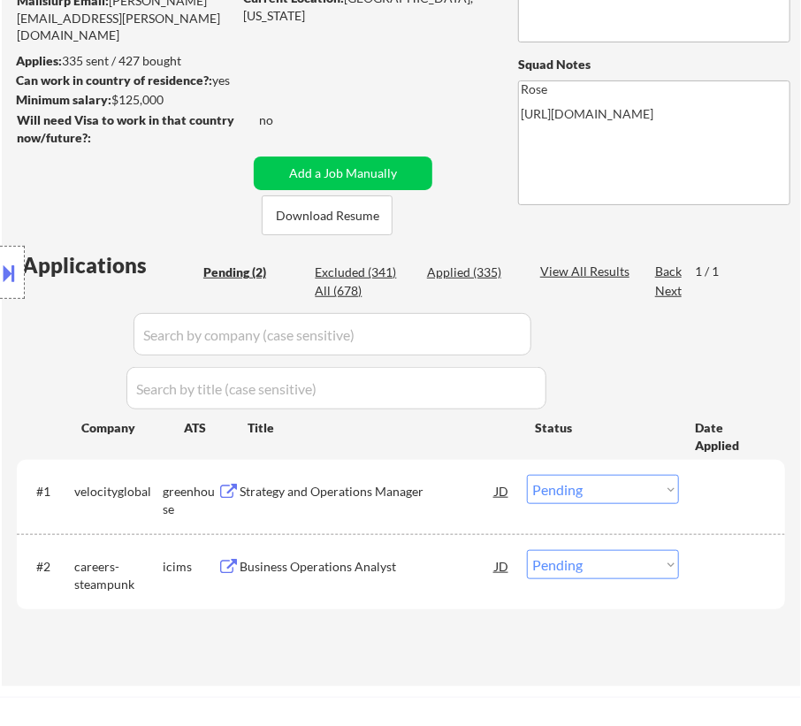
scroll to position [240, 0]
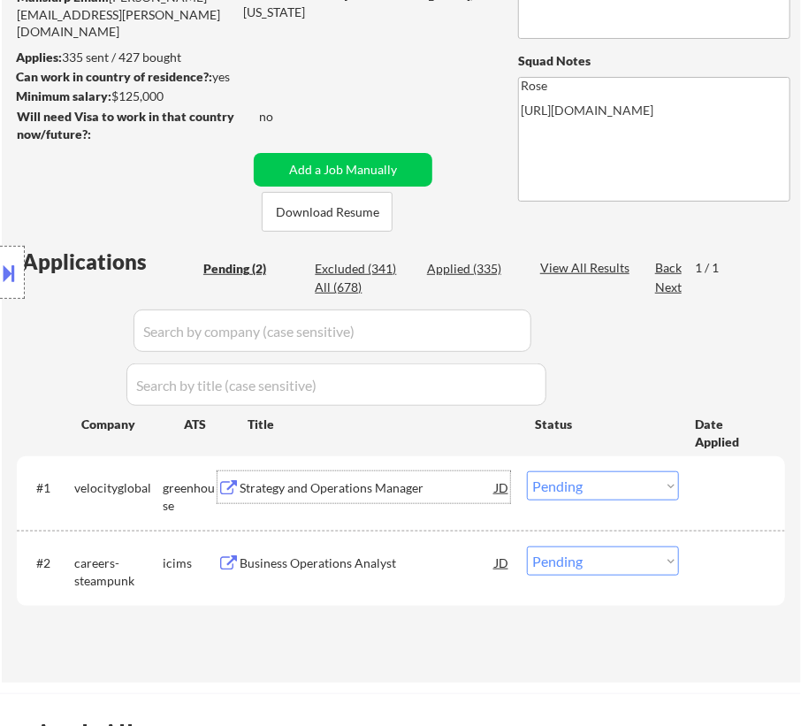
click at [440, 497] on div "Strategy and Operations Manager" at bounding box center [367, 487] width 255 height 32
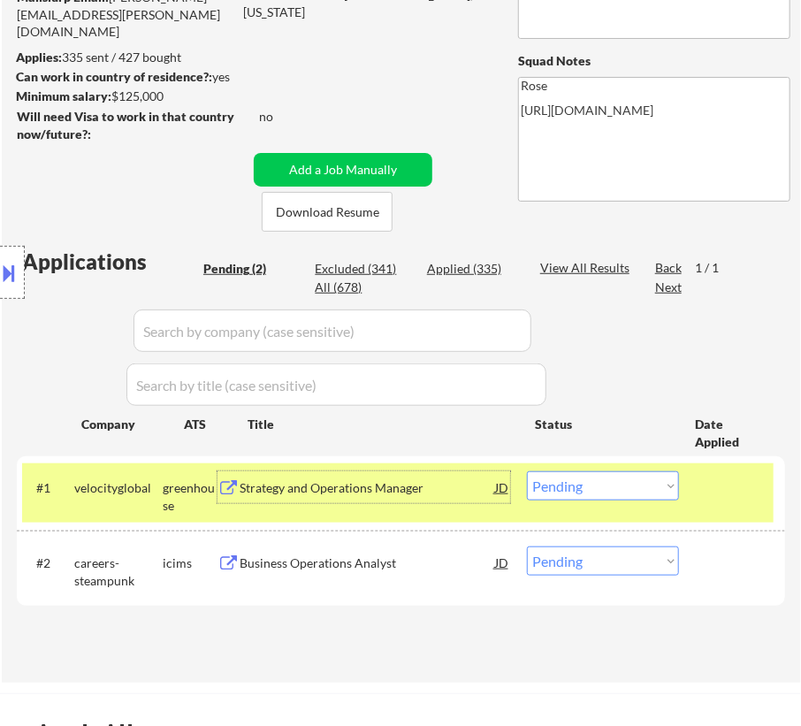
click at [603, 481] on select "Choose an option... Pending Applied Excluded (Questions) Excluded (Expired) Exc…" at bounding box center [603, 485] width 152 height 29
click at [527, 471] on select "Choose an option... Pending Applied Excluded (Questions) Excluded (Expired) Exc…" at bounding box center [603, 485] width 152 height 29
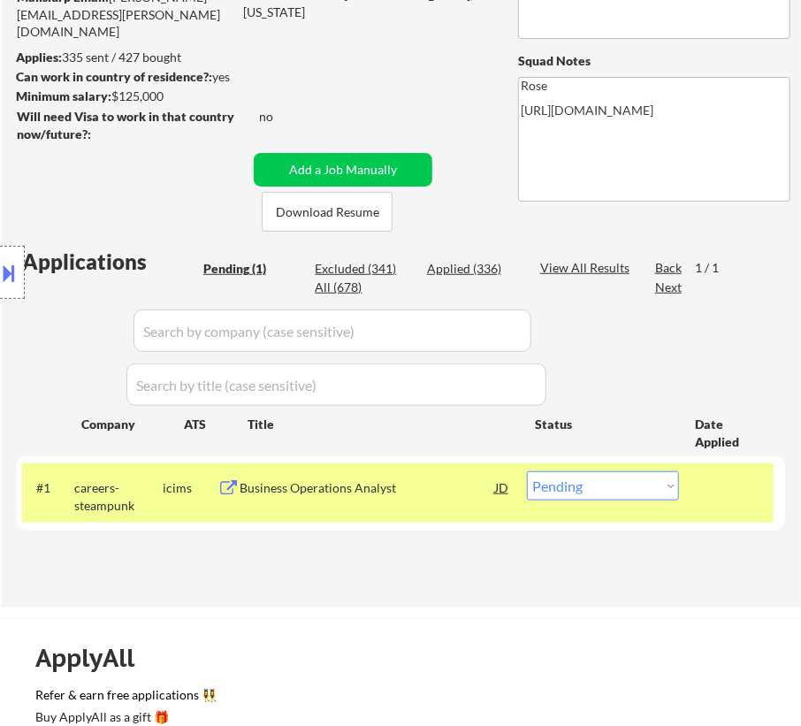
click at [430, 491] on div "Business Operations Analyst" at bounding box center [367, 488] width 255 height 18
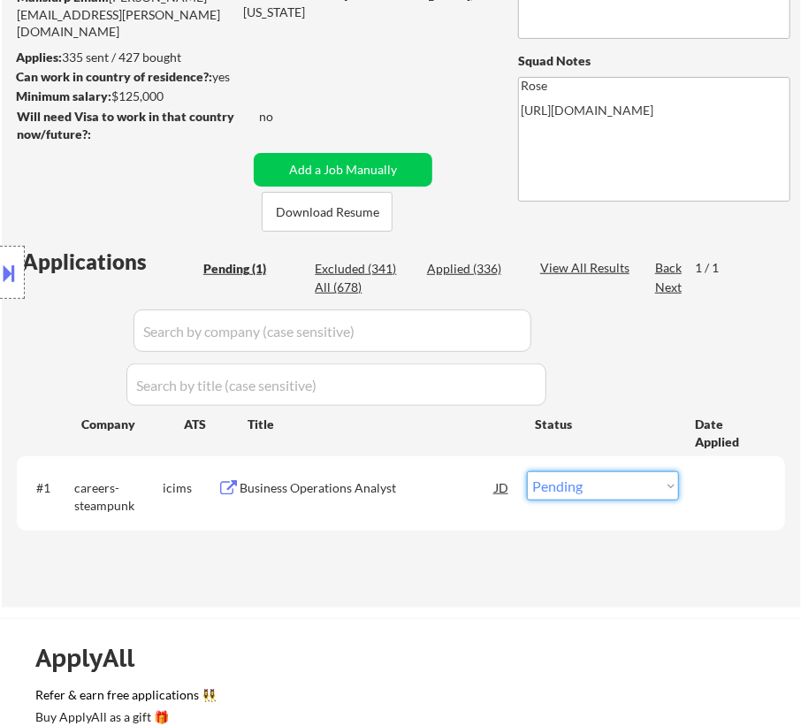
click at [568, 491] on select "Choose an option... Pending Applied Excluded (Questions) Excluded (Expired) Exc…" at bounding box center [603, 485] width 152 height 29
select select ""excluded__bad_match_""
click at [527, 471] on select "Choose an option... Pending Applied Excluded (Questions) Excluded (Expired) Exc…" at bounding box center [603, 485] width 152 height 29
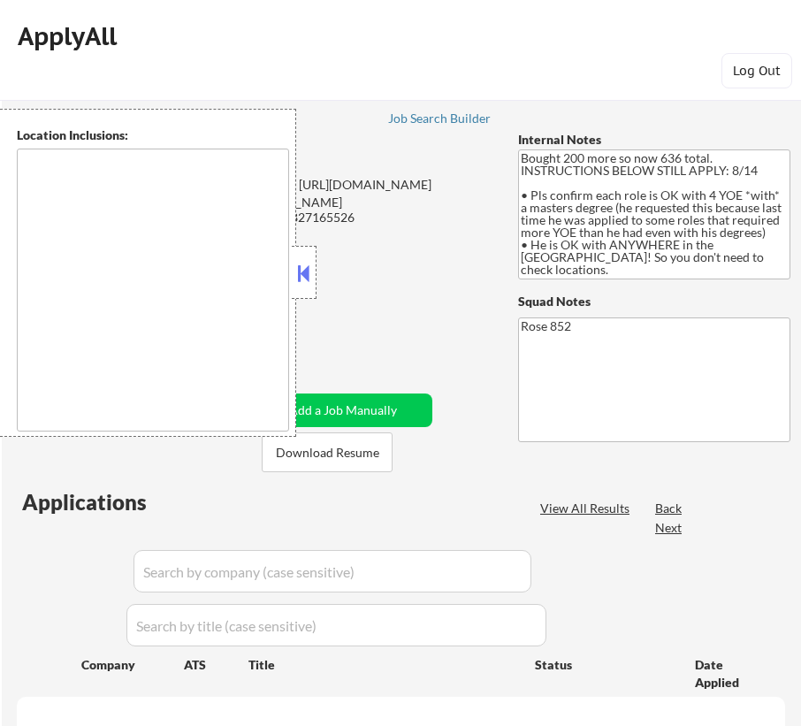
type textarea "[GEOGRAPHIC_DATA], [GEOGRAPHIC_DATA] [GEOGRAPHIC_DATA], [GEOGRAPHIC_DATA] [GEOG…"
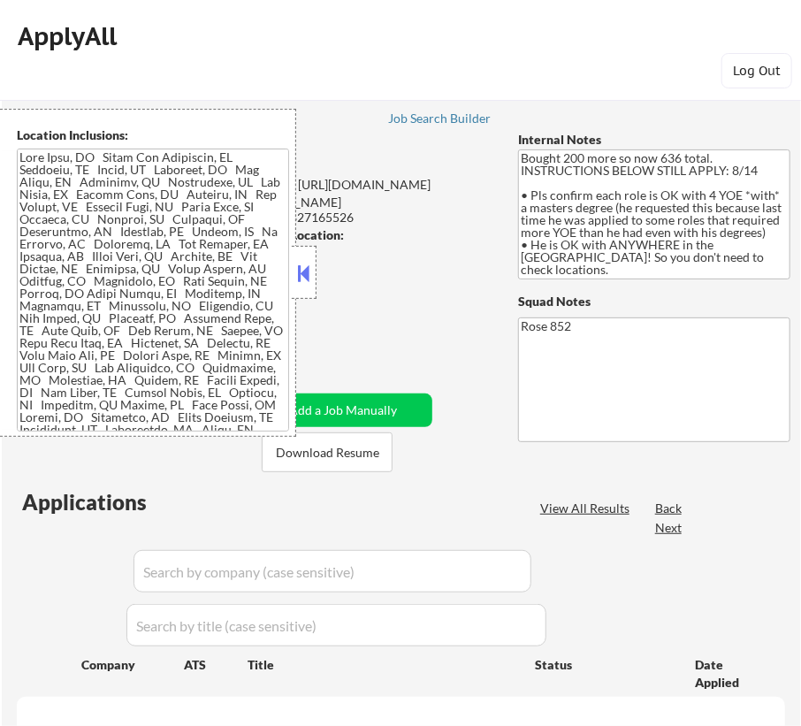
select select ""pending""
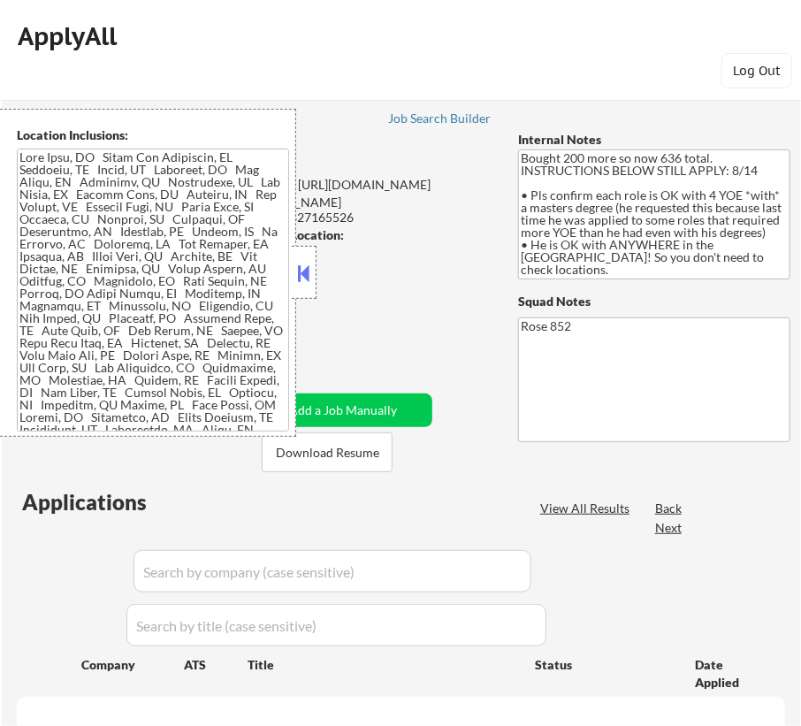
select select ""pending""
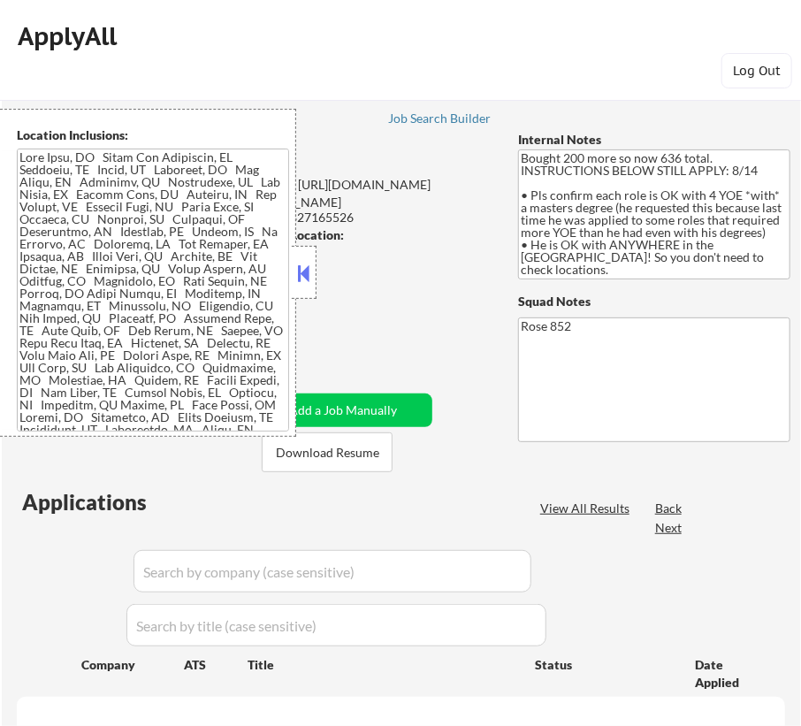
select select ""pending""
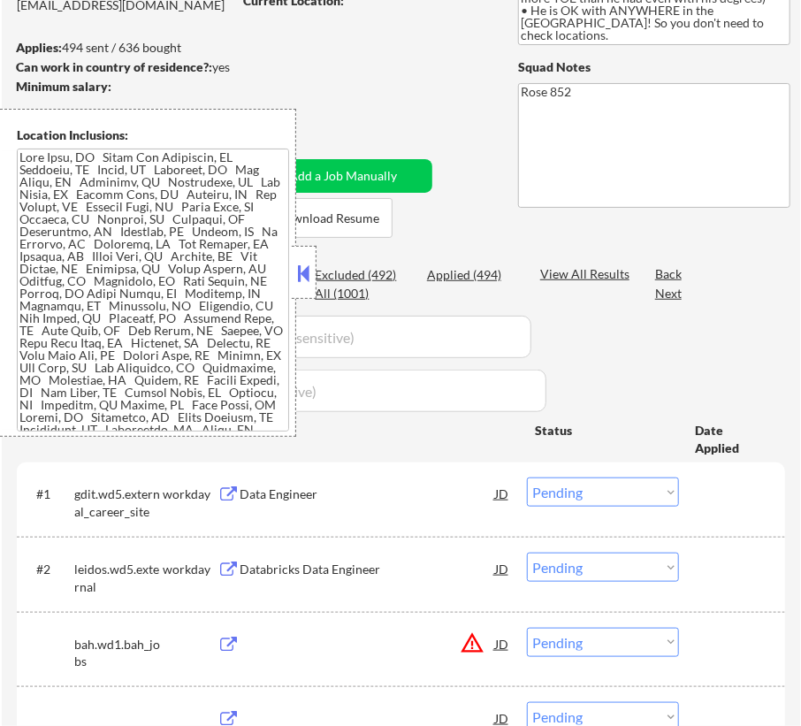
scroll to position [321, 0]
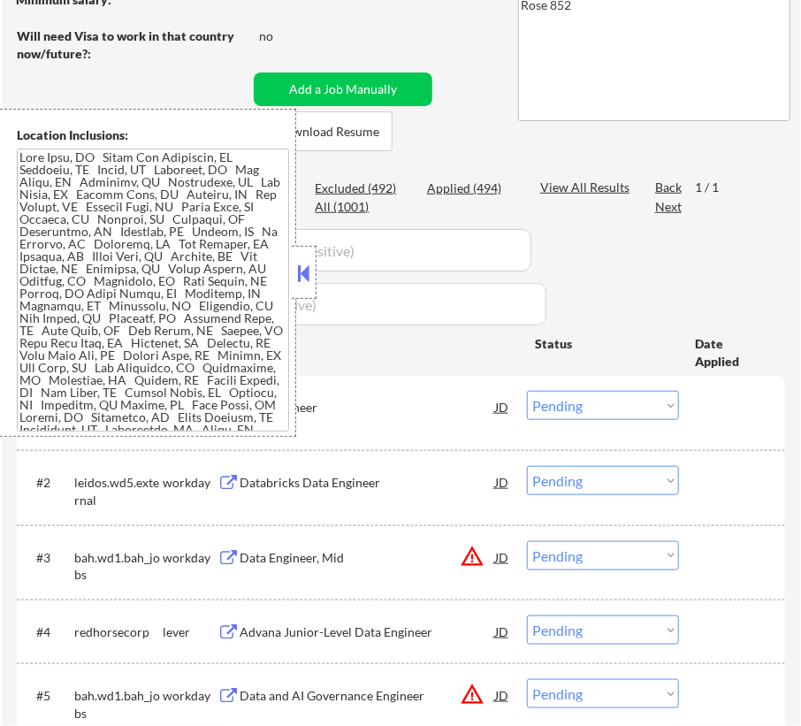
click at [309, 265] on button at bounding box center [303, 273] width 19 height 27
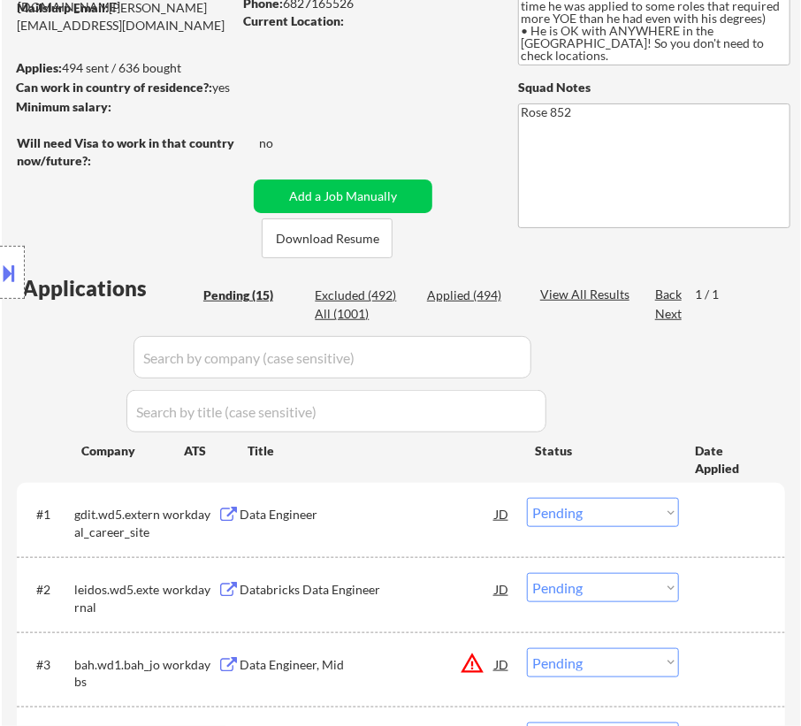
scroll to position [240, 0]
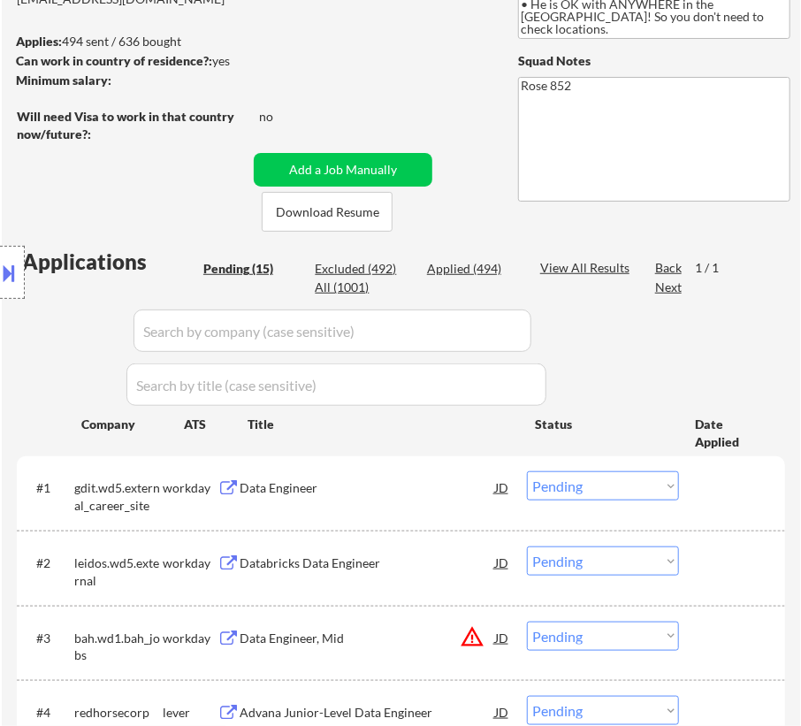
click at [372, 489] on div "Data Engineer" at bounding box center [367, 488] width 255 height 18
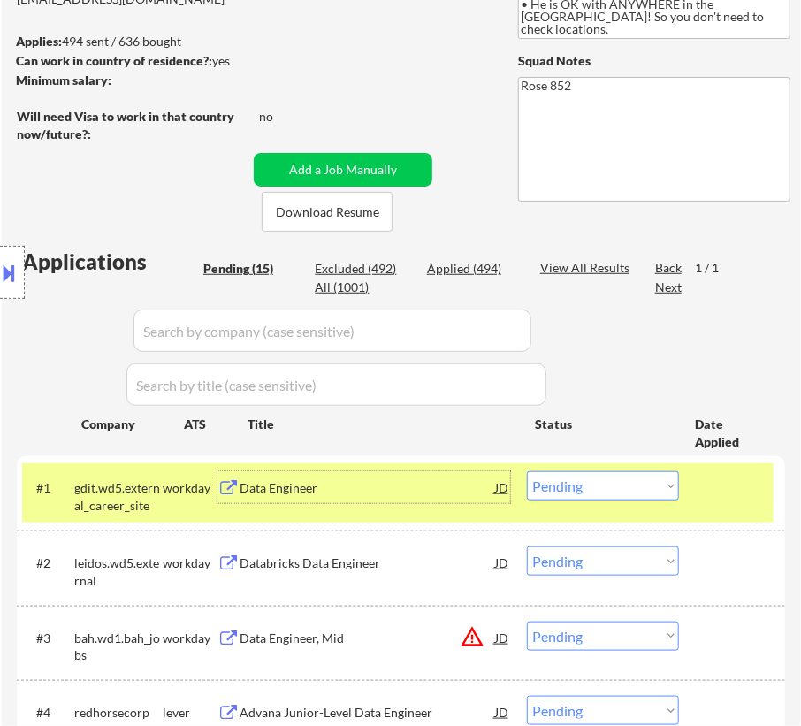
click at [585, 482] on select "Choose an option... Pending Applied Excluded (Questions) Excluded (Expired) Exc…" at bounding box center [603, 485] width 152 height 29
click at [527, 471] on select "Choose an option... Pending Applied Excluded (Questions) Excluded (Expired) Exc…" at bounding box center [603, 485] width 152 height 29
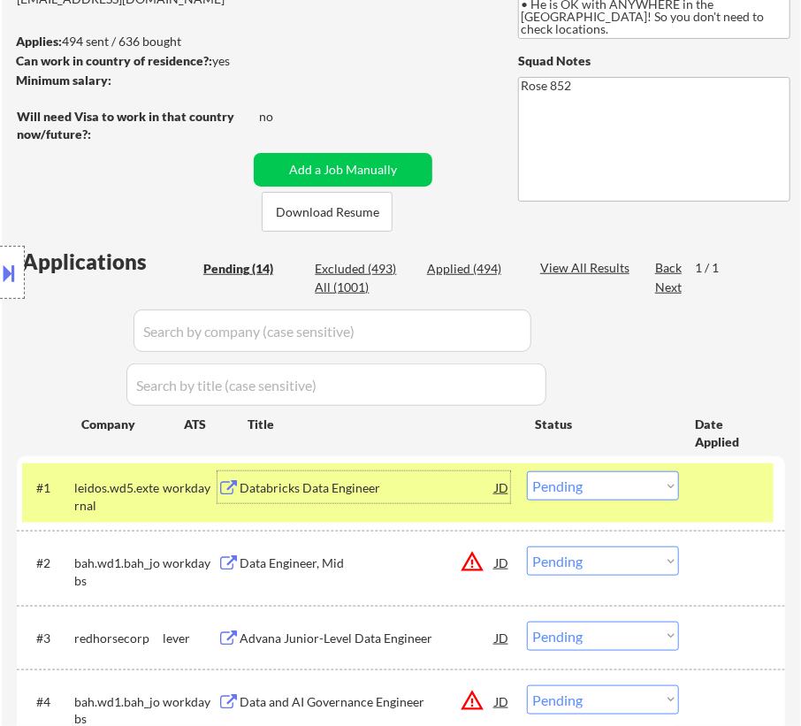
click at [471, 484] on div "Databricks Data Engineer" at bounding box center [367, 488] width 255 height 18
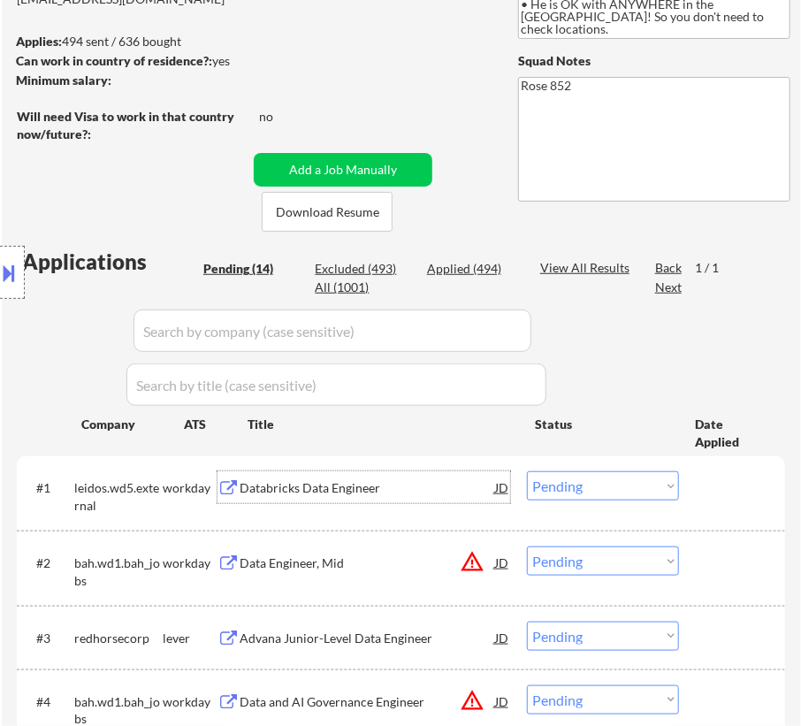
click at [602, 485] on select "Choose an option... Pending Applied Excluded (Questions) Excluded (Expired) Exc…" at bounding box center [603, 485] width 152 height 29
click at [527, 471] on select "Choose an option... Pending Applied Excluded (Questions) Excluded (Expired) Exc…" at bounding box center [603, 485] width 152 height 29
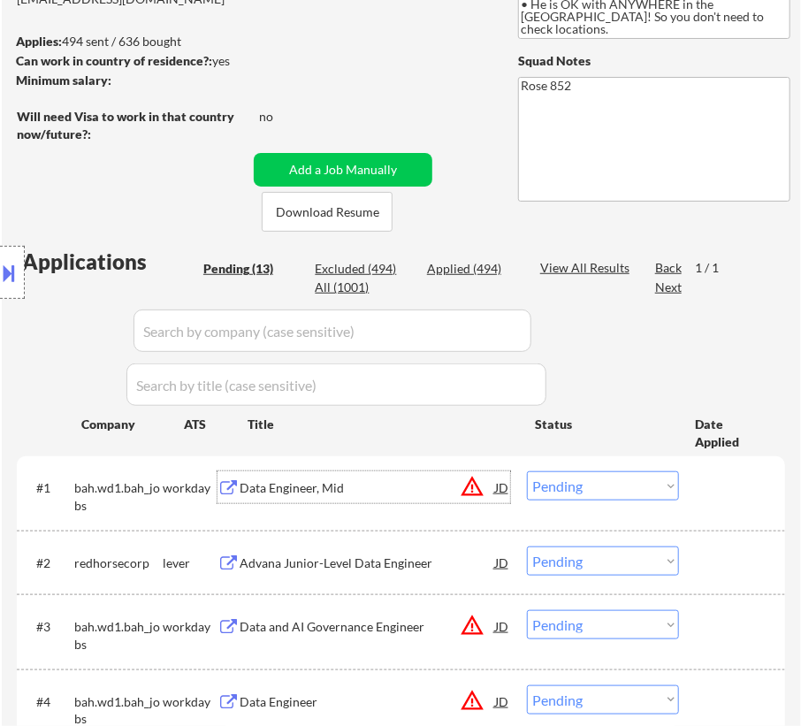
click at [364, 489] on div "Data Engineer, Mid" at bounding box center [367, 488] width 255 height 18
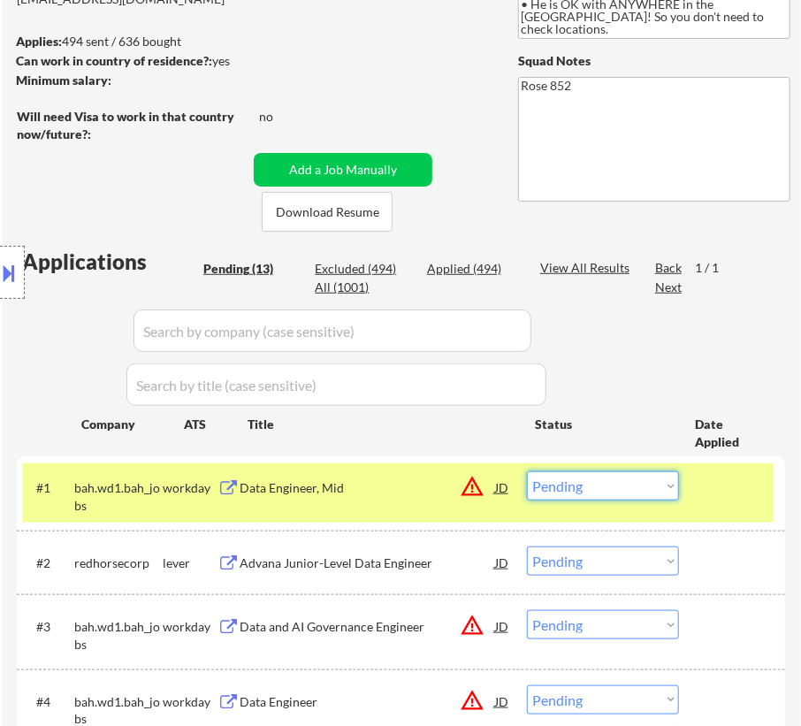
click at [650, 488] on select "Choose an option... Pending Applied Excluded (Questions) Excluded (Expired) Exc…" at bounding box center [603, 485] width 152 height 29
click at [527, 471] on select "Choose an option... Pending Applied Excluded (Questions) Excluded (Expired) Exc…" at bounding box center [603, 485] width 152 height 29
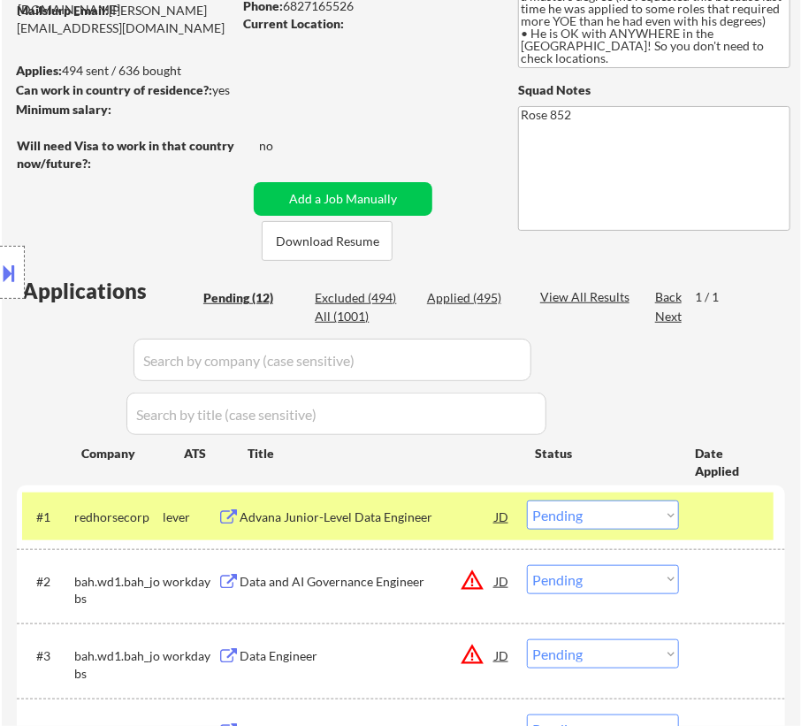
scroll to position [0, 0]
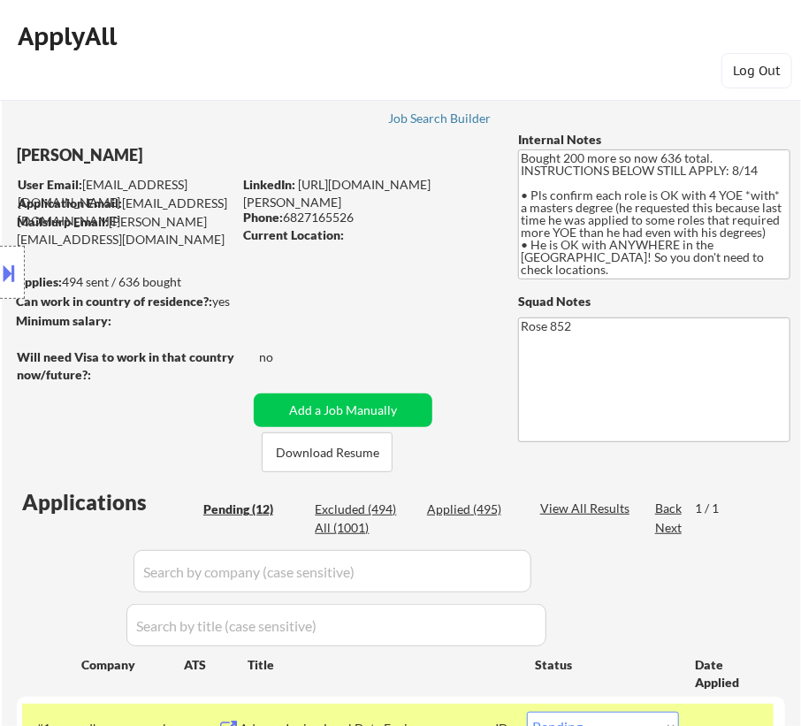
click at [597, 323] on textarea "Rose 852" at bounding box center [654, 379] width 272 height 125
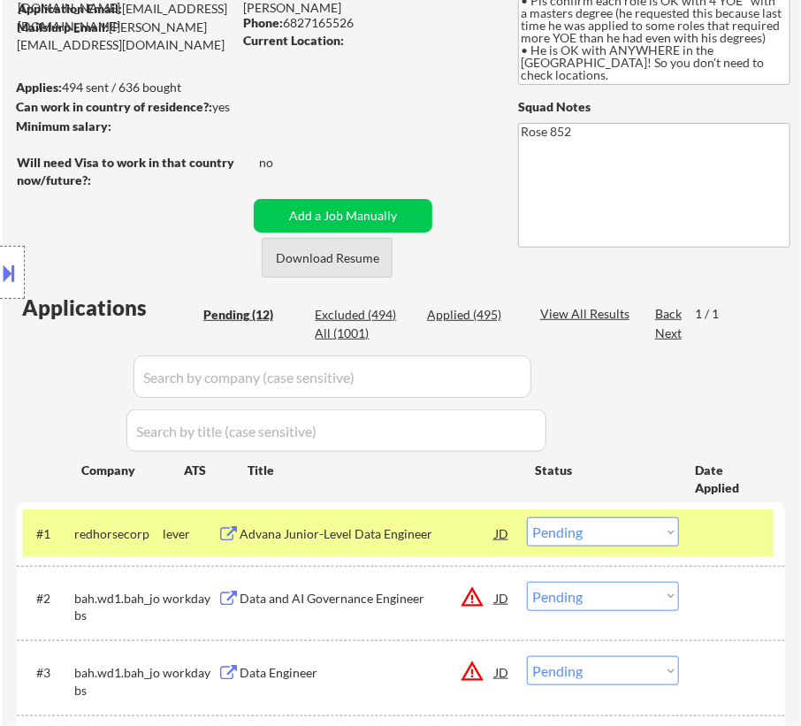
scroll to position [292, 0]
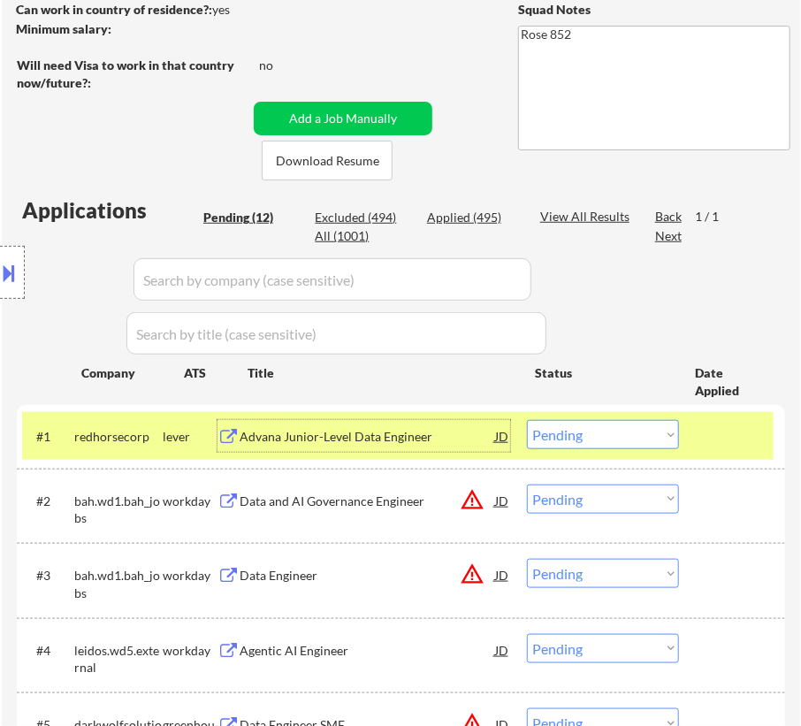
click at [376, 433] on div "Advana Junior-Level Data Engineer" at bounding box center [367, 437] width 255 height 18
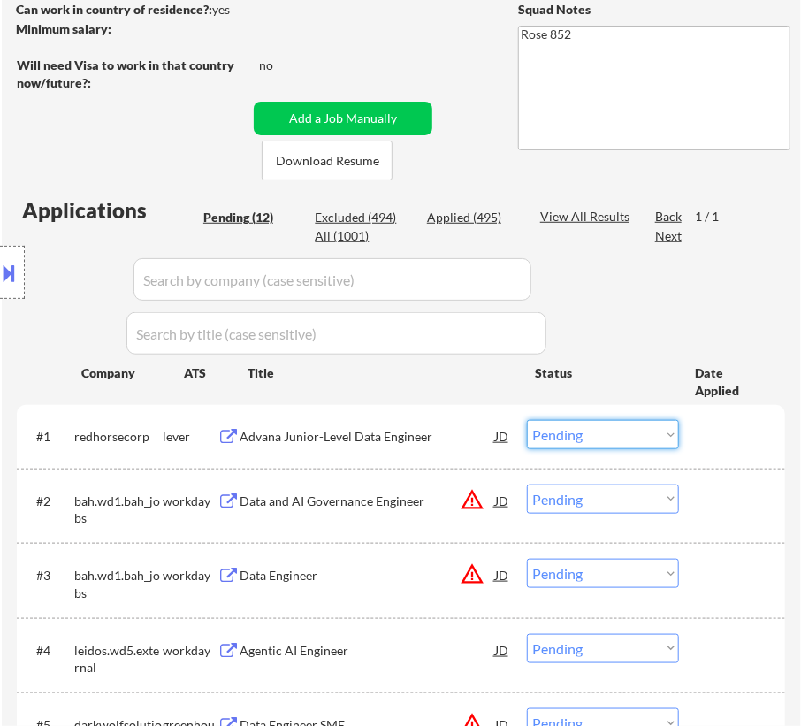
click at [584, 430] on select "Choose an option... Pending Applied Excluded (Questions) Excluded (Expired) Exc…" at bounding box center [603, 434] width 152 height 29
click at [527, 420] on select "Choose an option... Pending Applied Excluded (Questions) Excluded (Expired) Exc…" at bounding box center [603, 434] width 152 height 29
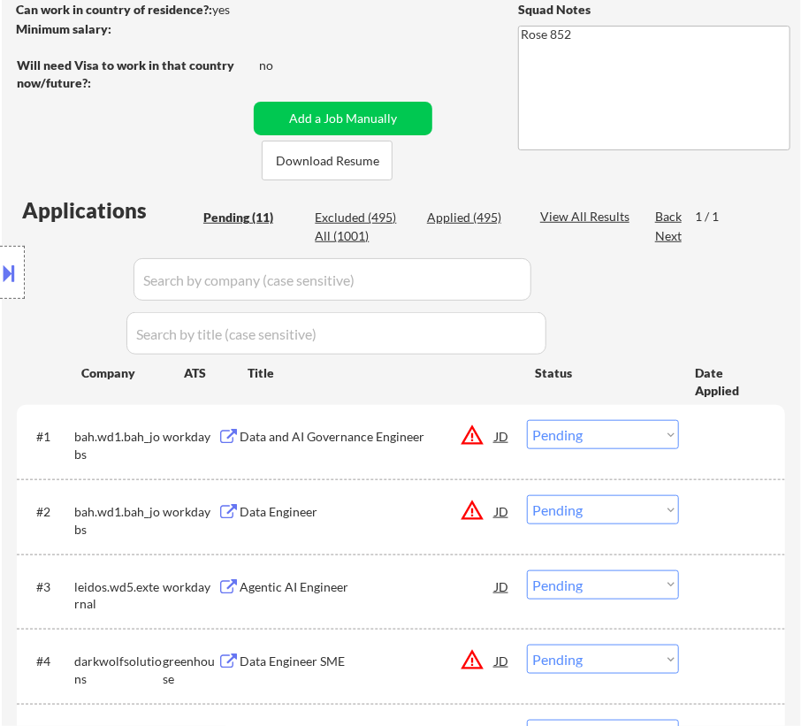
click at [438, 440] on div "Data and AI Governance Engineer" at bounding box center [367, 437] width 255 height 18
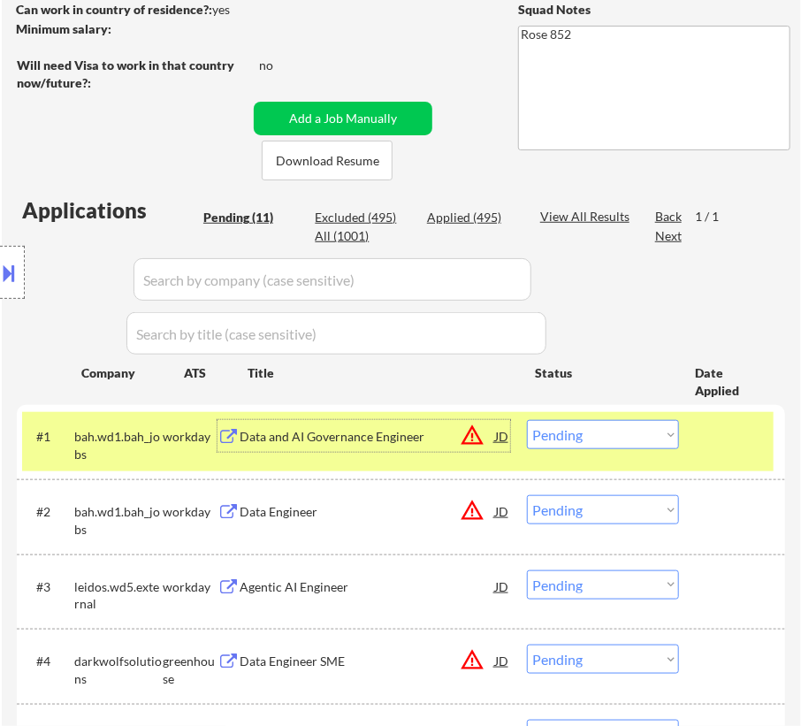
click at [603, 438] on select "Choose an option... Pending Applied Excluded (Questions) Excluded (Expired) Exc…" at bounding box center [603, 434] width 152 height 29
click at [527, 420] on select "Choose an option... Pending Applied Excluded (Questions) Excluded (Expired) Exc…" at bounding box center [603, 434] width 152 height 29
select select ""pending""
click at [435, 438] on div "Data Engineer" at bounding box center [367, 437] width 255 height 18
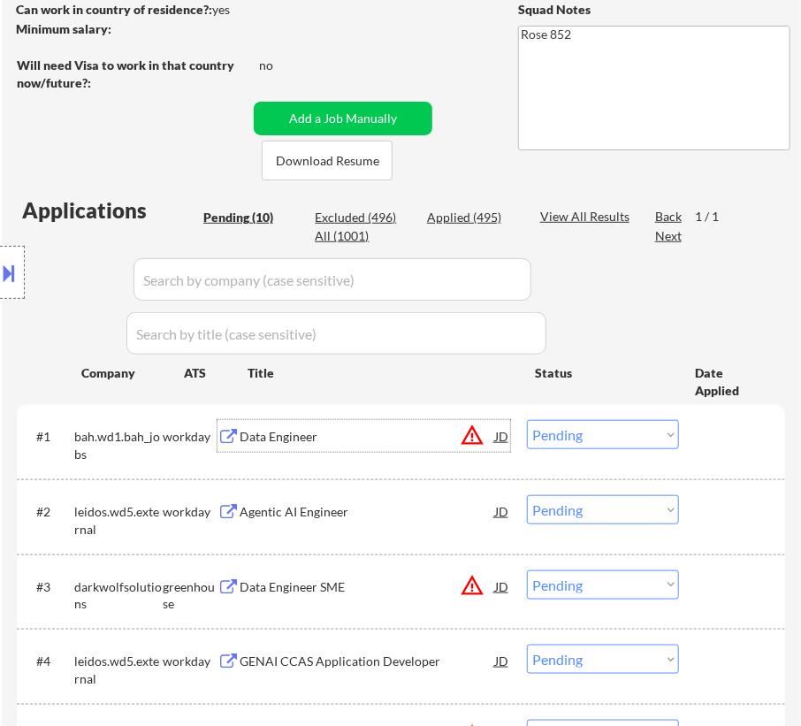
click at [456, 216] on div "Applied (495)" at bounding box center [471, 218] width 88 height 18
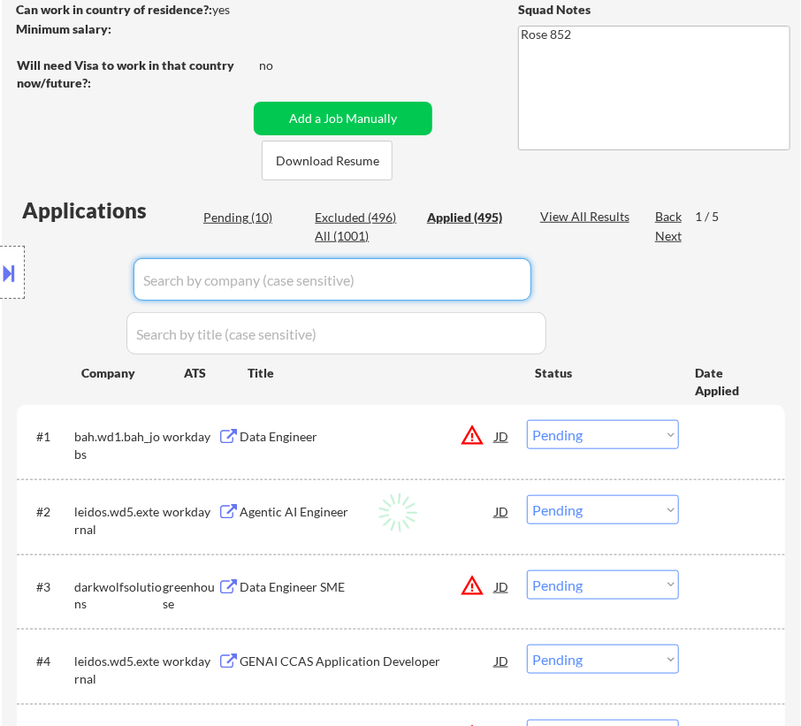
click at [505, 274] on input "input" at bounding box center [332, 279] width 398 height 42
type input "booz"
select select ""applied""
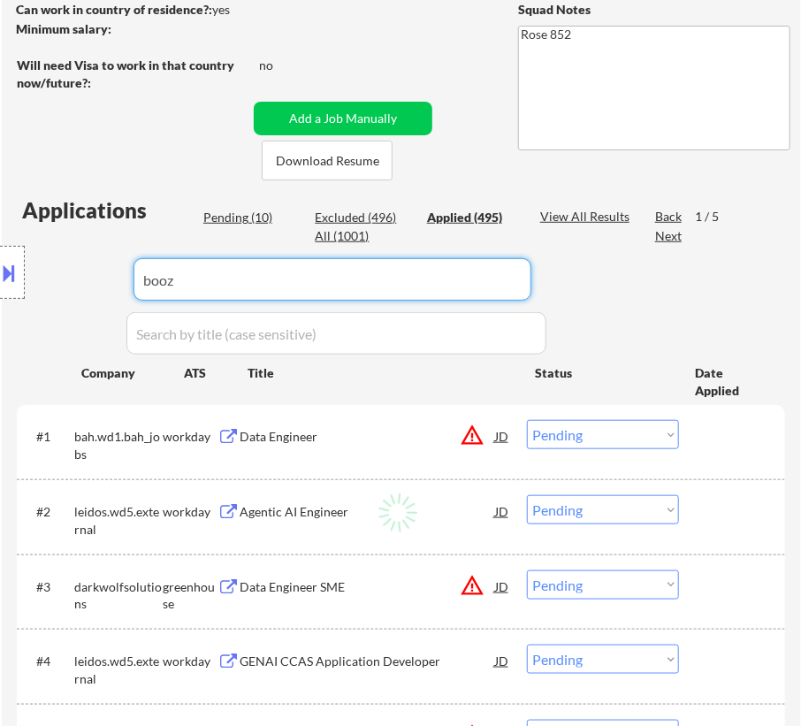
select select ""applied""
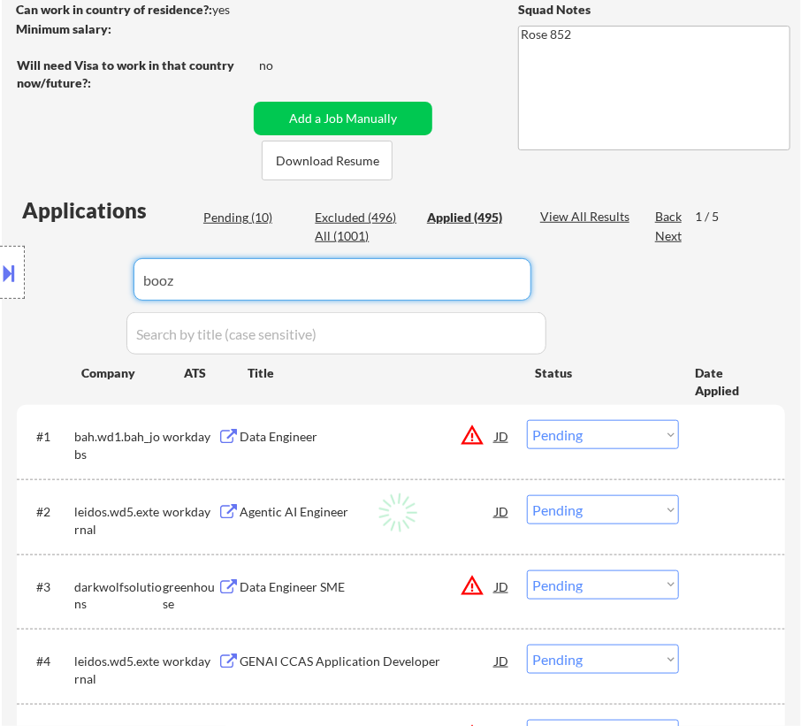
select select ""applied""
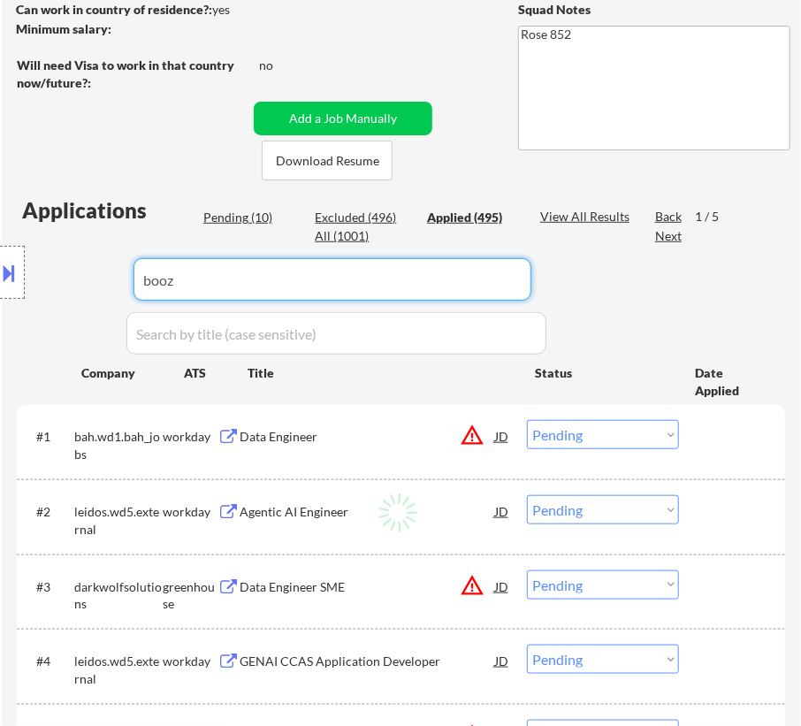
select select ""applied""
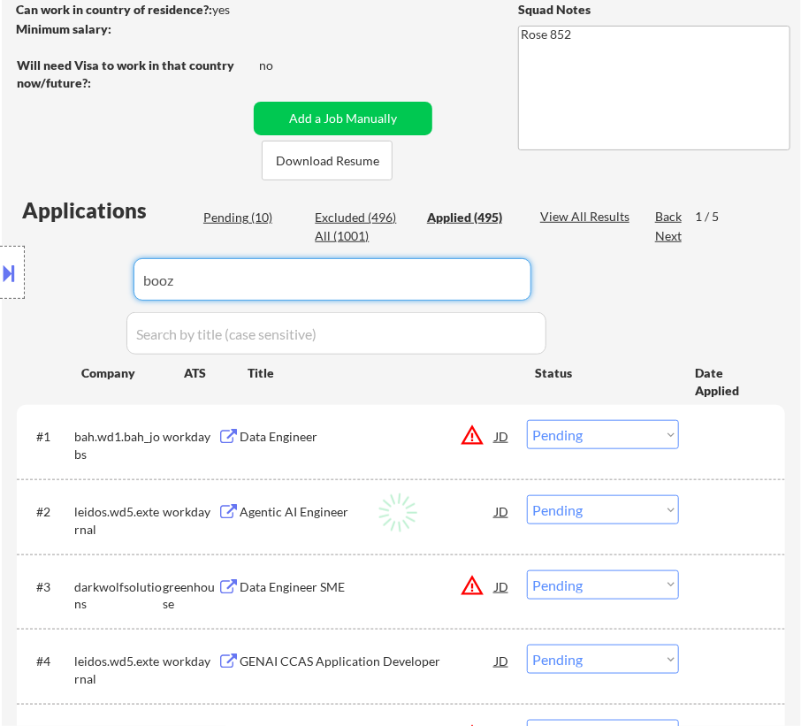
select select ""applied""
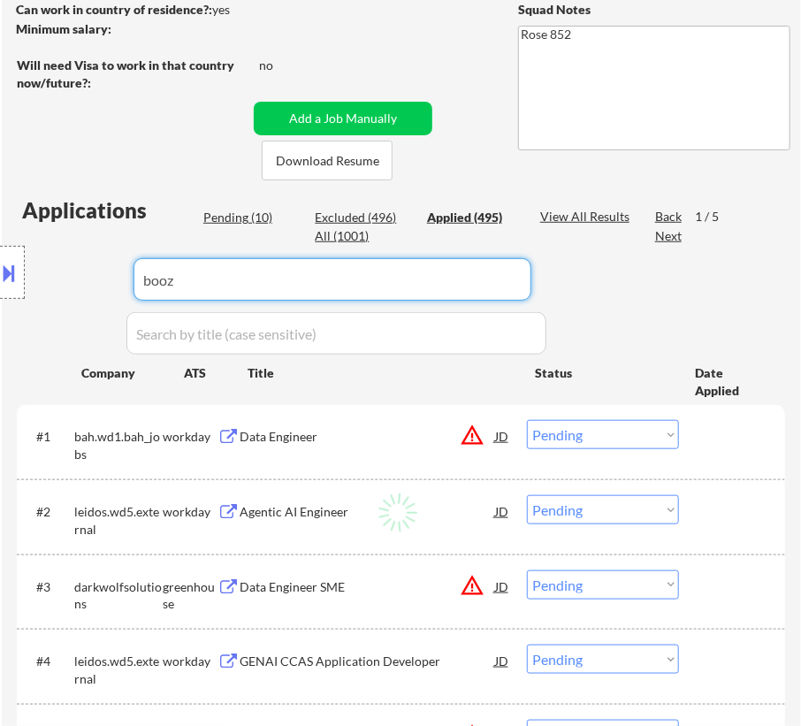
select select ""applied""
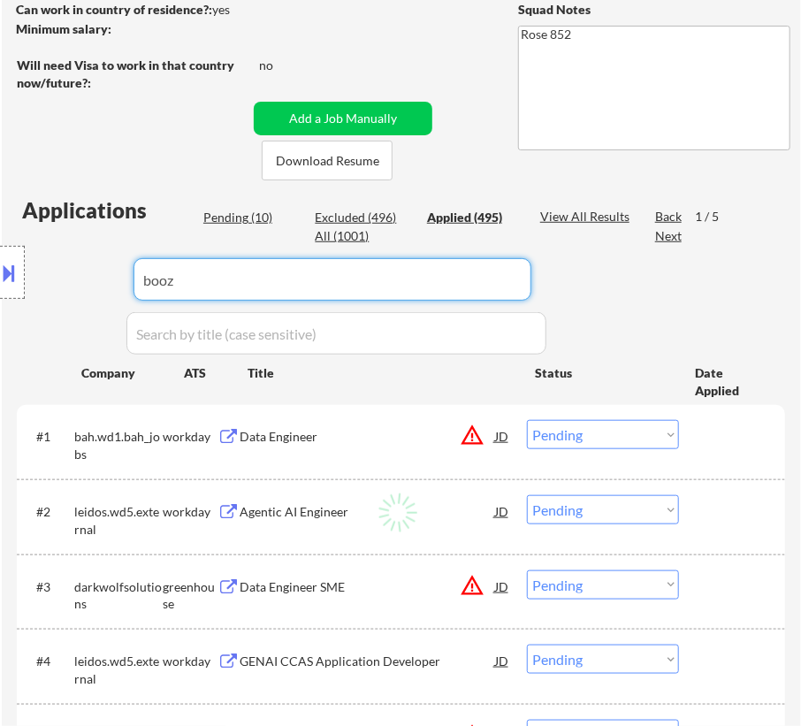
select select ""applied""
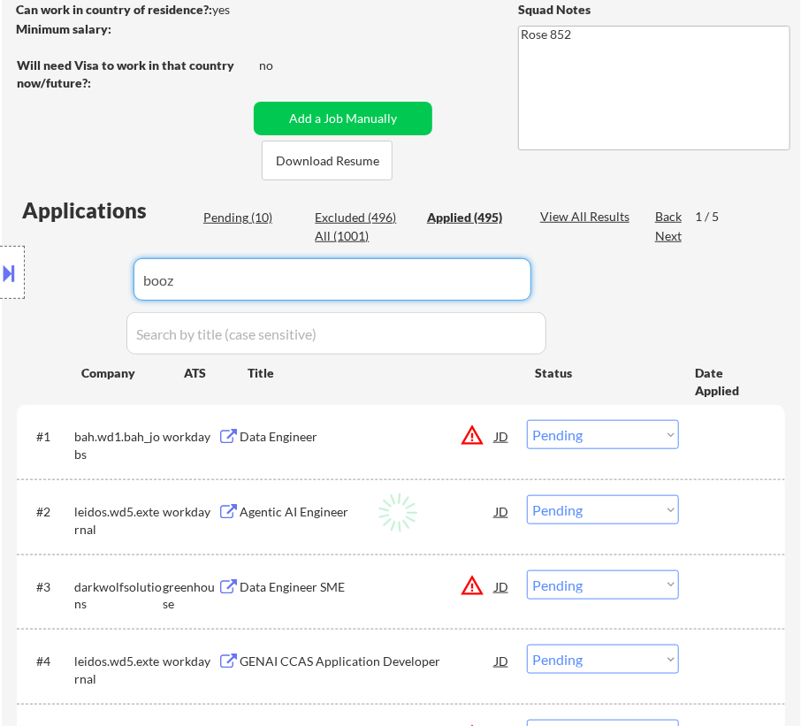
select select ""applied""
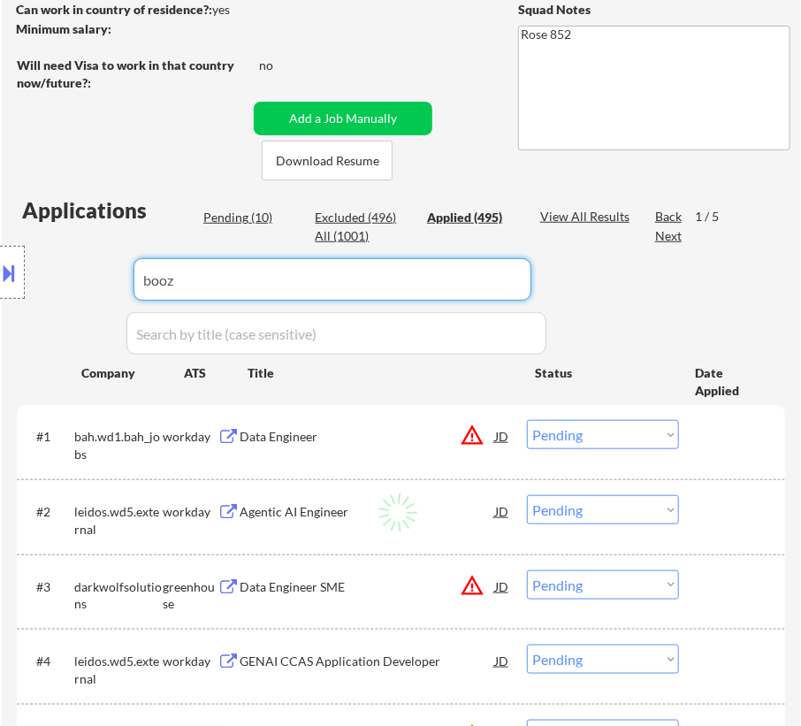
select select ""applied""
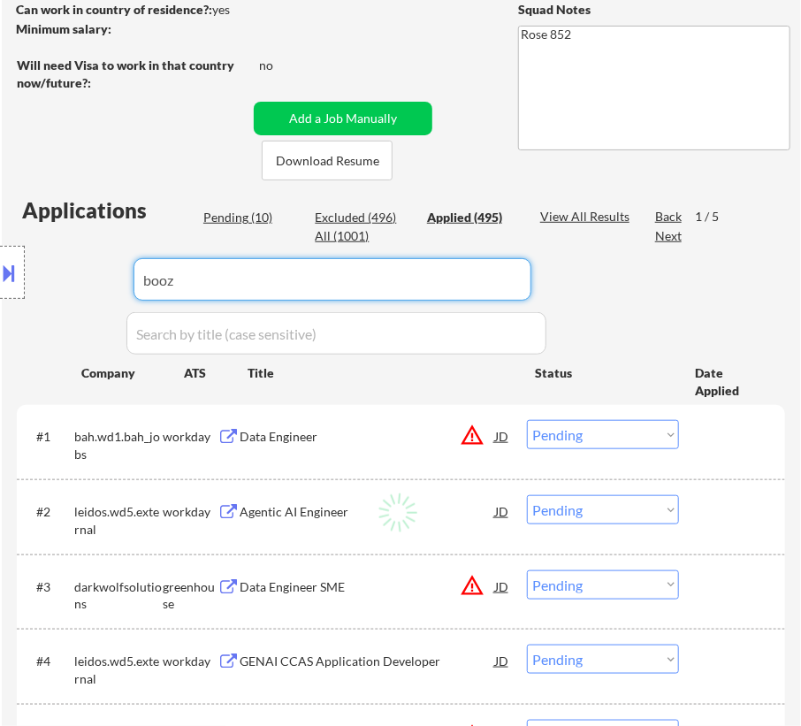
select select ""applied""
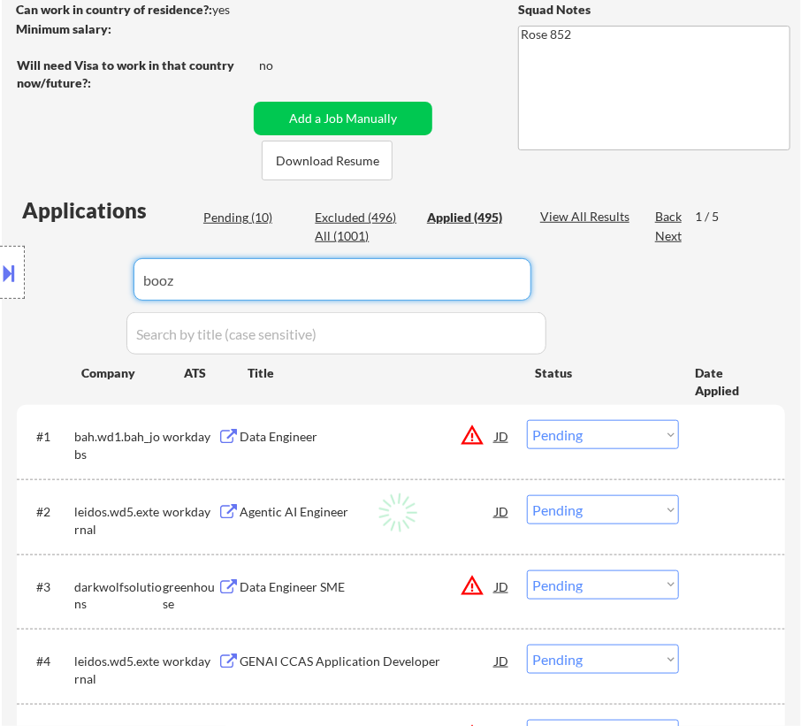
select select ""applied""
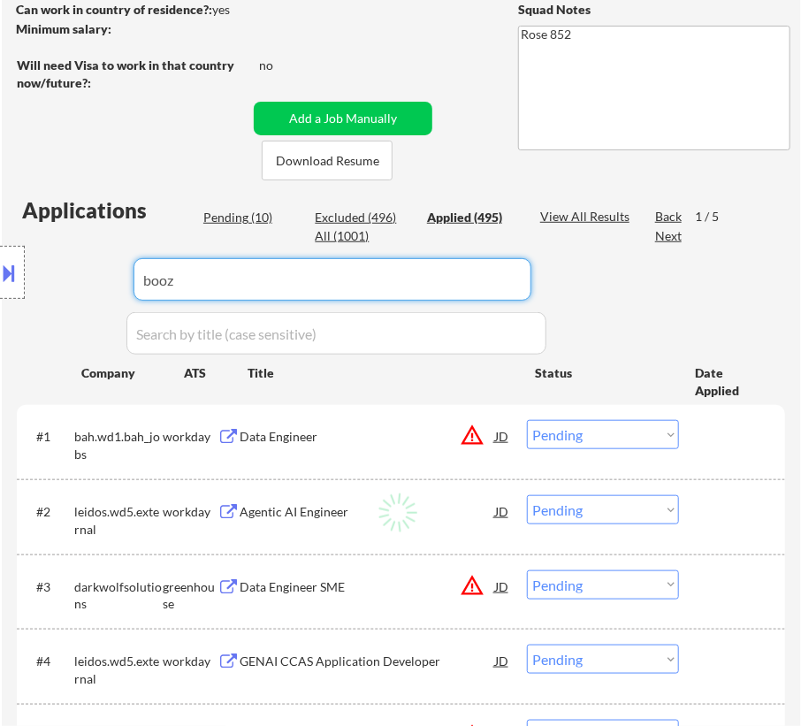
select select ""applied""
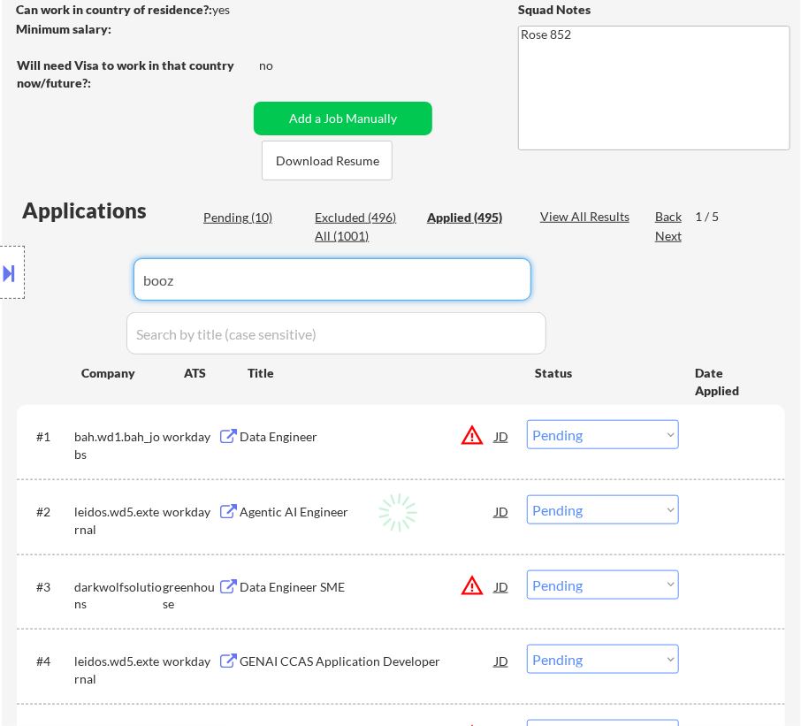
select select ""applied""
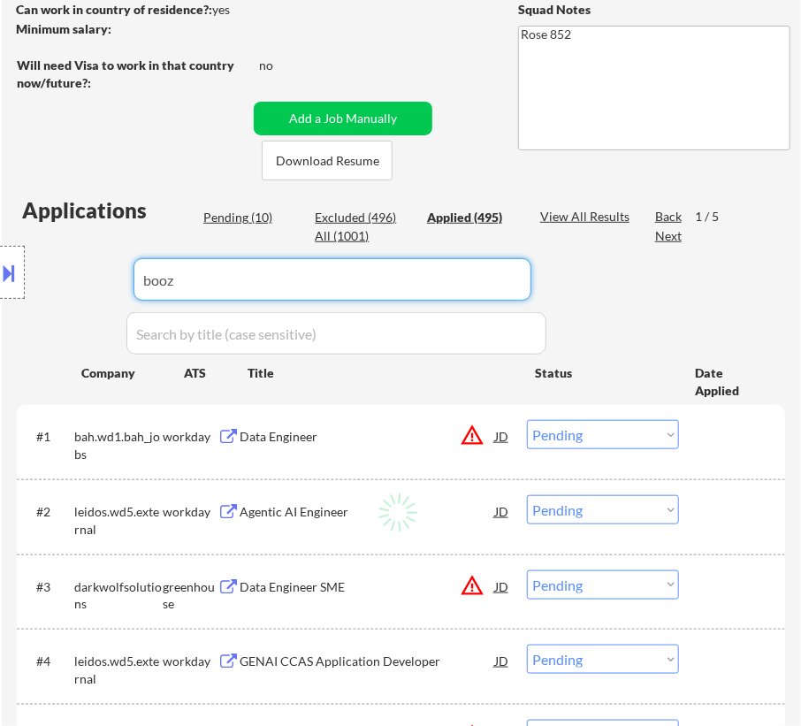
select select ""applied""
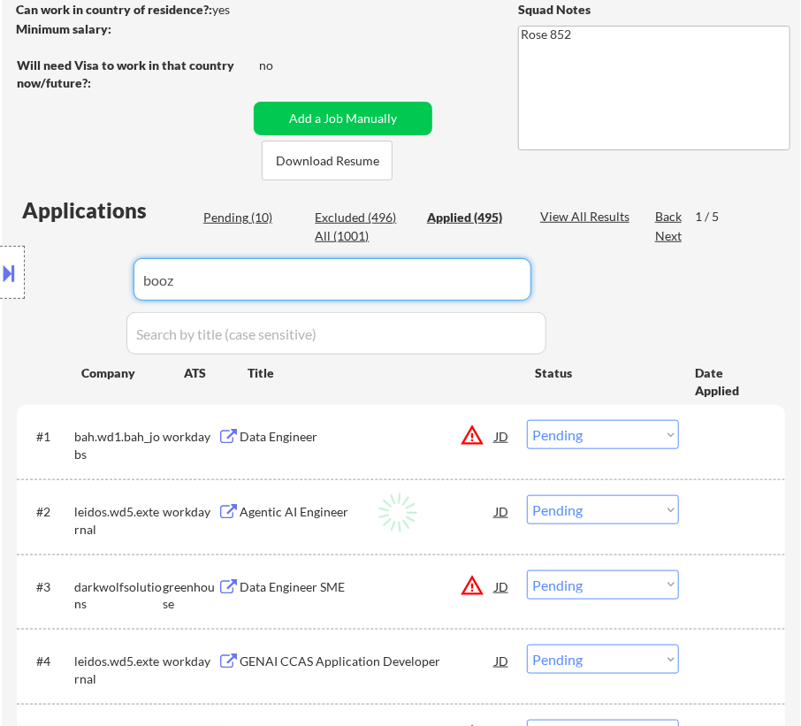
select select ""applied""
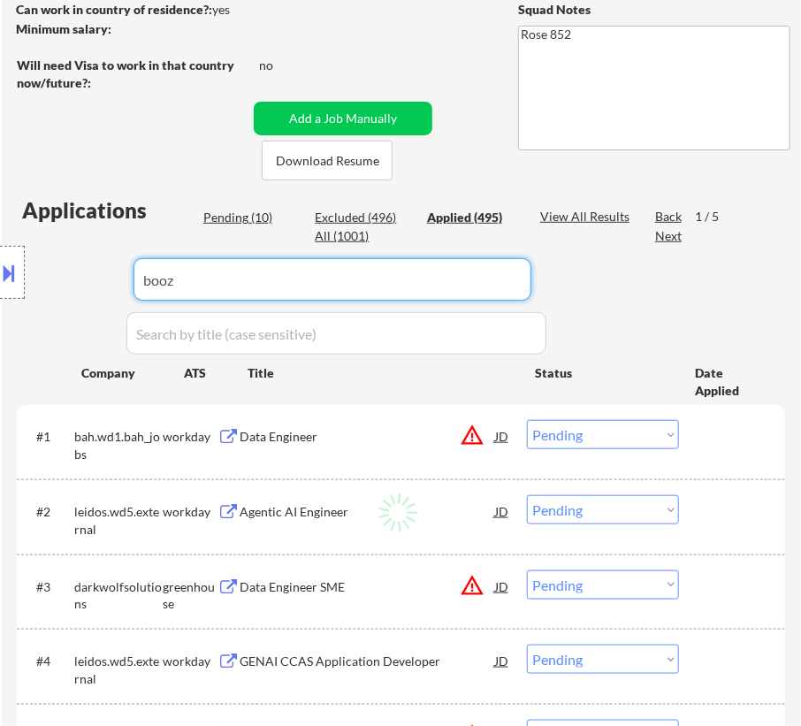
select select ""applied""
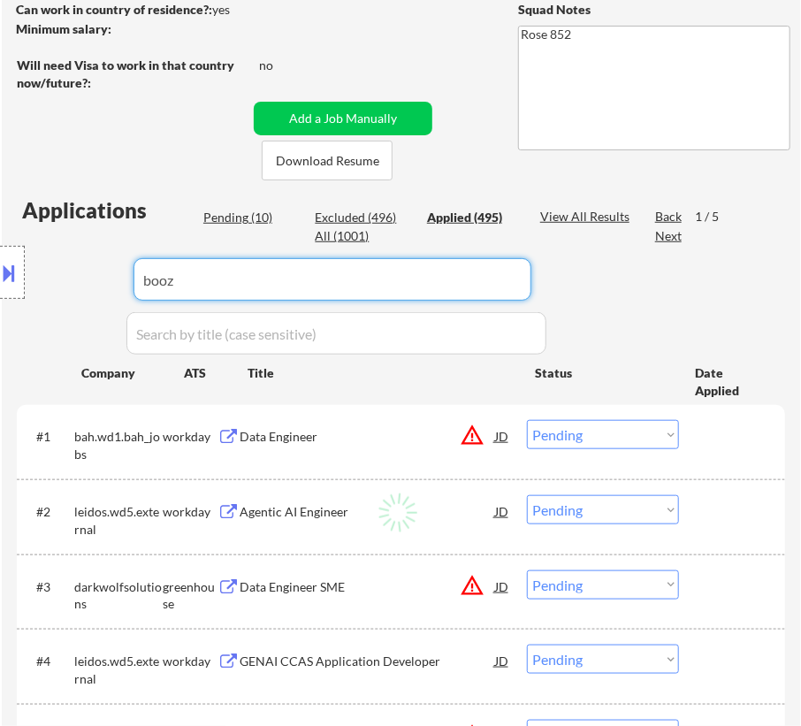
select select ""applied""
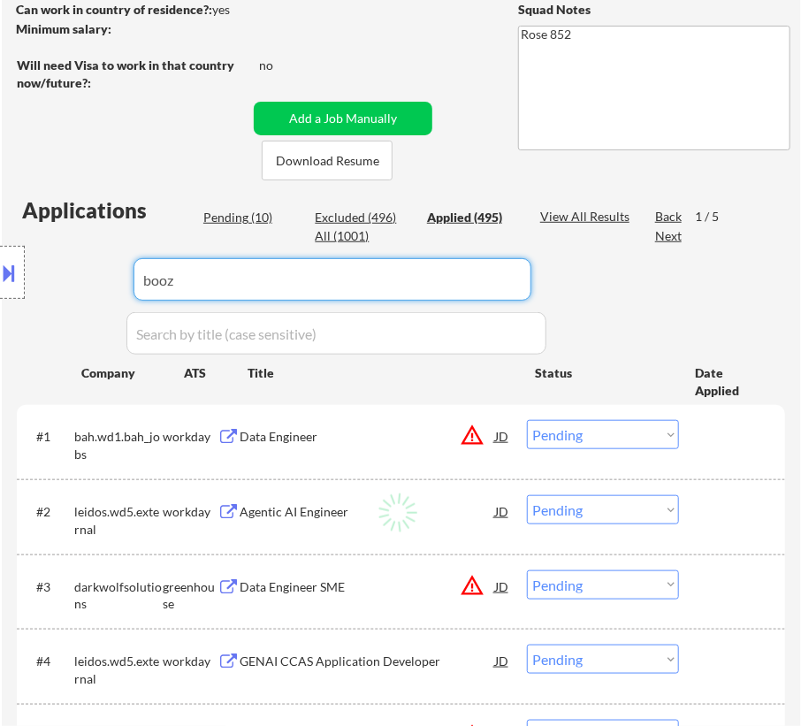
select select ""applied""
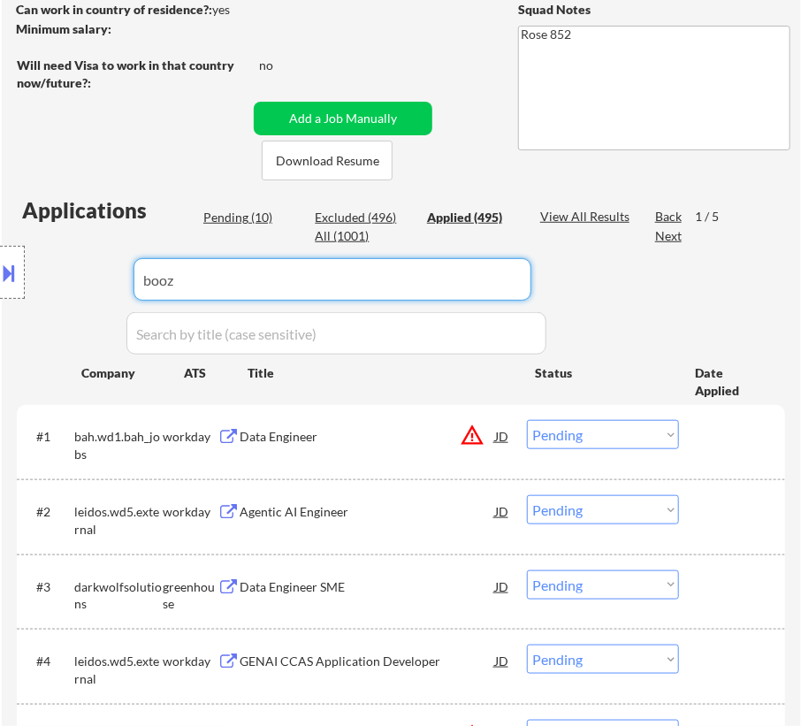
select select ""applied""
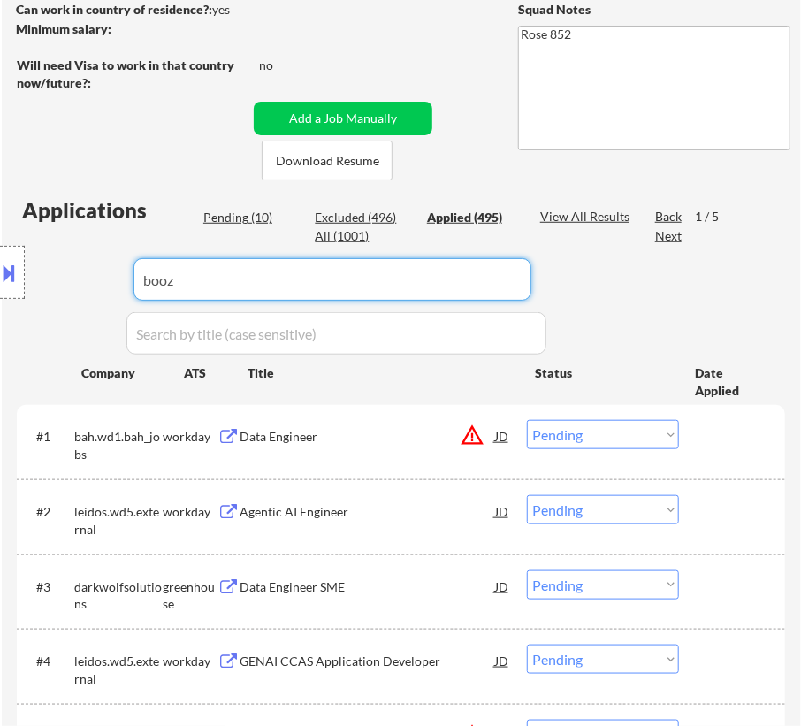
select select ""applied""
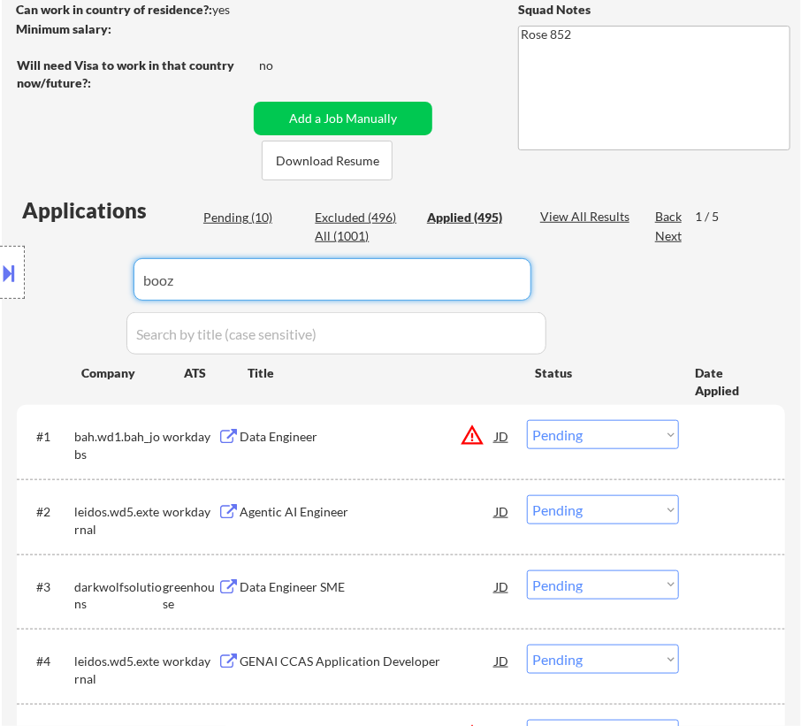
select select ""applied""
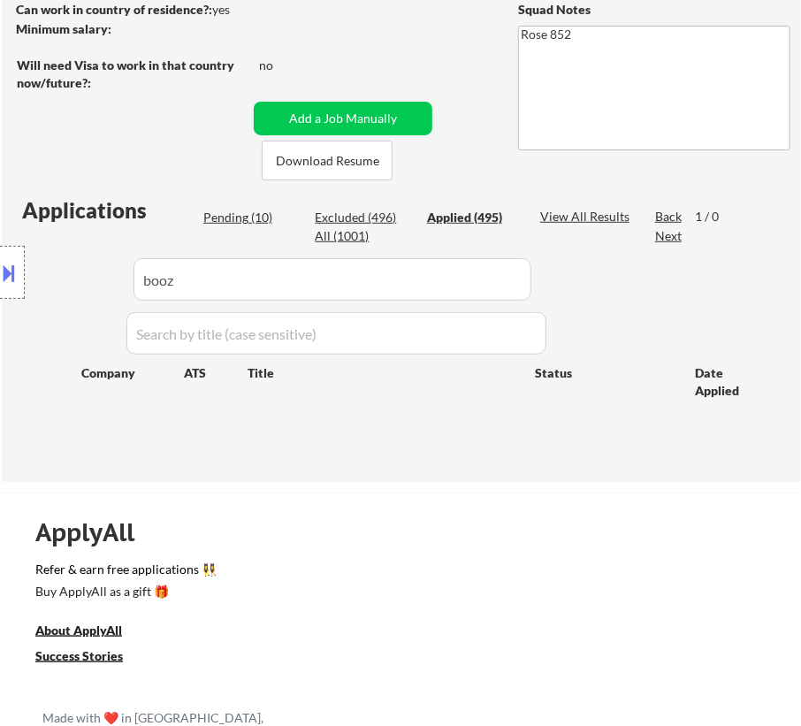
drag, startPoint x: 308, startPoint y: 279, endPoint x: 202, endPoint y: 292, distance: 106.8
click at [6, 271] on div "Location Inclusions:" at bounding box center [158, 273] width 316 height 328
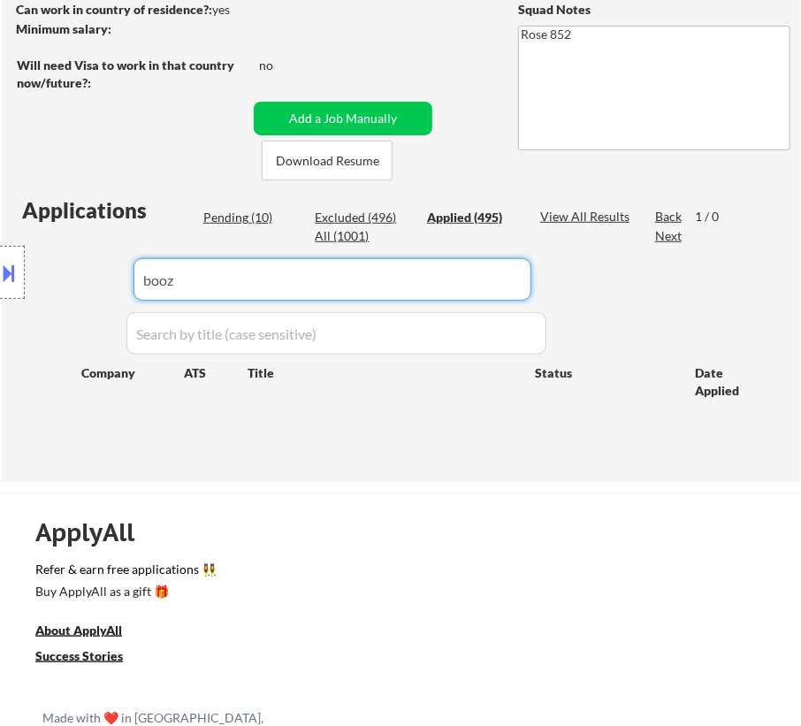
click at [513, 284] on input "input" at bounding box center [332, 279] width 398 height 42
drag, startPoint x: 299, startPoint y: 283, endPoint x: 79, endPoint y: 276, distance: 220.2
click at [77, 277] on body "← Return to /applysquad Mailslurp Inbox Job Search Builder Priyank Gupta User E…" at bounding box center [400, 71] width 801 height 726
paste input "bah.wd1.myworkdayjobs.com"
type input "b"
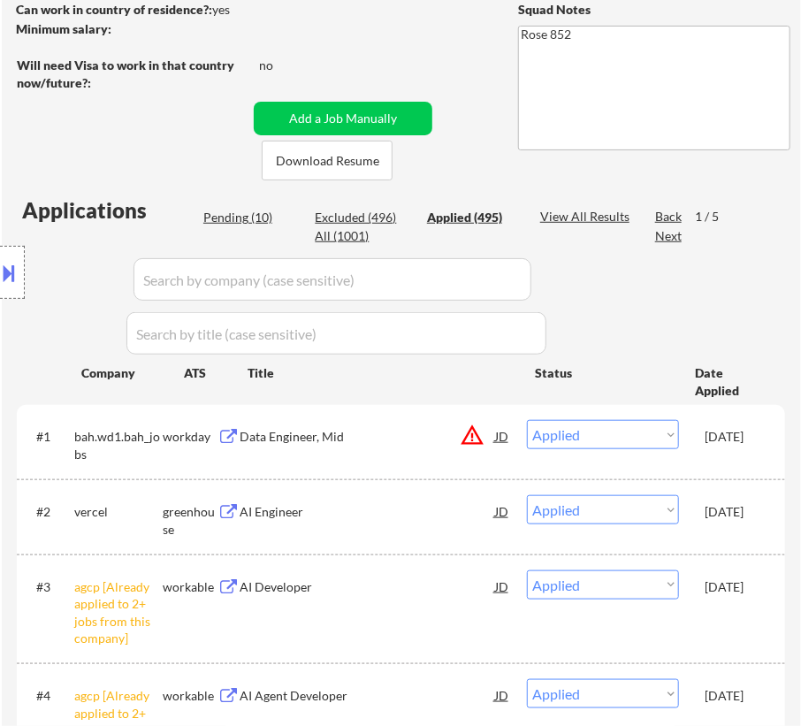
click at [228, 206] on div "Location Inclusions:" at bounding box center [158, 273] width 316 height 328
click at [230, 217] on div "Location Inclusions:" at bounding box center [158, 273] width 316 height 328
click at [240, 222] on div "Location Inclusions:" at bounding box center [158, 273] width 316 height 328
click at [255, 213] on div "Location Inclusions:" at bounding box center [158, 273] width 316 height 328
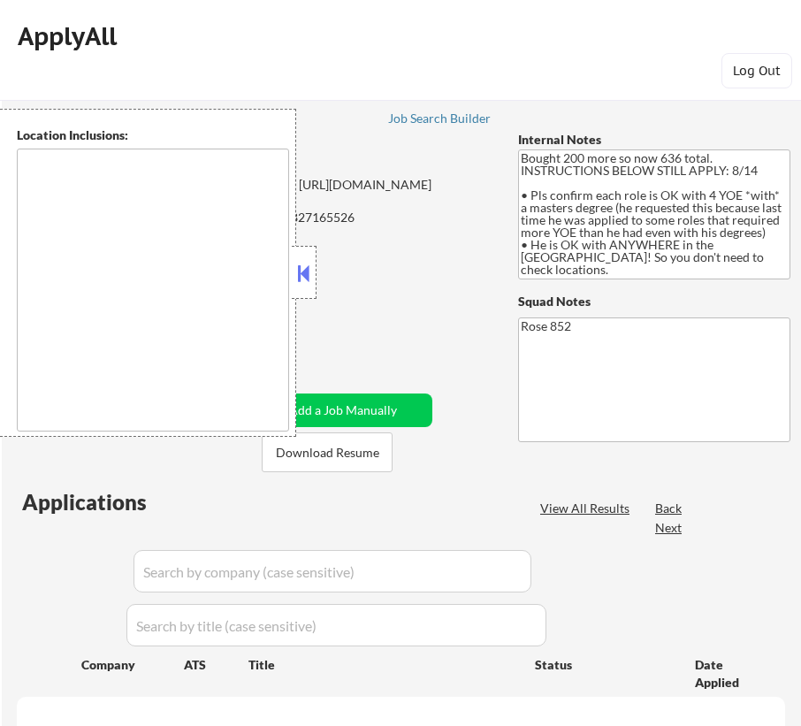
scroll to position [362, 0]
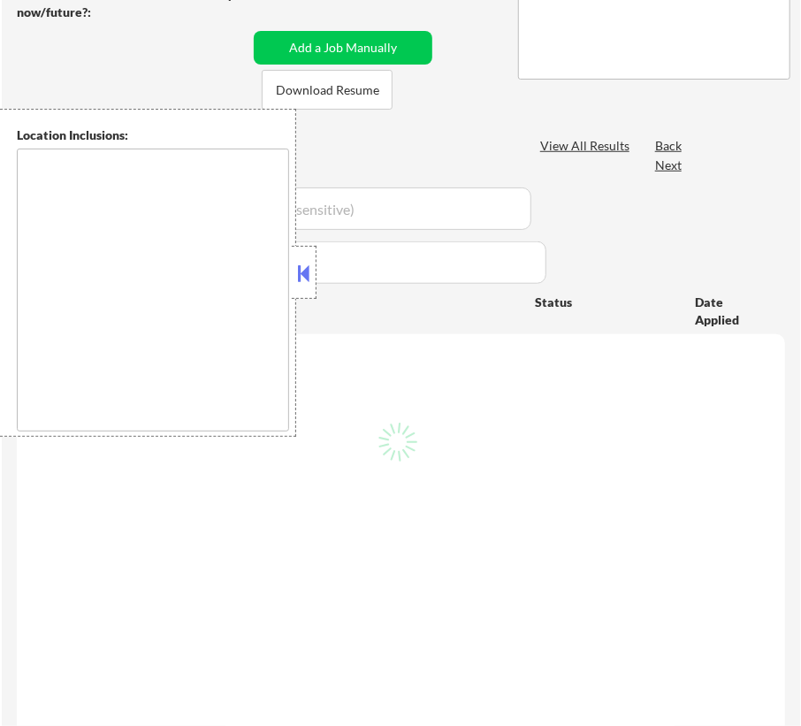
type textarea "[GEOGRAPHIC_DATA], [GEOGRAPHIC_DATA] [GEOGRAPHIC_DATA], [GEOGRAPHIC_DATA] [GEOG…"
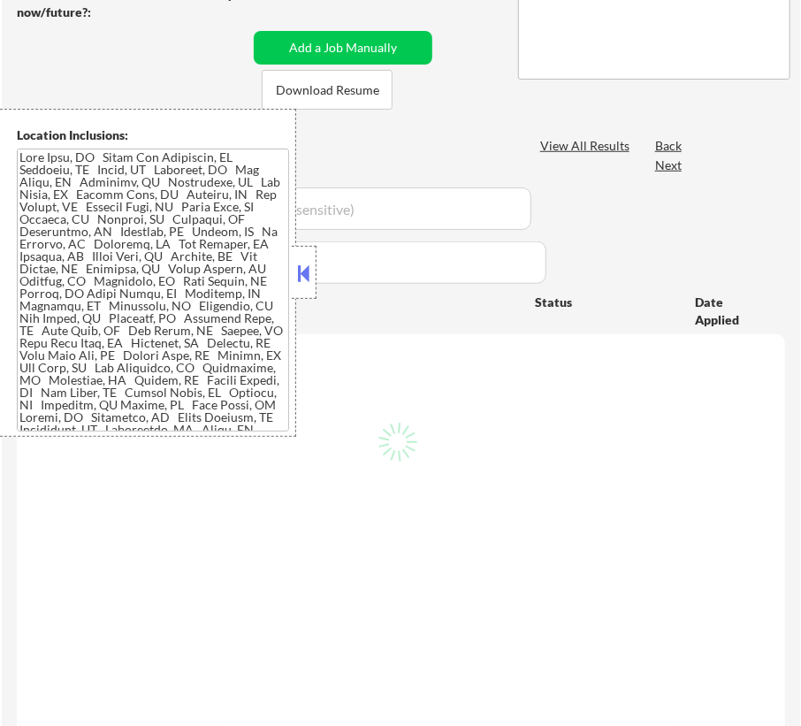
select select ""pending""
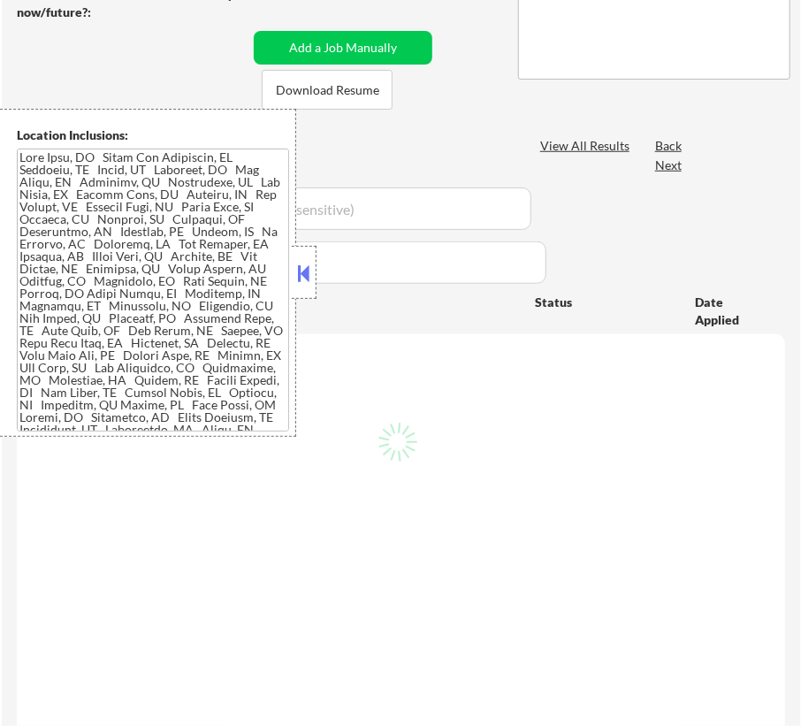
select select ""pending""
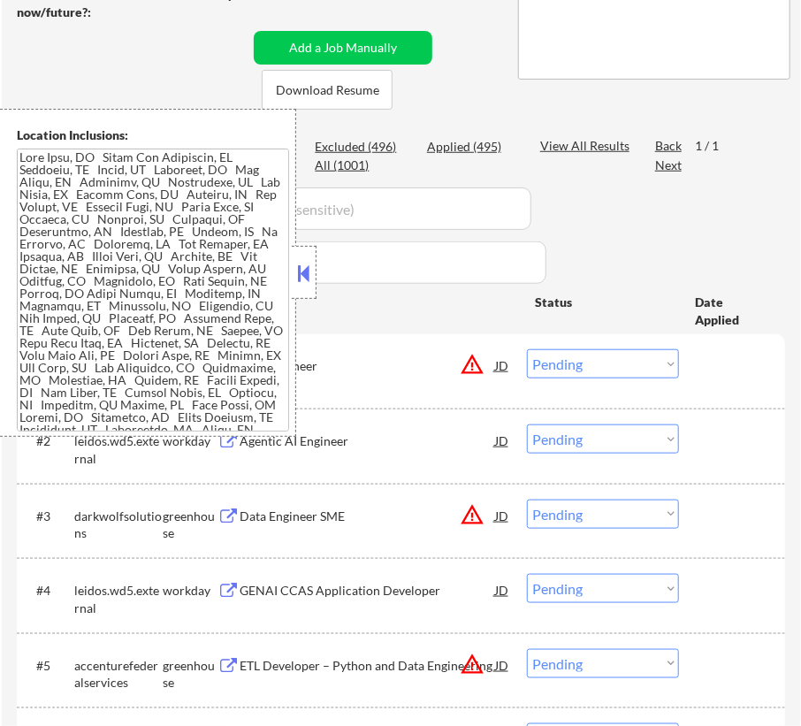
click at [305, 274] on button at bounding box center [303, 273] width 19 height 27
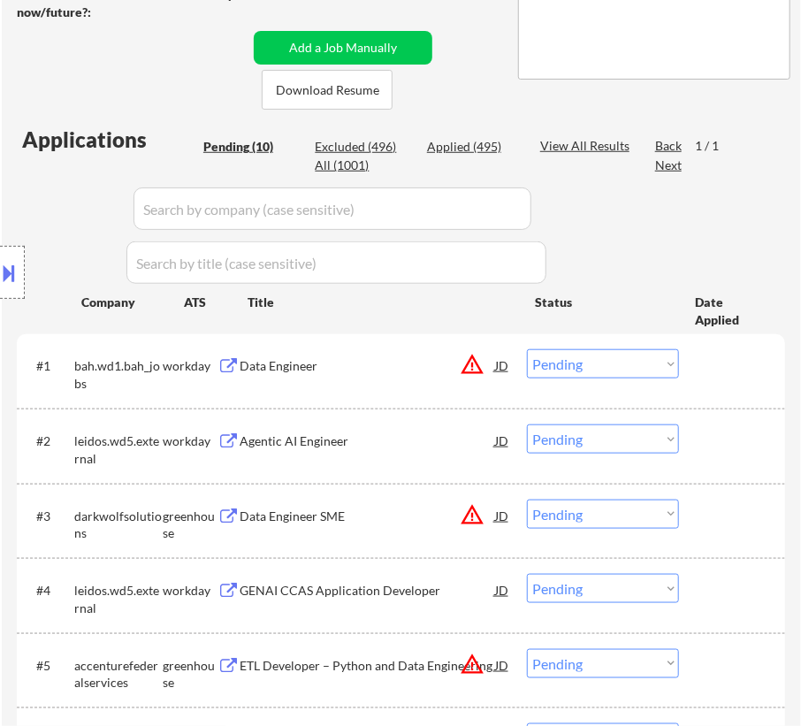
scroll to position [292, 0]
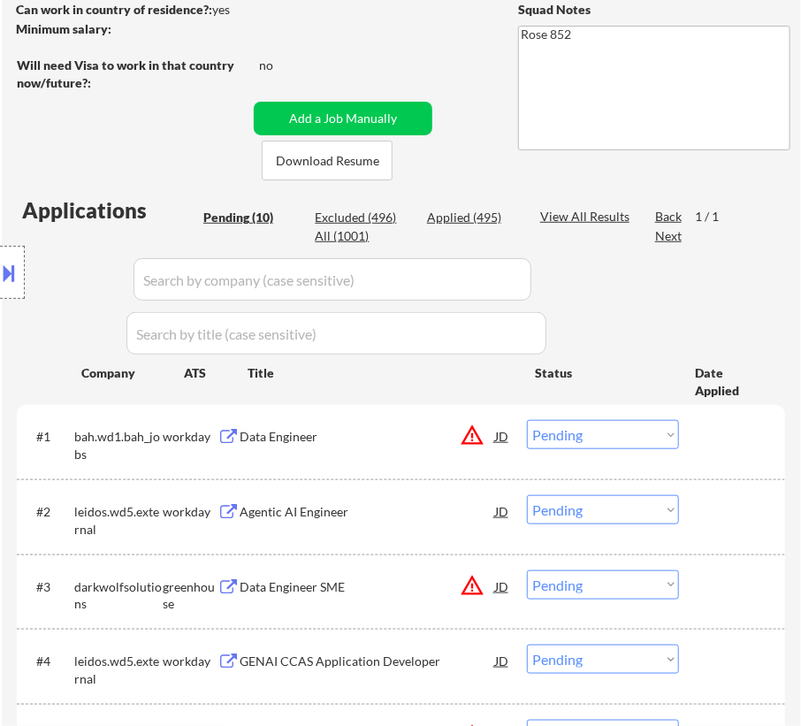
click at [602, 423] on select "Choose an option... Pending Applied Excluded (Questions) Excluded (Expired) Exc…" at bounding box center [603, 434] width 152 height 29
click at [527, 420] on select "Choose an option... Pending Applied Excluded (Questions) Excluded (Expired) Exc…" at bounding box center [603, 434] width 152 height 29
select select ""pending""
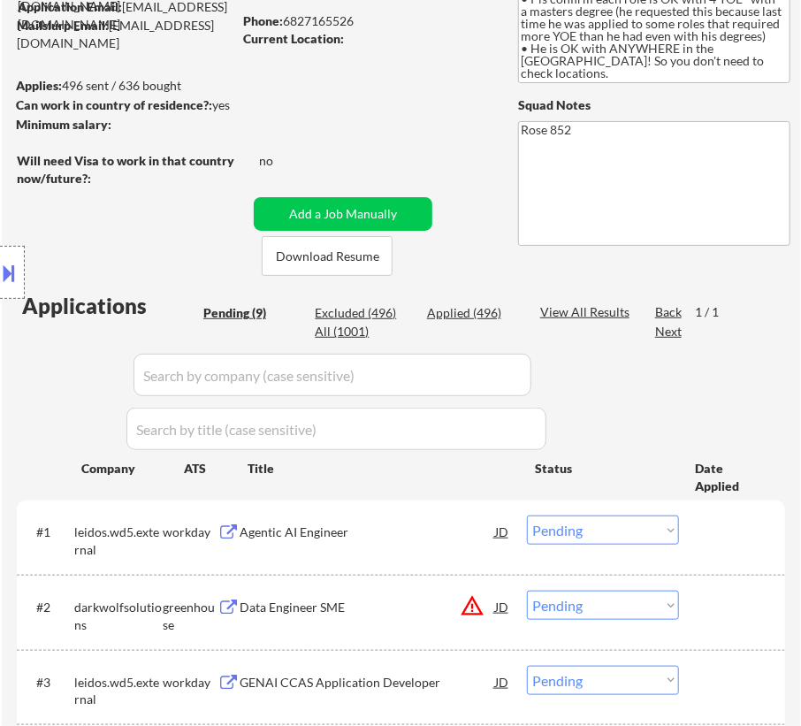
scroll to position [80, 0]
